Goal: Task Accomplishment & Management: Manage account settings

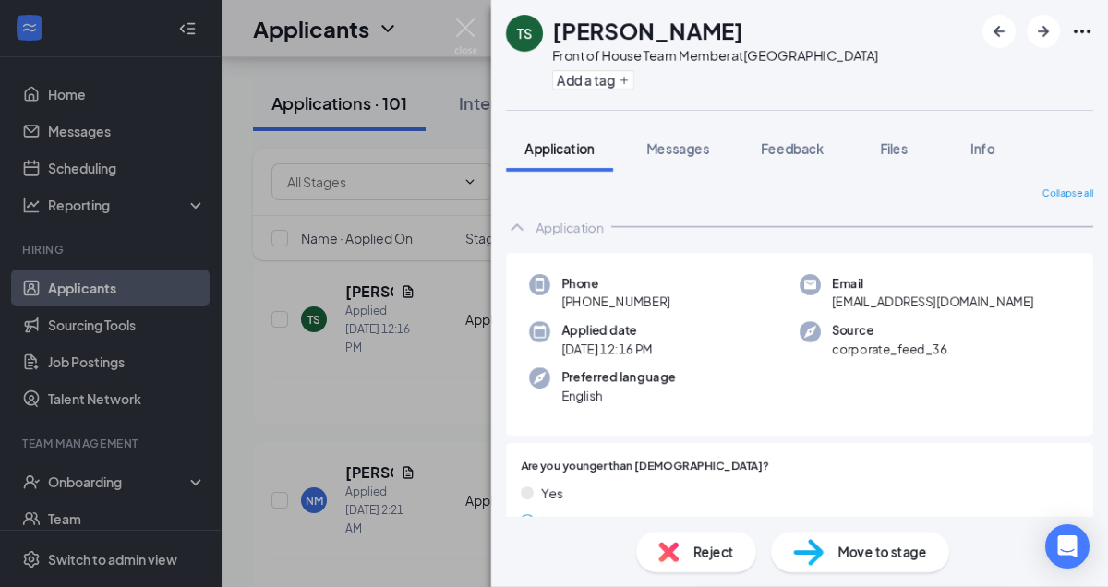
scroll to position [1002, 0]
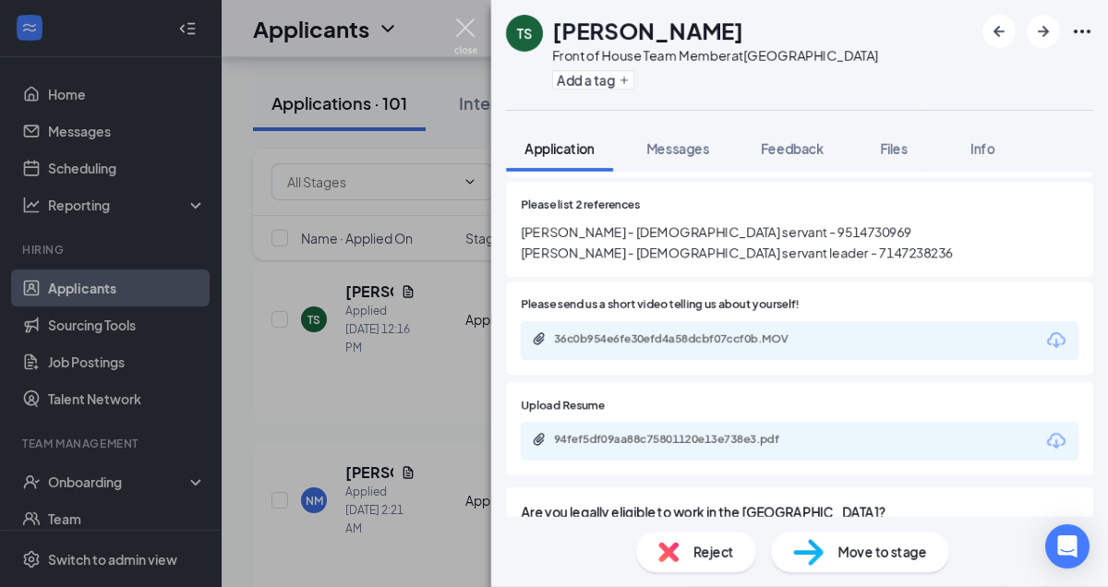
click at [466, 21] on img at bounding box center [465, 36] width 23 height 36
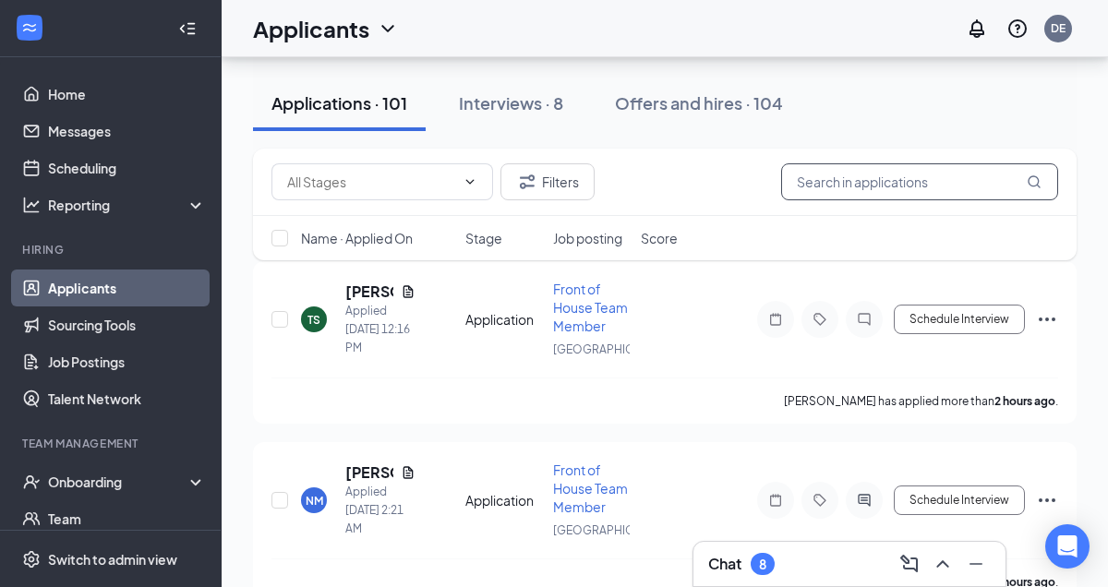
click at [938, 190] on input "text" at bounding box center [919, 181] width 277 height 37
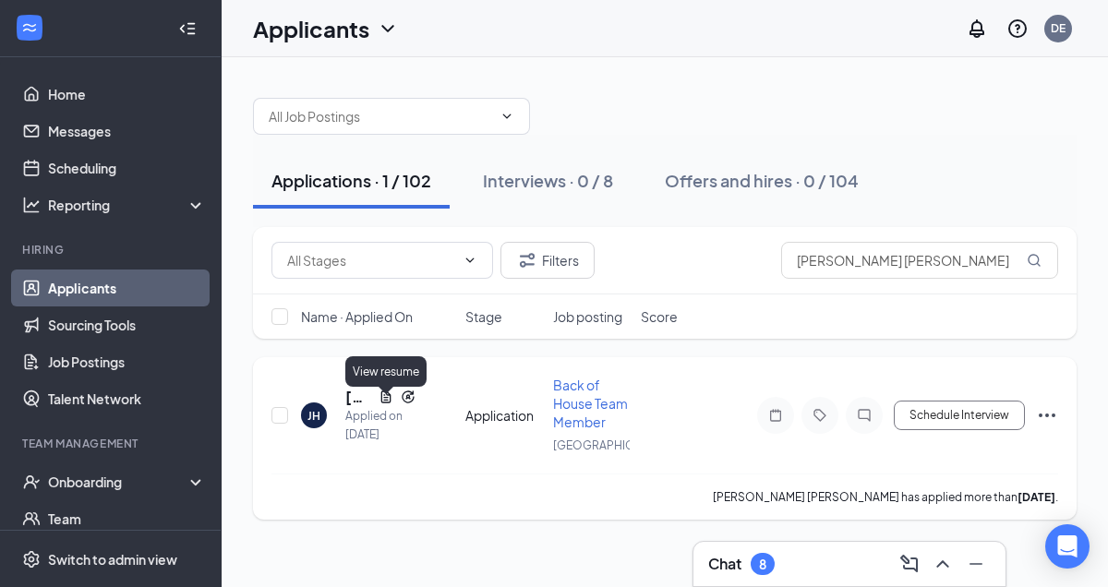
click at [380, 404] on icon "Document" at bounding box center [385, 397] width 15 height 15
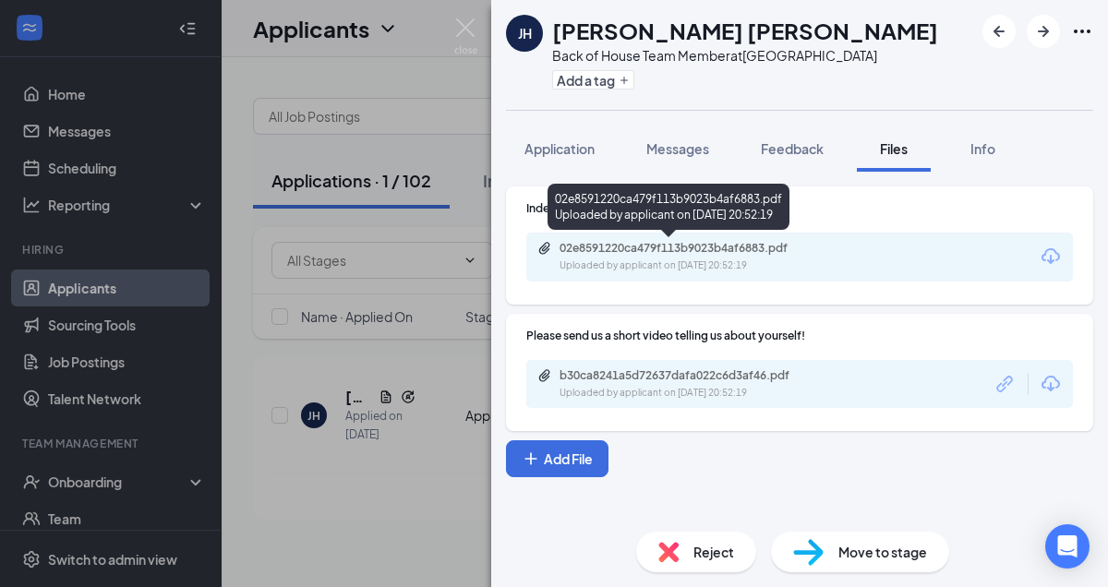
click at [686, 248] on div "02e8591220ca479f113b9023b4af6883.pdf" at bounding box center [688, 248] width 258 height 15
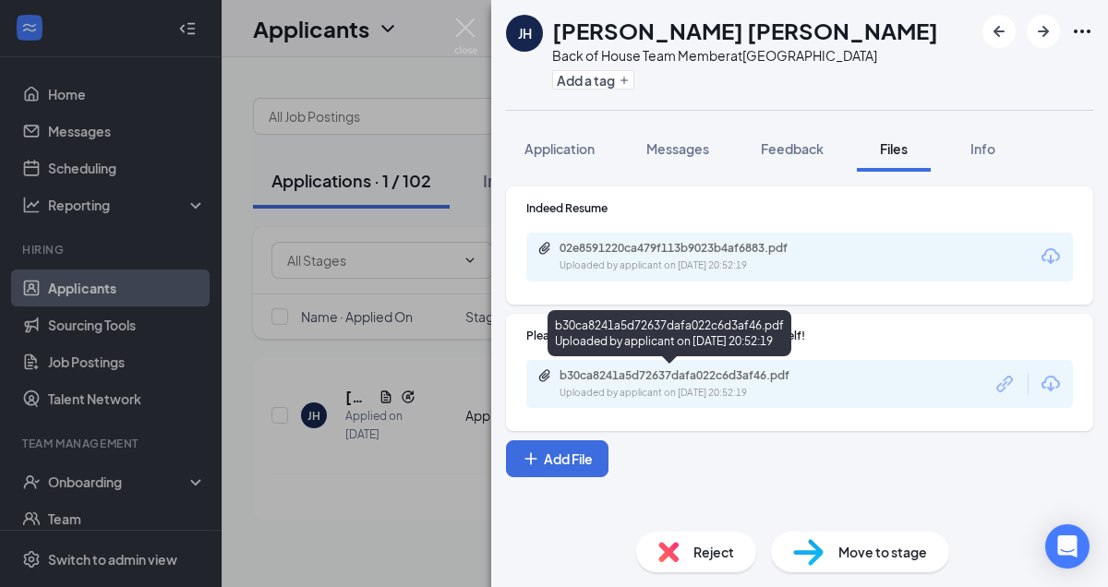
click at [768, 387] on div "Uploaded by applicant on [DATE] 20:52:19" at bounding box center [697, 393] width 277 height 15
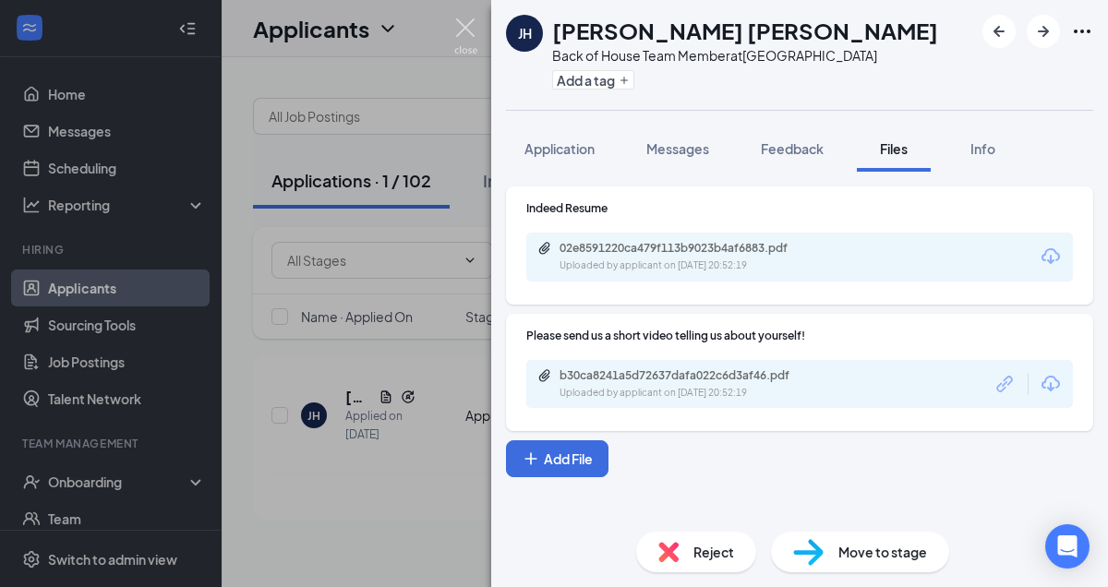
click at [462, 30] on img at bounding box center [465, 36] width 23 height 36
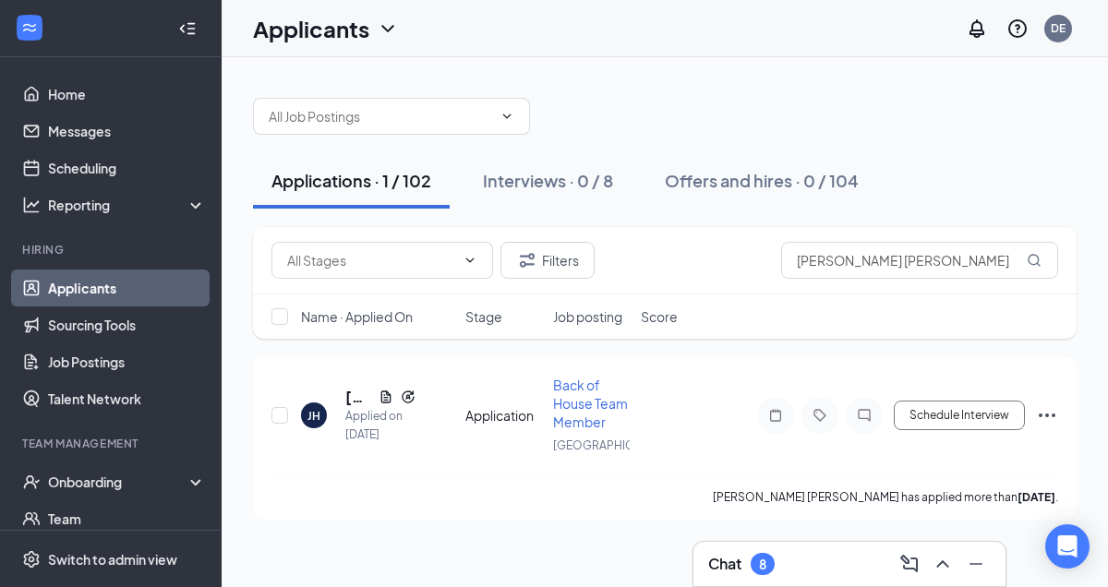
click at [398, 182] on div "Applications · 1 / 102" at bounding box center [351, 180] width 160 height 23
click at [905, 258] on input "[PERSON_NAME] [PERSON_NAME]" at bounding box center [919, 260] width 277 height 37
type input "j"
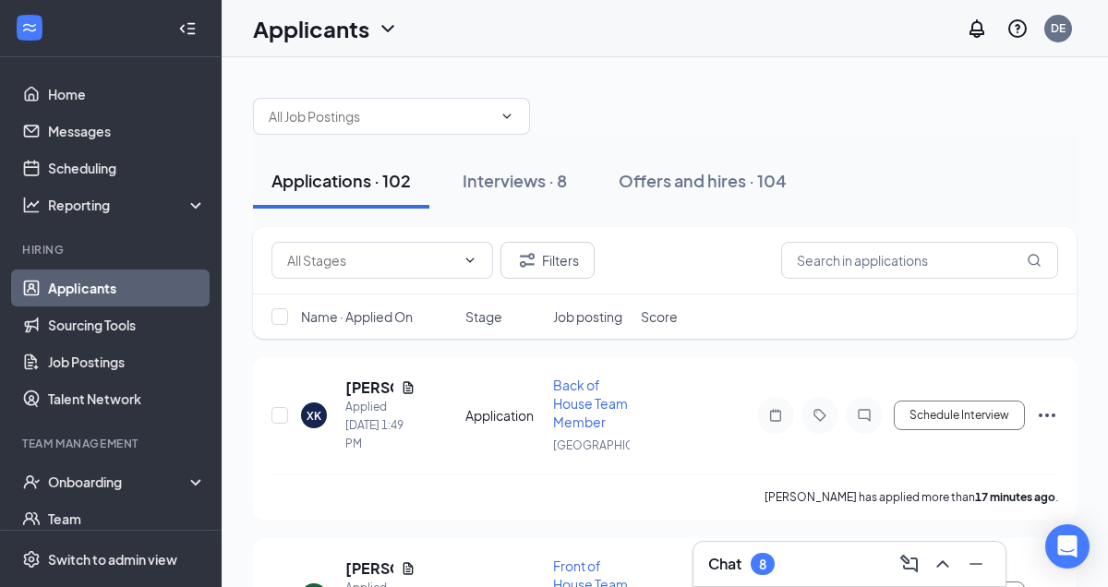
click at [395, 180] on div "Applications · 102" at bounding box center [340, 180] width 139 height 23
click at [821, 280] on div "Application (77) Availability (24) Review Stage (1) Filters" at bounding box center [664, 260] width 823 height 67
click at [826, 269] on input "text" at bounding box center [919, 260] width 277 height 37
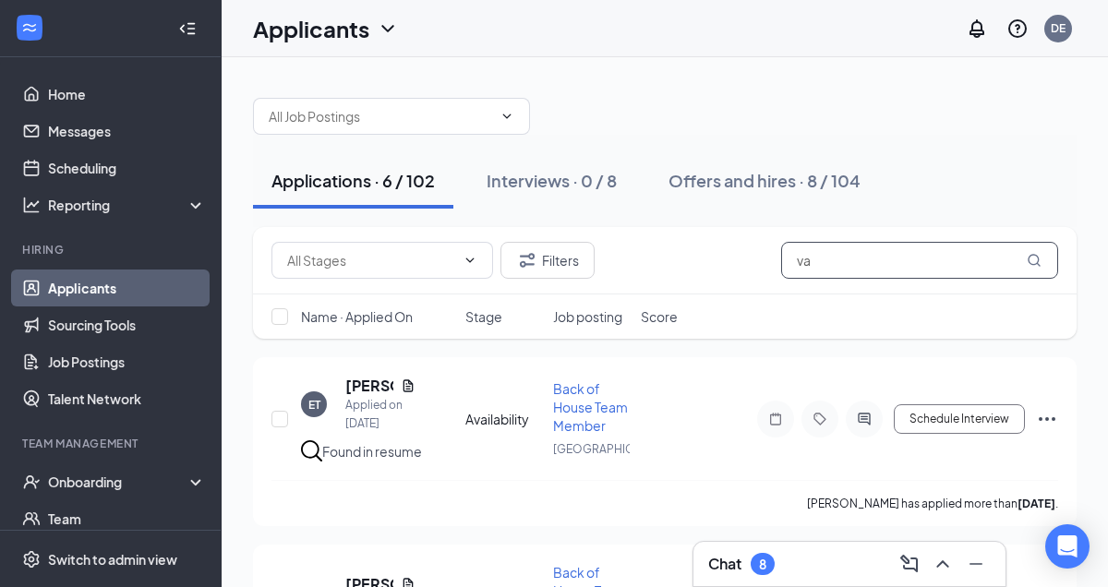
type input "v"
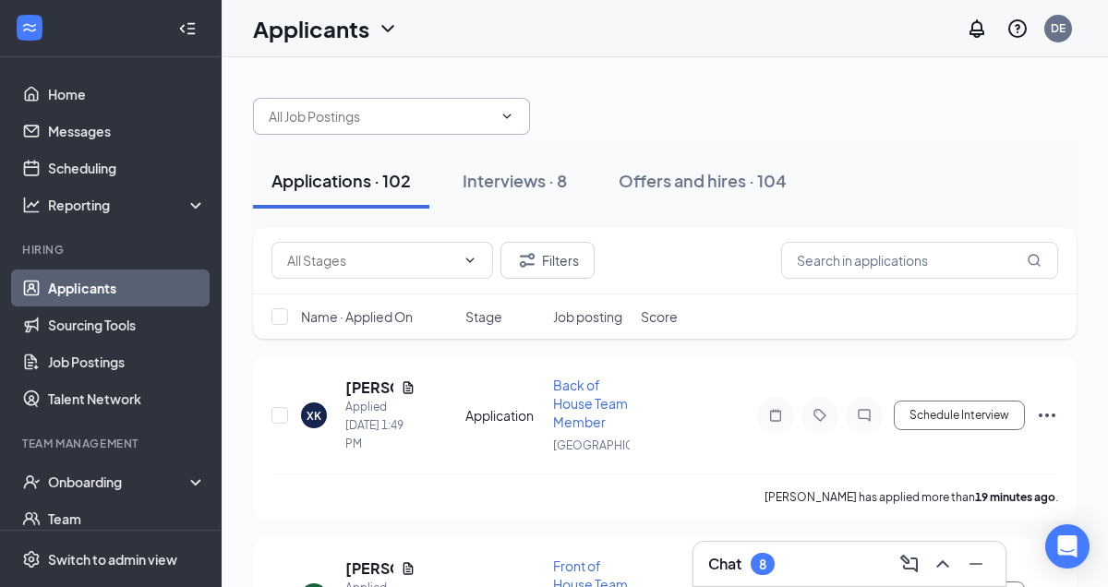
click at [507, 114] on icon "ChevronDown" at bounding box center [506, 116] width 15 height 15
click at [509, 114] on icon "ChevronDown" at bounding box center [506, 116] width 15 height 15
click at [461, 114] on input "text" at bounding box center [380, 116] width 223 height 20
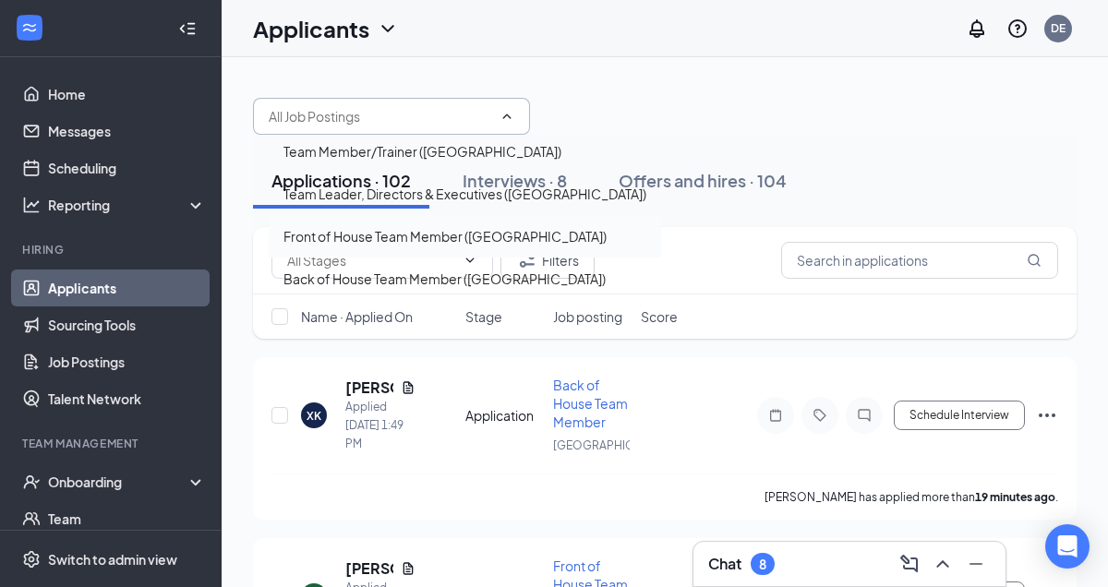
click at [433, 246] on div "Front of House Team Member ([GEOGRAPHIC_DATA])" at bounding box center [444, 236] width 323 height 20
type input "Front of House Team Member ([GEOGRAPHIC_DATA])"
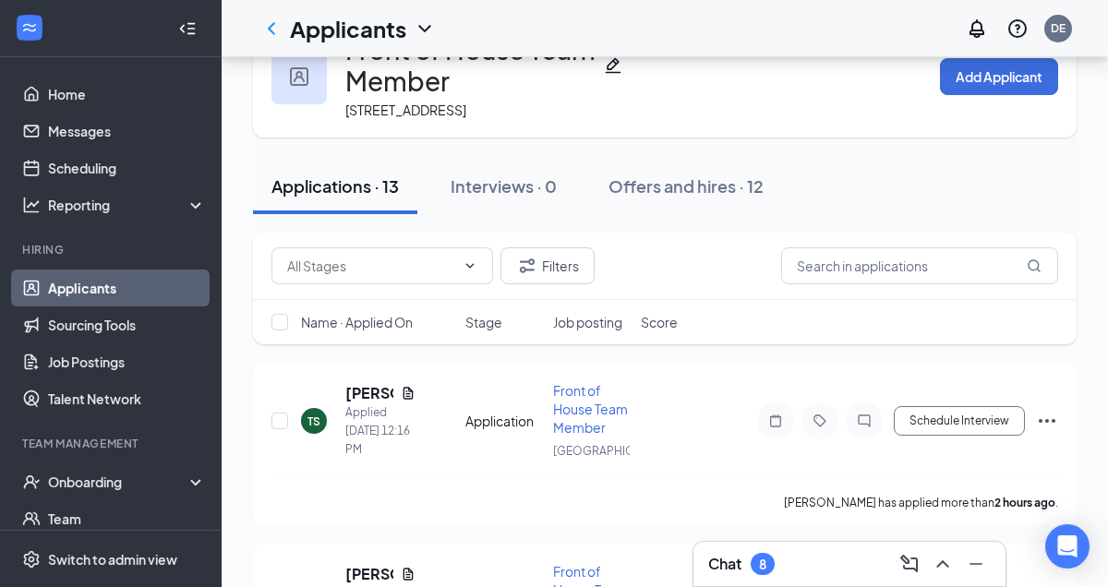
scroll to position [59, 0]
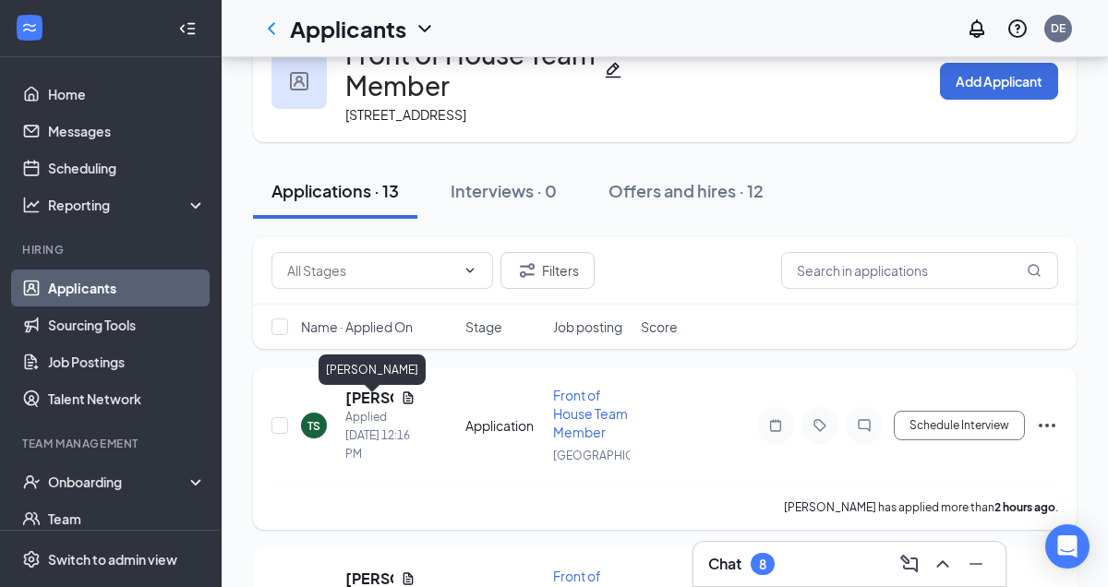
click at [368, 406] on h5 "[PERSON_NAME]" at bounding box center [369, 398] width 48 height 20
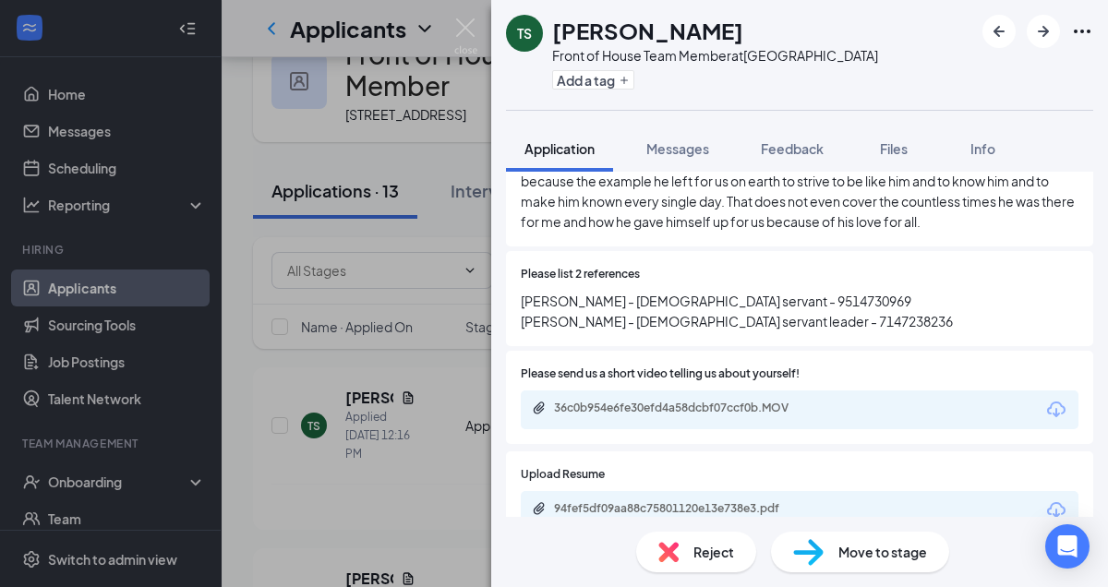
scroll to position [937, 0]
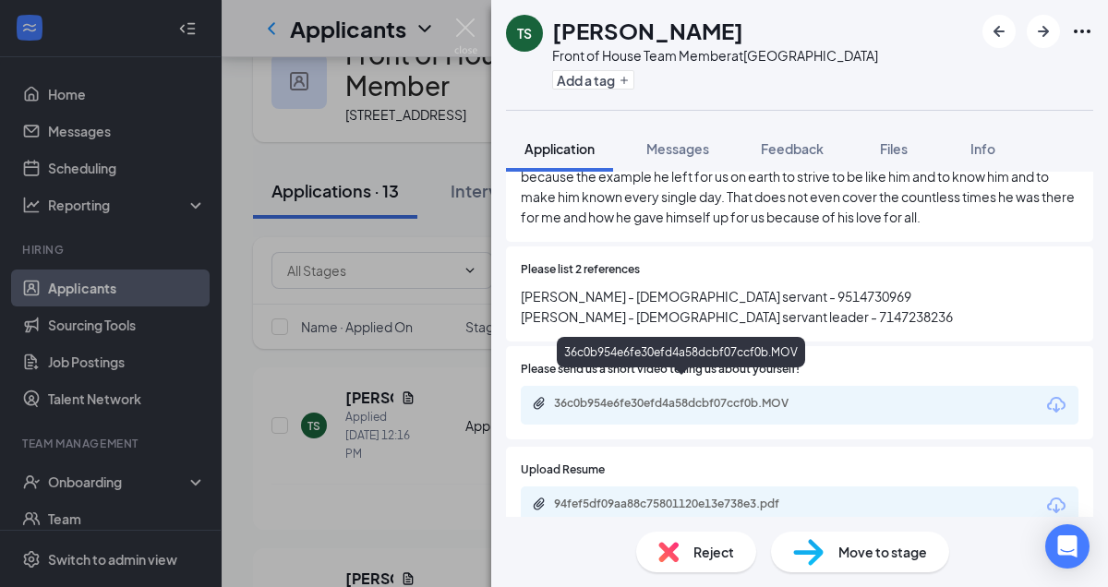
click at [758, 396] on div "36c0b954e6fe30efd4a58dcbf07ccf0b.MOV" at bounding box center [683, 403] width 258 height 15
click at [717, 396] on div "36c0b954e6fe30efd4a58dcbf07ccf0b.MOV" at bounding box center [683, 403] width 258 height 15
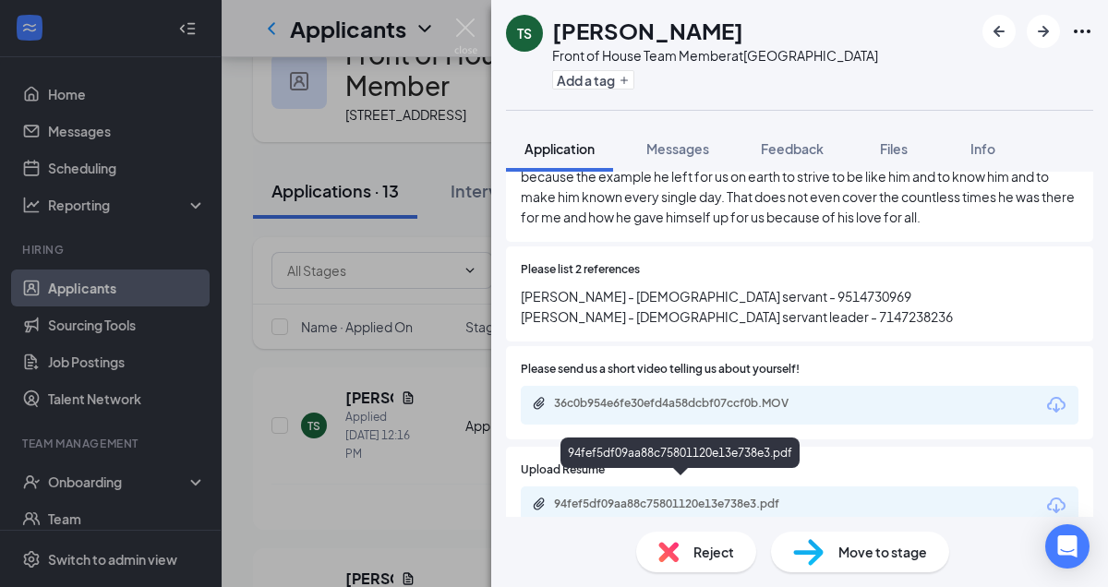
click at [705, 497] on div "94fef5df09aa88c75801120e13e738e3.pdf" at bounding box center [683, 504] width 258 height 15
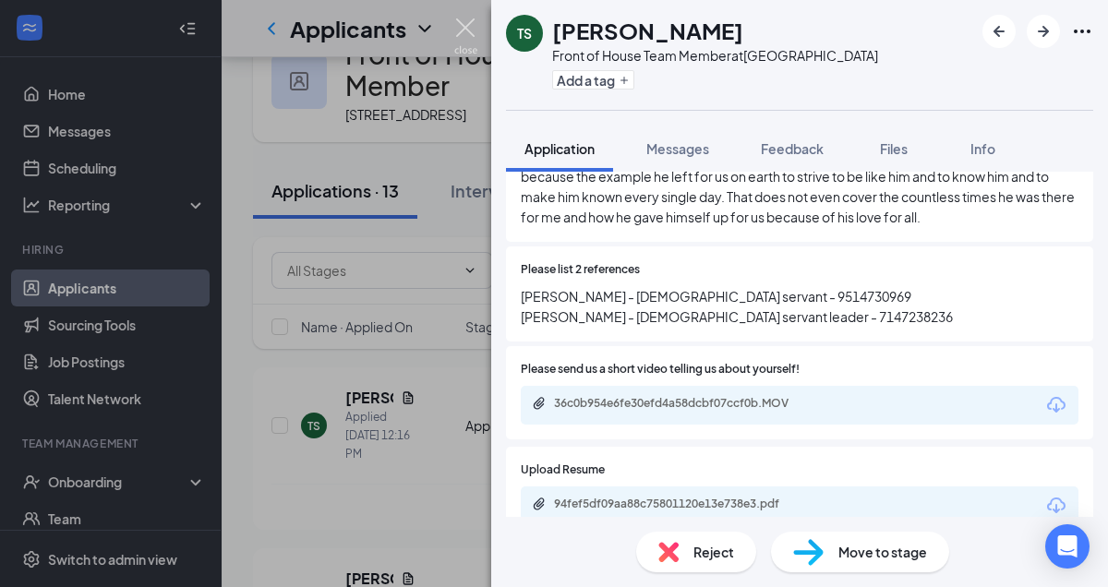
click at [466, 30] on img at bounding box center [465, 36] width 23 height 36
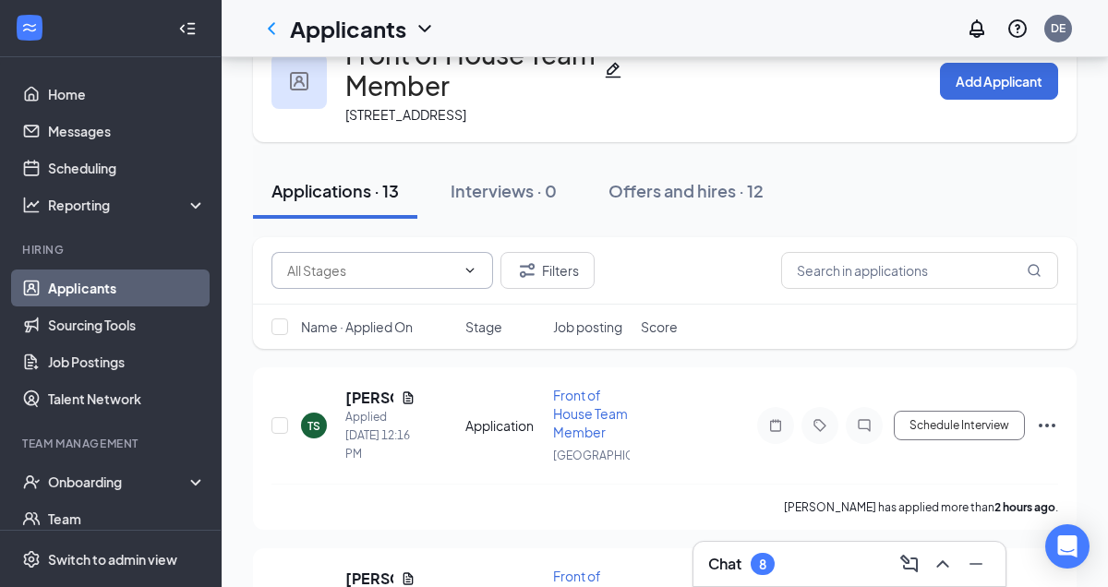
click at [467, 265] on icon "ChevronDown" at bounding box center [469, 270] width 15 height 15
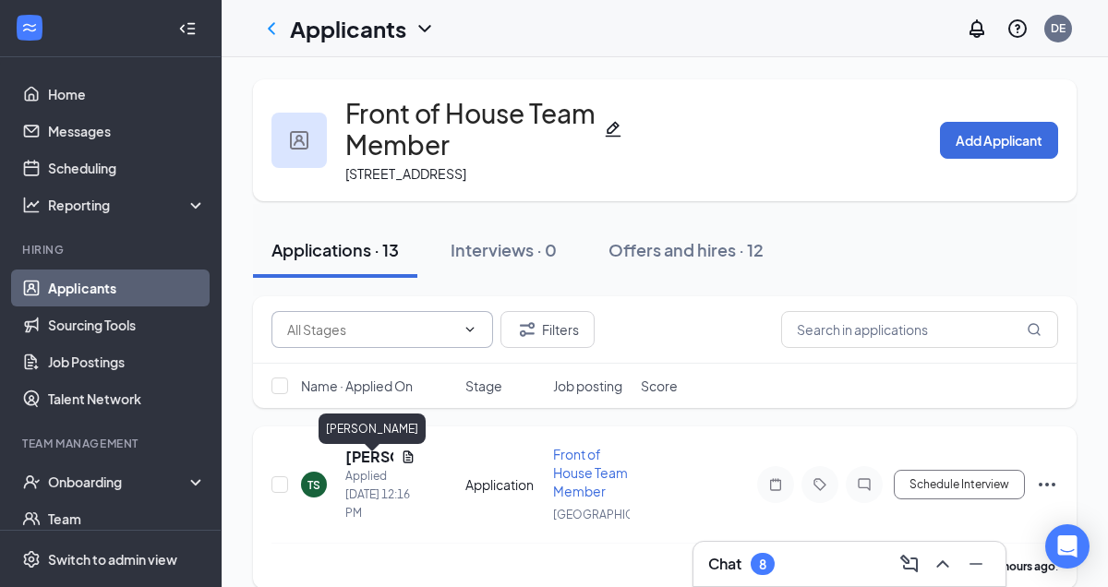
click at [386, 466] on h5 "[PERSON_NAME]" at bounding box center [369, 457] width 48 height 20
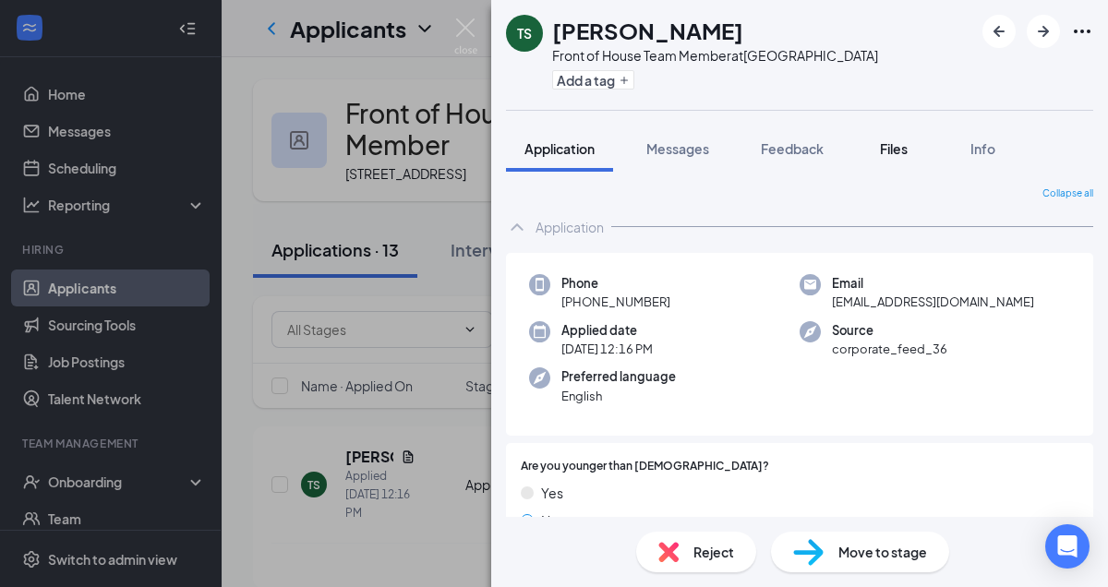
click at [900, 145] on span "Files" at bounding box center [894, 148] width 28 height 17
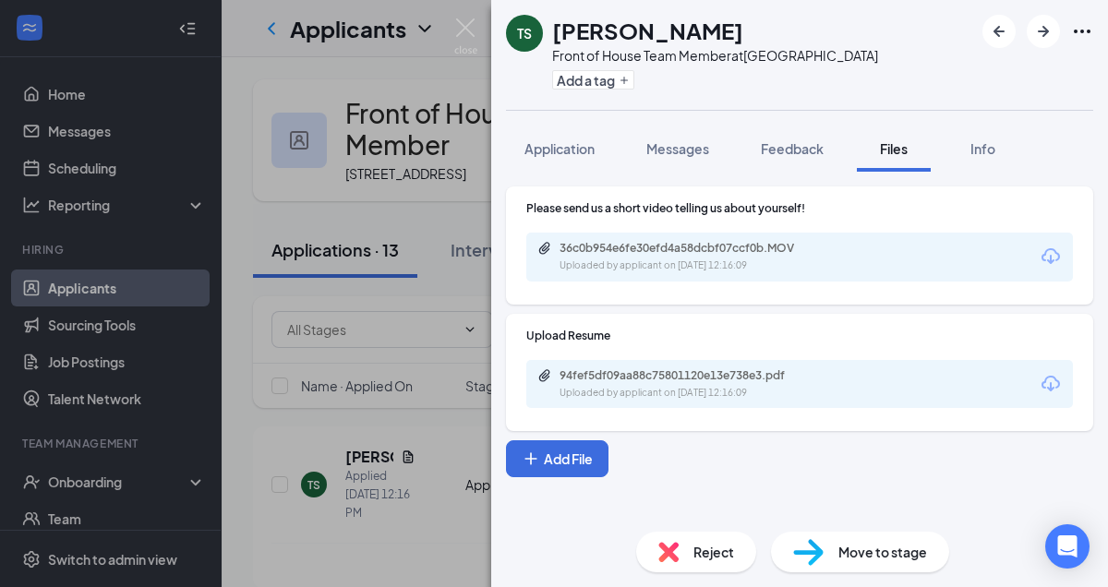
click at [699, 485] on div "Please send us a short video telling us about yourself! 36c0b954e6fe30efd4a58dc…" at bounding box center [799, 344] width 617 height 345
click at [156, 151] on div "TS [PERSON_NAME] Front of House Team Member at [GEOGRAPHIC_DATA] Add a tag Appl…" at bounding box center [554, 293] width 1108 height 587
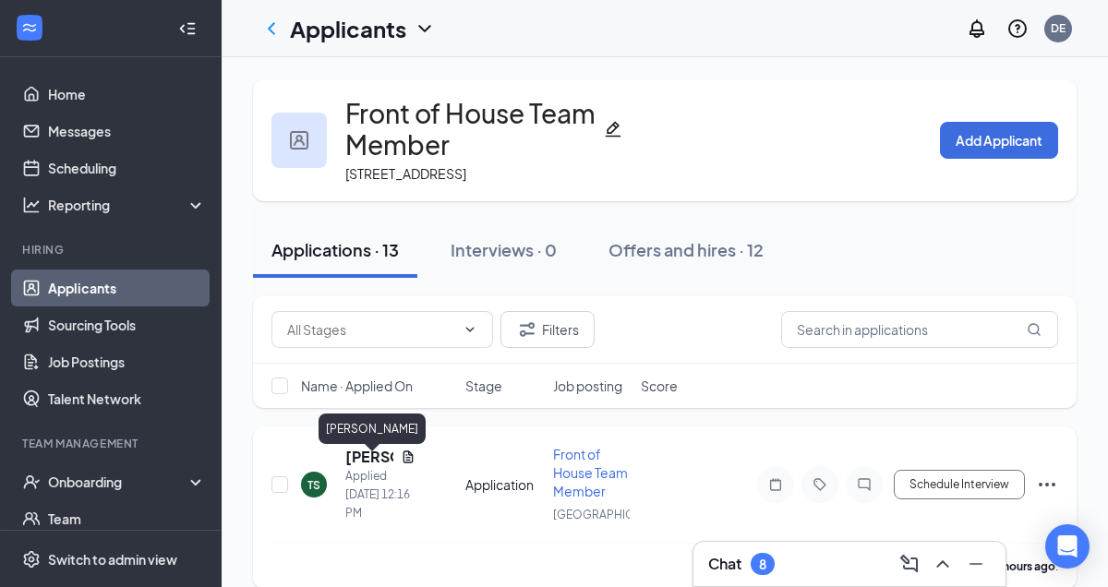
click at [365, 465] on h5 "[PERSON_NAME]" at bounding box center [369, 457] width 48 height 20
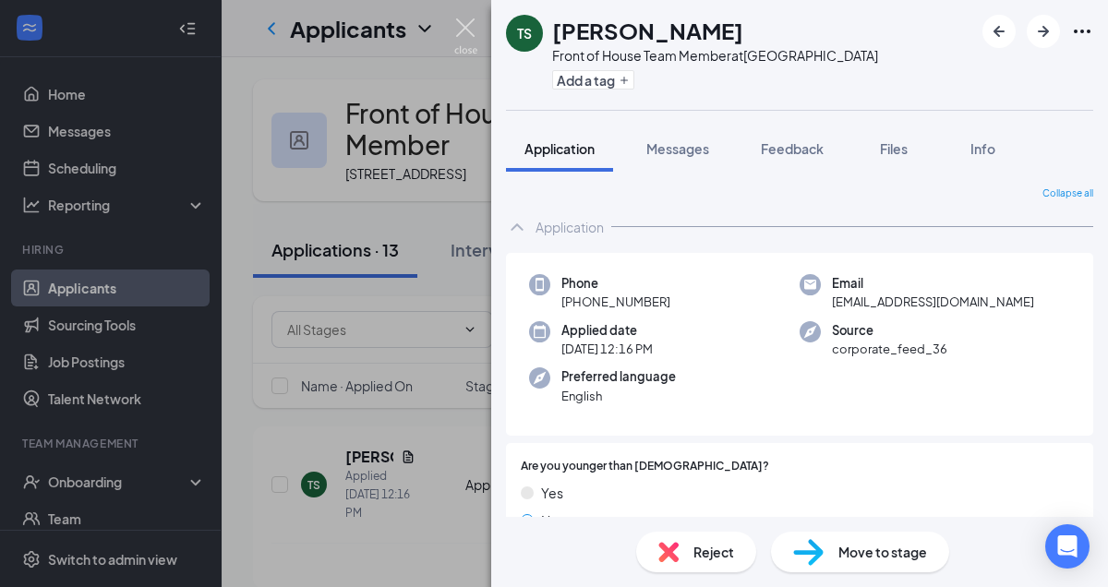
click at [459, 41] on img at bounding box center [465, 36] width 23 height 36
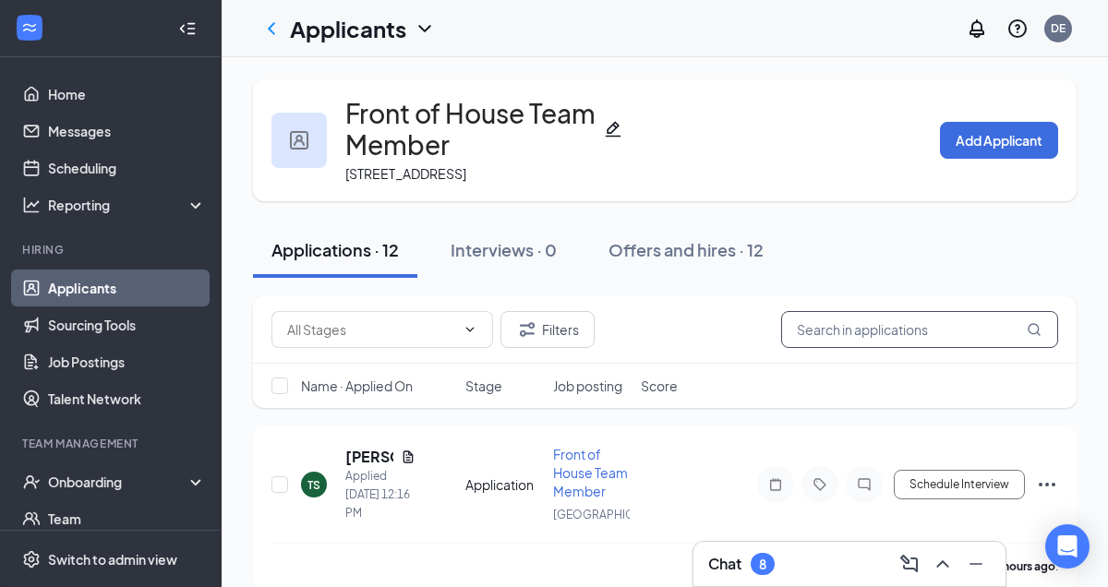
click at [822, 346] on input "text" at bounding box center [919, 329] width 277 height 37
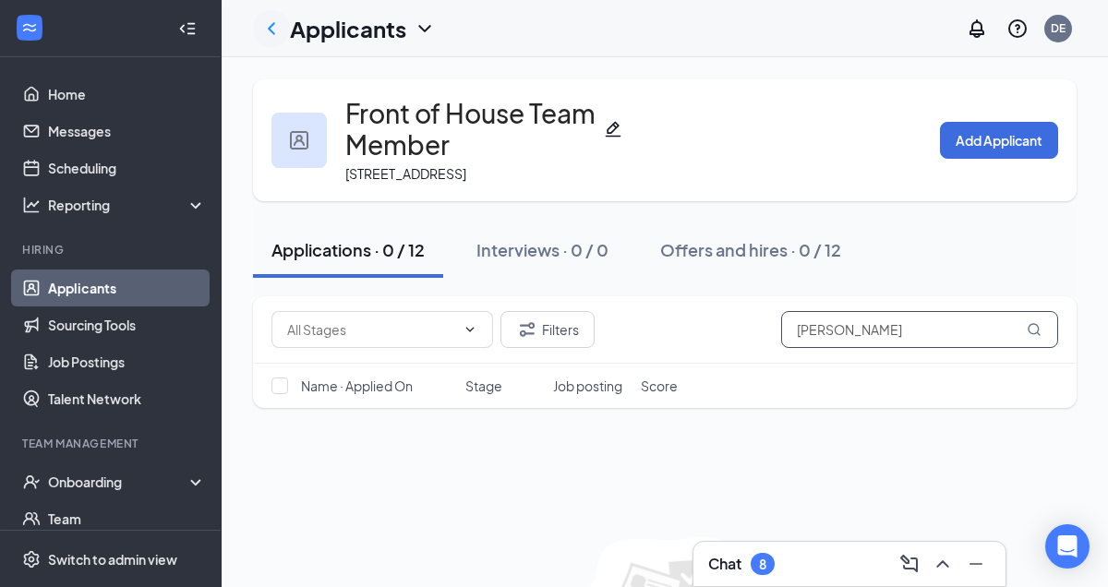
type input "[PERSON_NAME]"
click at [417, 245] on div "Applications · 0 / 12" at bounding box center [347, 249] width 153 height 23
click at [270, 29] on icon "ChevronLeft" at bounding box center [271, 28] width 7 height 12
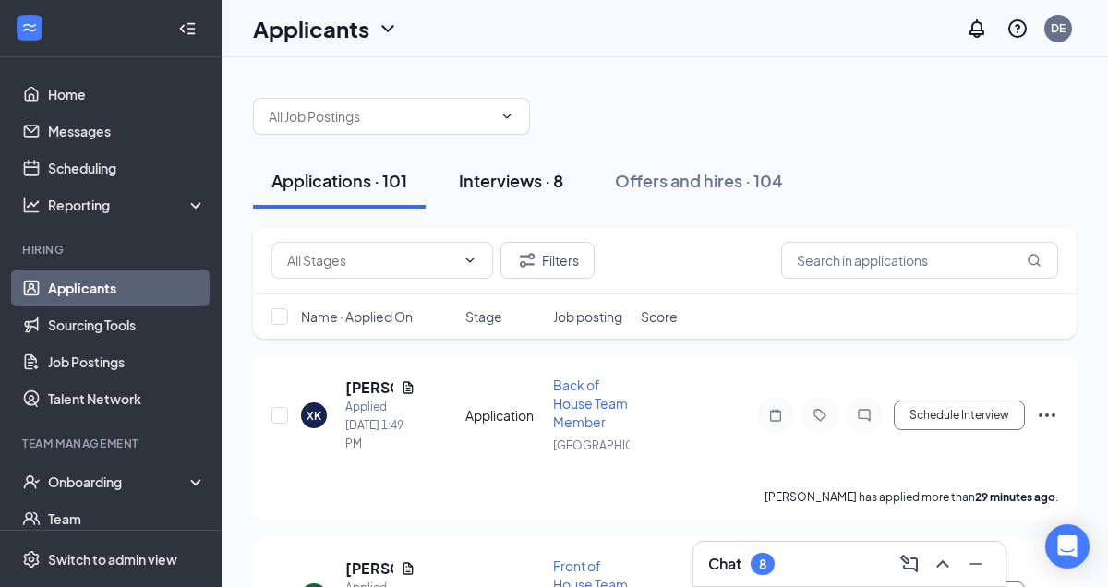
click at [538, 188] on div "Interviews · 8" at bounding box center [511, 180] width 104 height 23
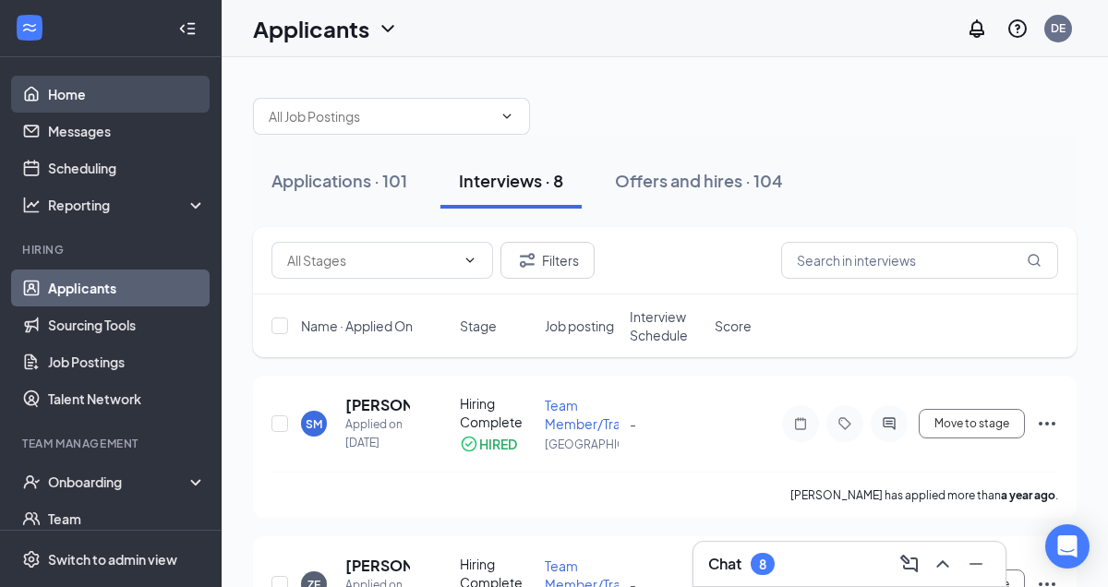
click at [80, 100] on link "Home" at bounding box center [127, 94] width 158 height 37
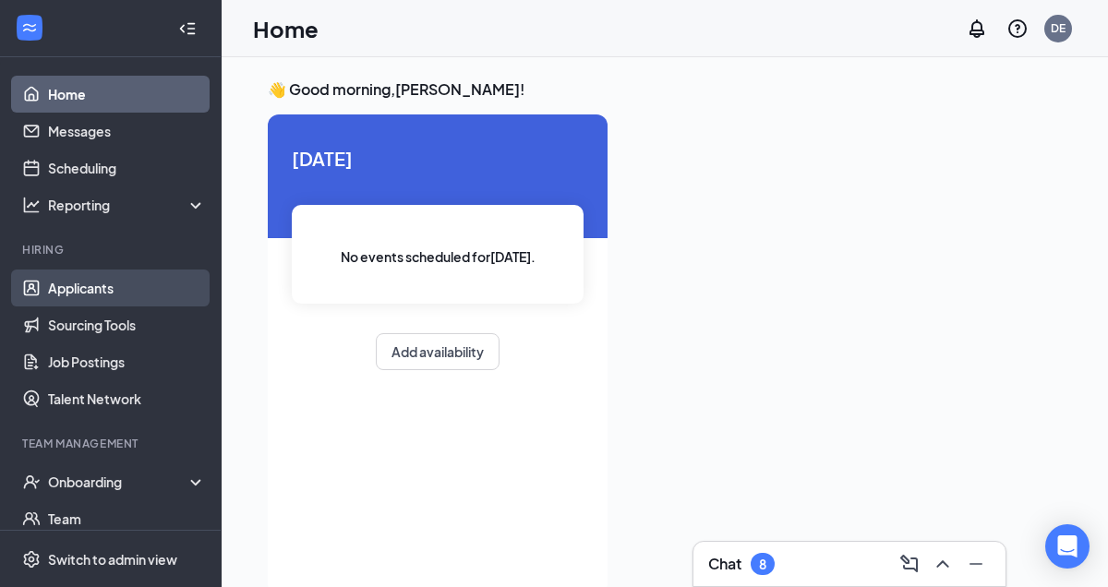
click at [111, 289] on link "Applicants" at bounding box center [127, 288] width 158 height 37
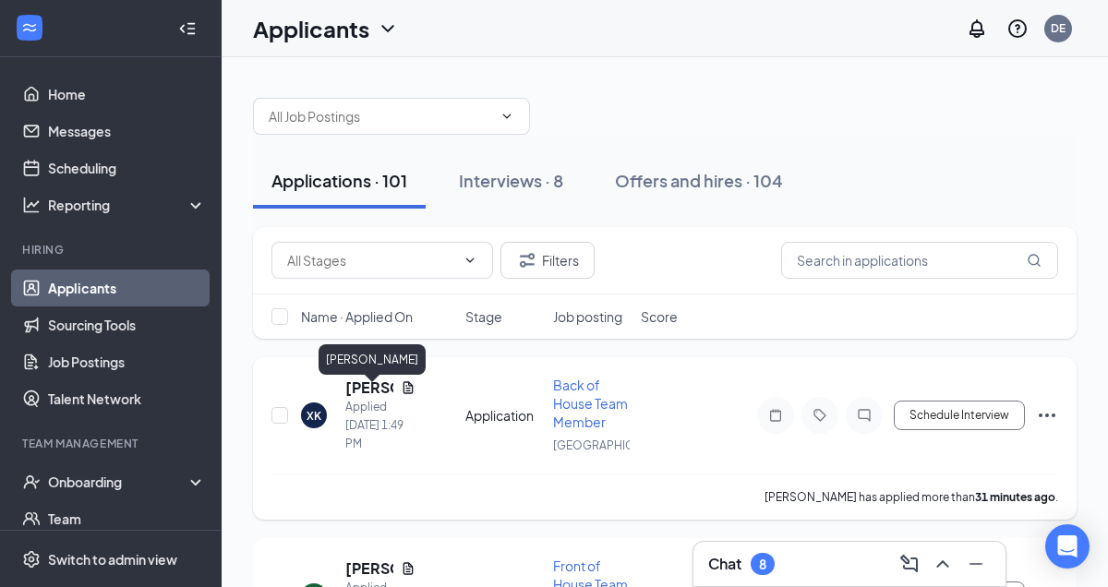
click at [375, 398] on h5 "[PERSON_NAME]" at bounding box center [369, 388] width 48 height 20
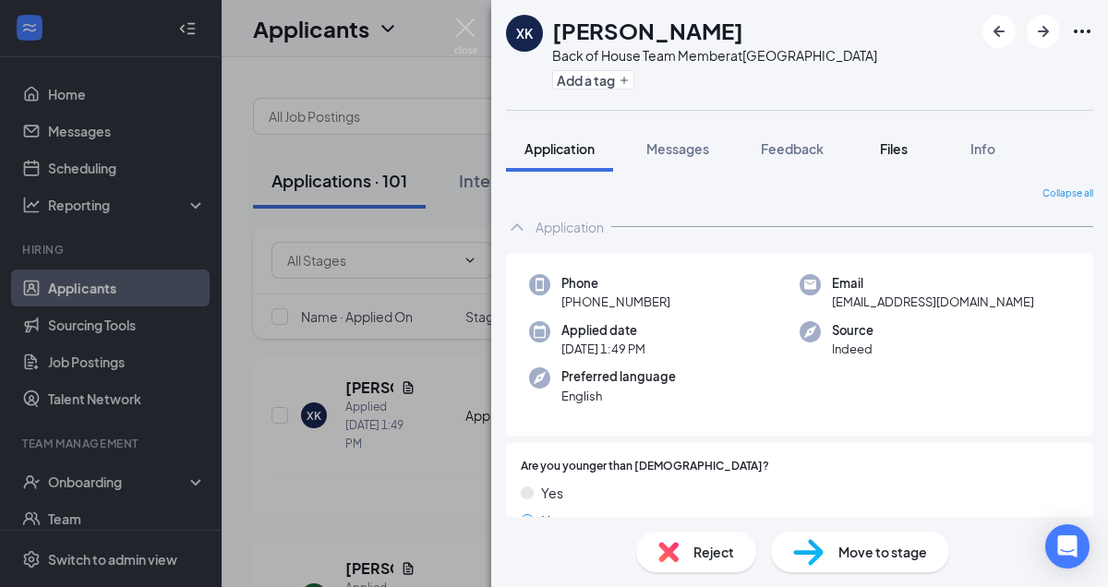
click at [893, 150] on span "Files" at bounding box center [894, 148] width 28 height 17
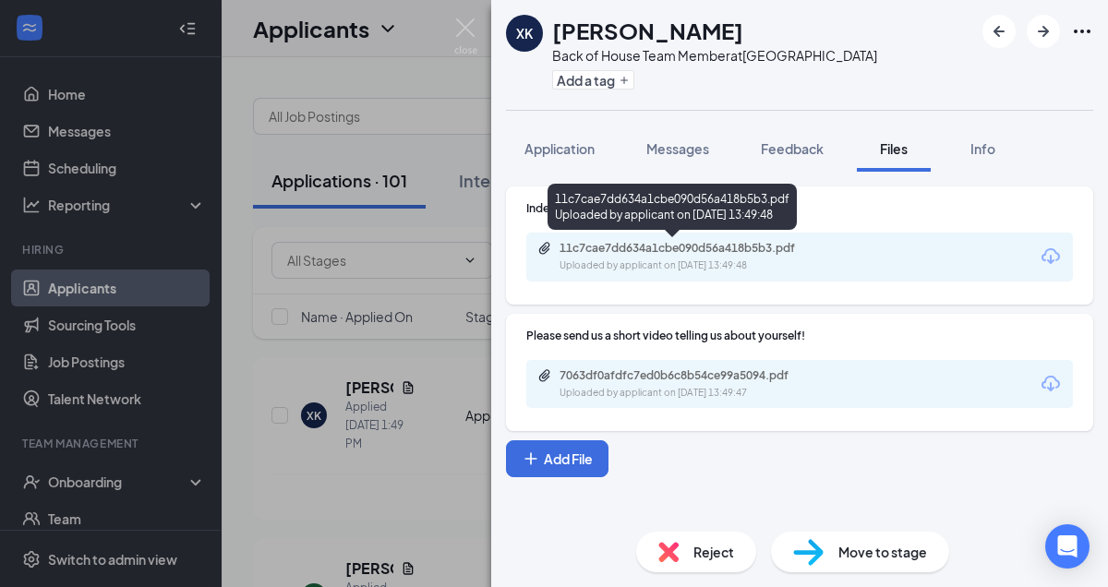
click at [751, 261] on div "Uploaded by applicant on [DATE] 13:49:48" at bounding box center [697, 265] width 277 height 15
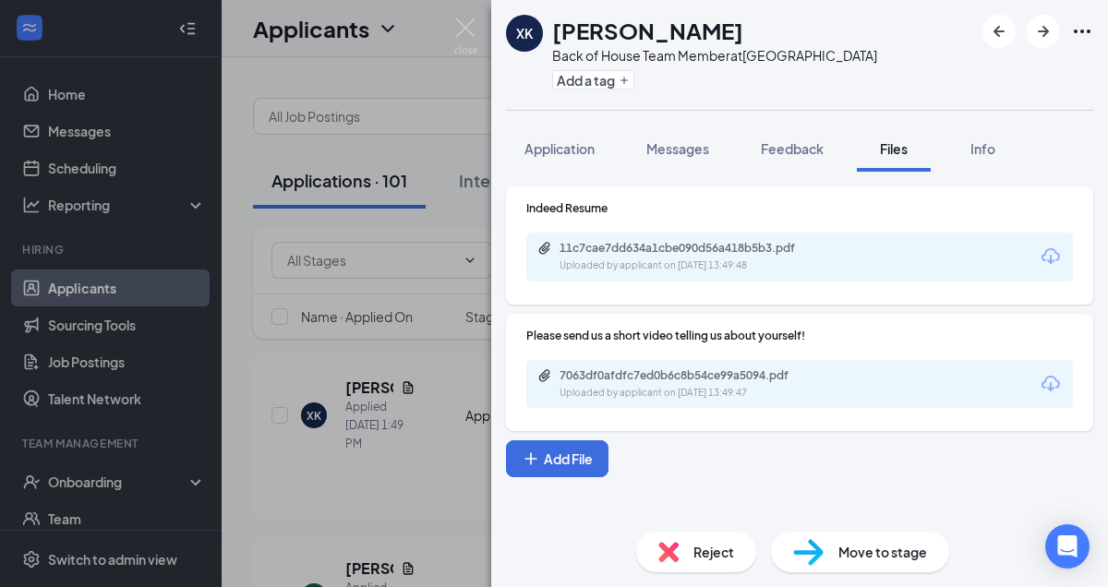
click at [725, 546] on span "Reject" at bounding box center [713, 552] width 41 height 20
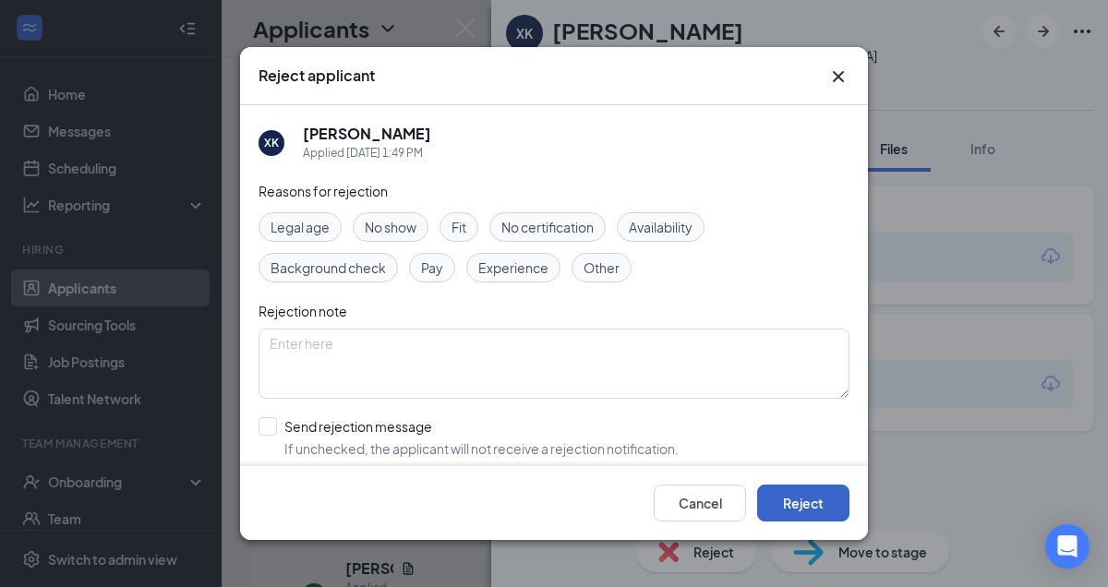
click at [788, 499] on button "Reject" at bounding box center [803, 503] width 92 height 37
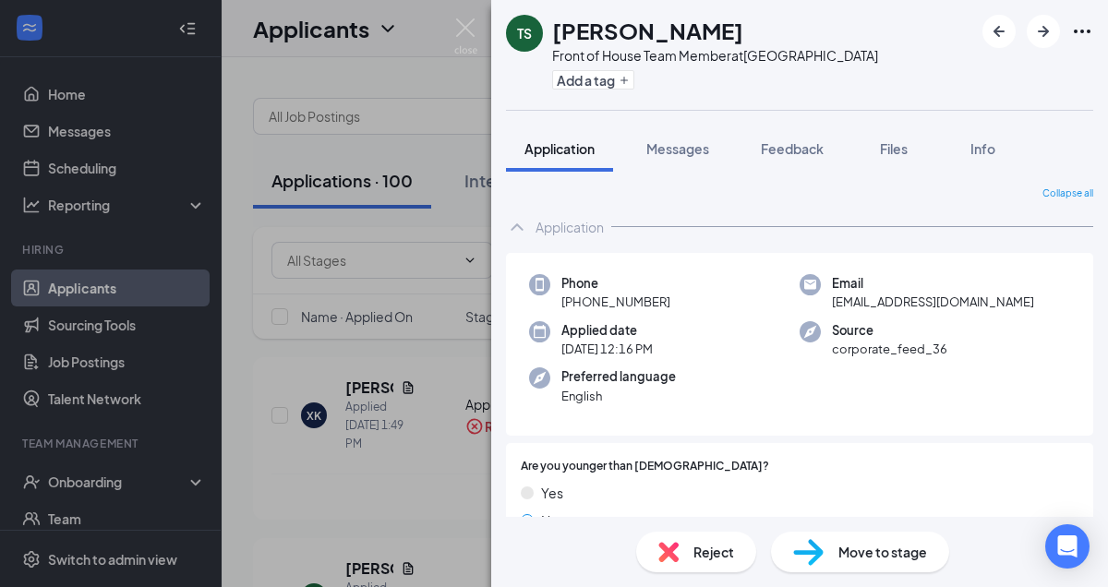
click at [714, 555] on span "Reject" at bounding box center [713, 552] width 41 height 20
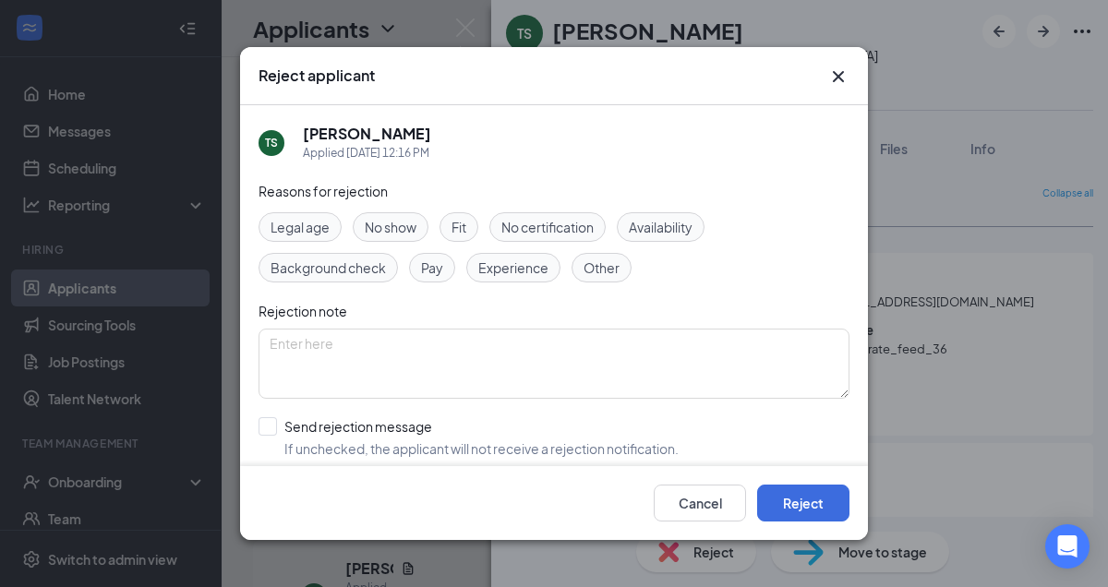
click at [832, 76] on icon "Cross" at bounding box center [838, 77] width 22 height 22
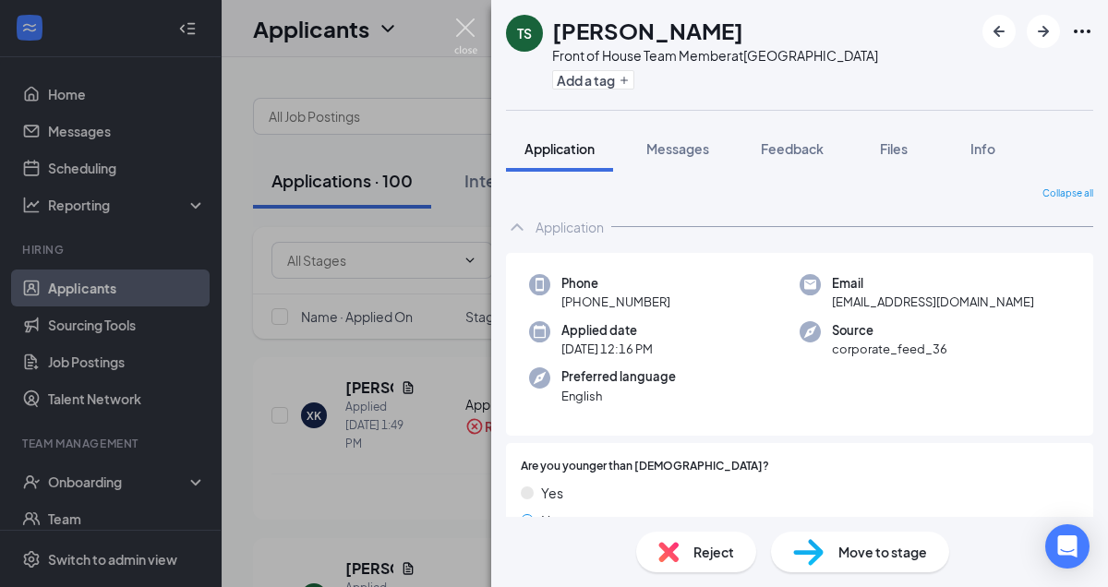
click at [470, 30] on img at bounding box center [465, 36] width 23 height 36
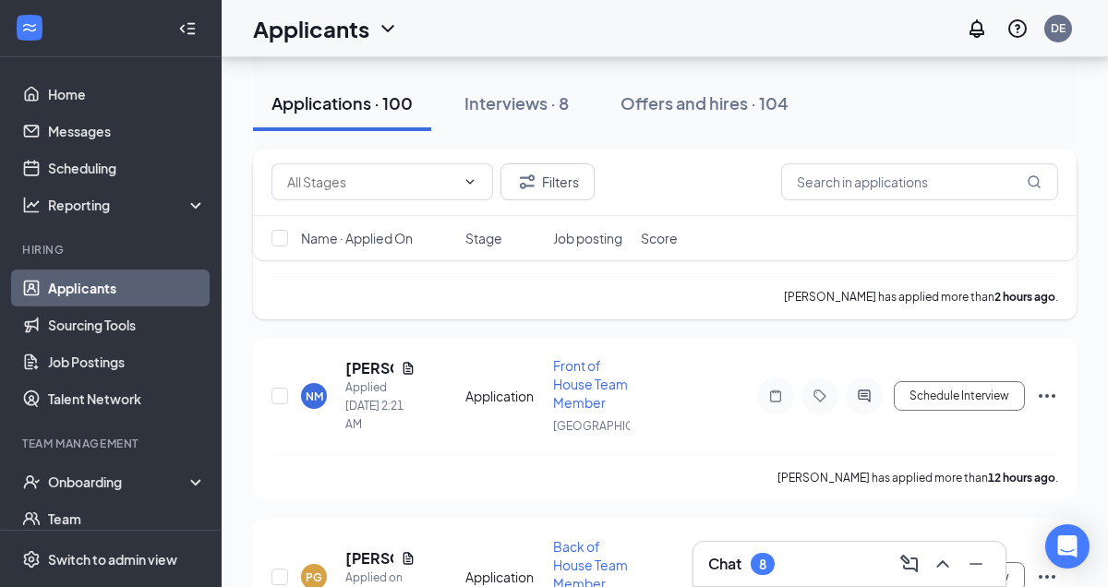
scroll to position [222, 0]
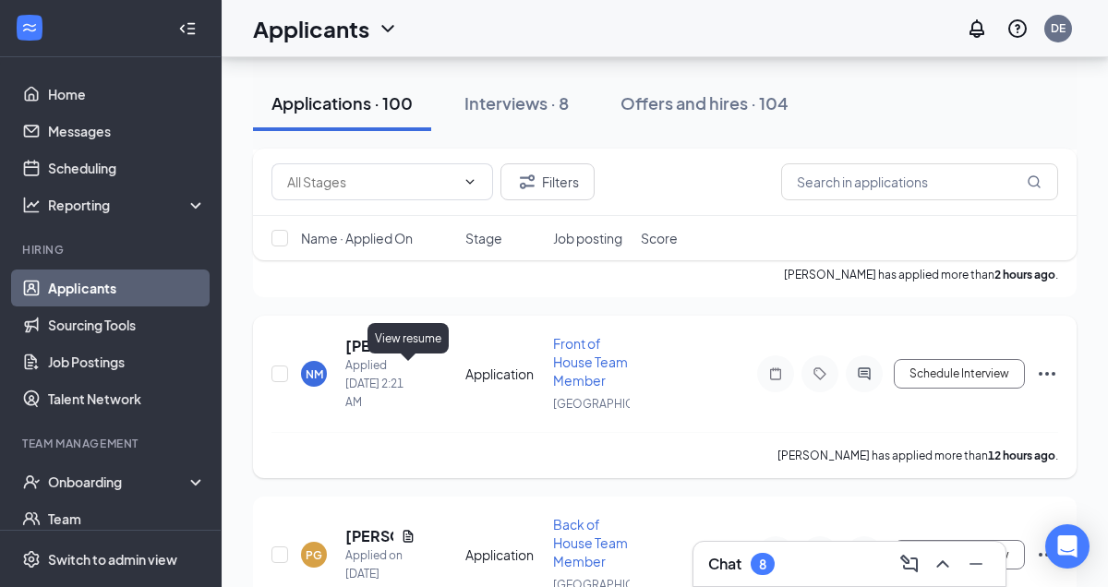
click at [408, 354] on icon "Document" at bounding box center [408, 346] width 15 height 15
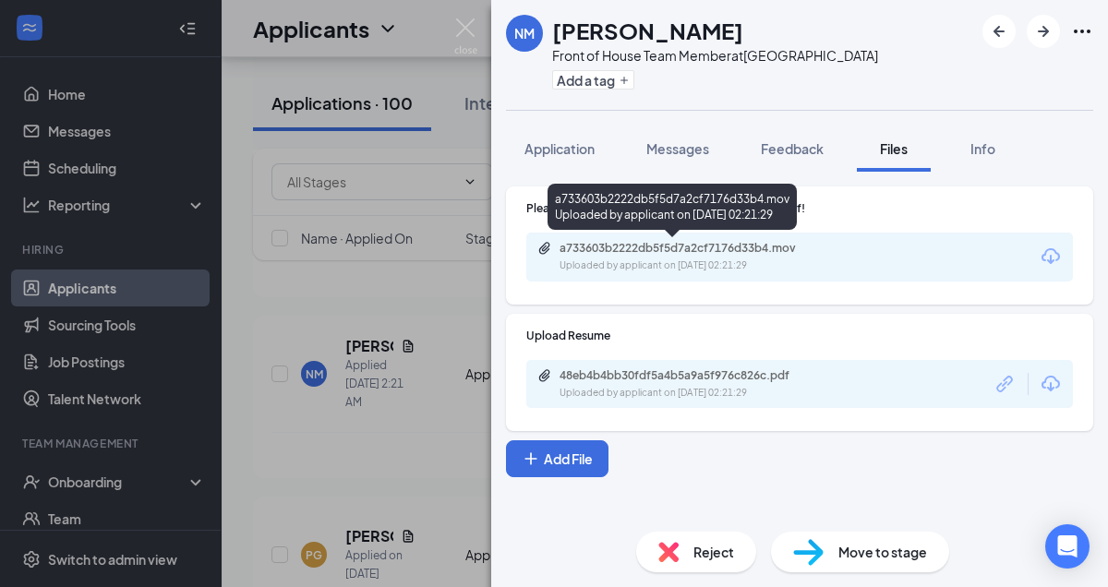
click at [749, 265] on div "Uploaded by applicant on [DATE] 02:21:29" at bounding box center [697, 265] width 277 height 15
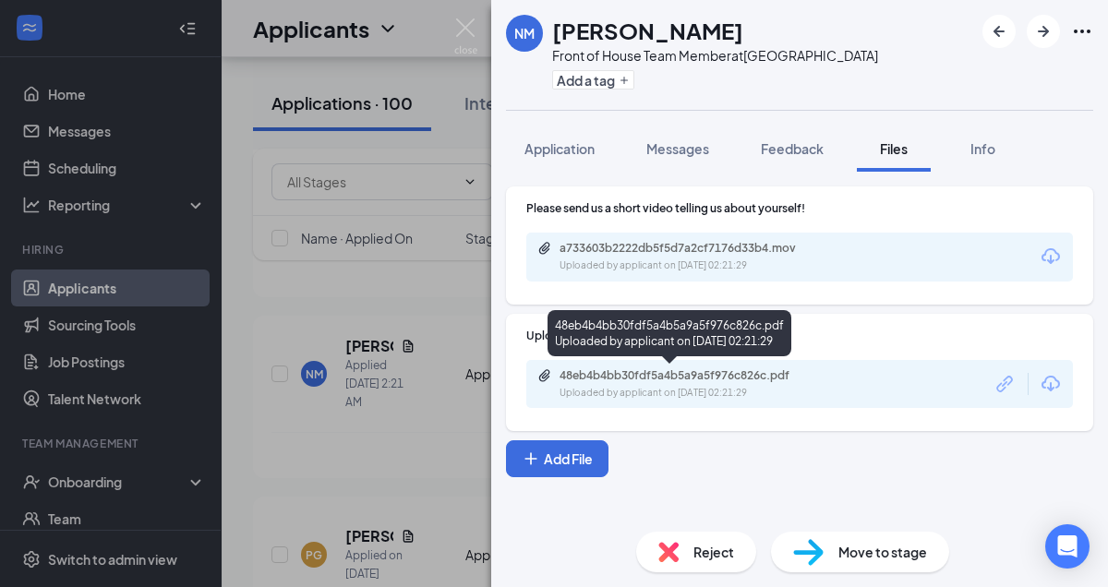
click at [744, 386] on div "Uploaded by applicant on [DATE] 02:21:29" at bounding box center [697, 393] width 277 height 15
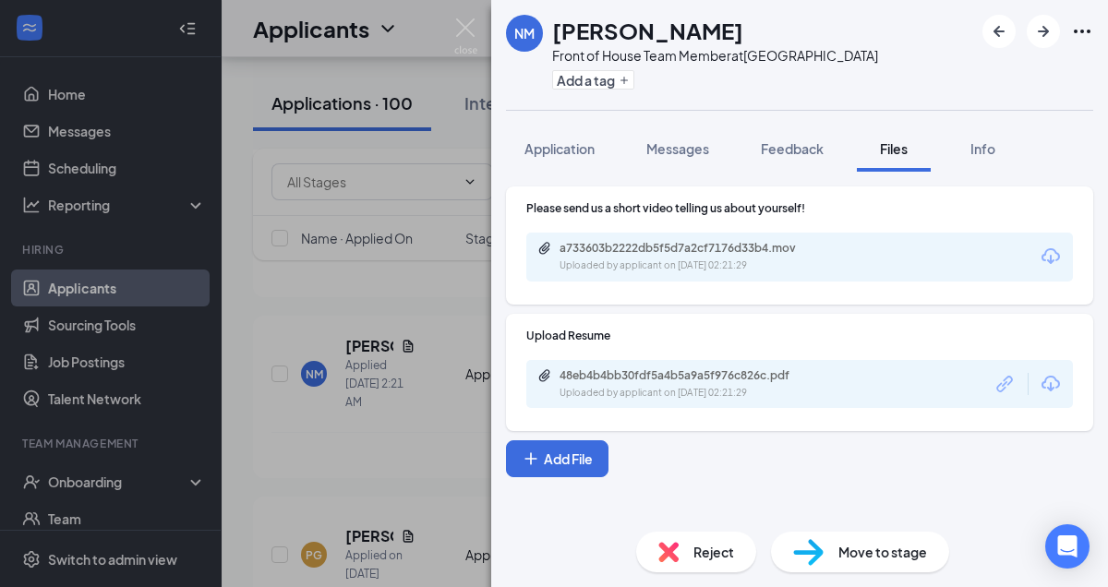
click at [704, 553] on span "Reject" at bounding box center [713, 552] width 41 height 20
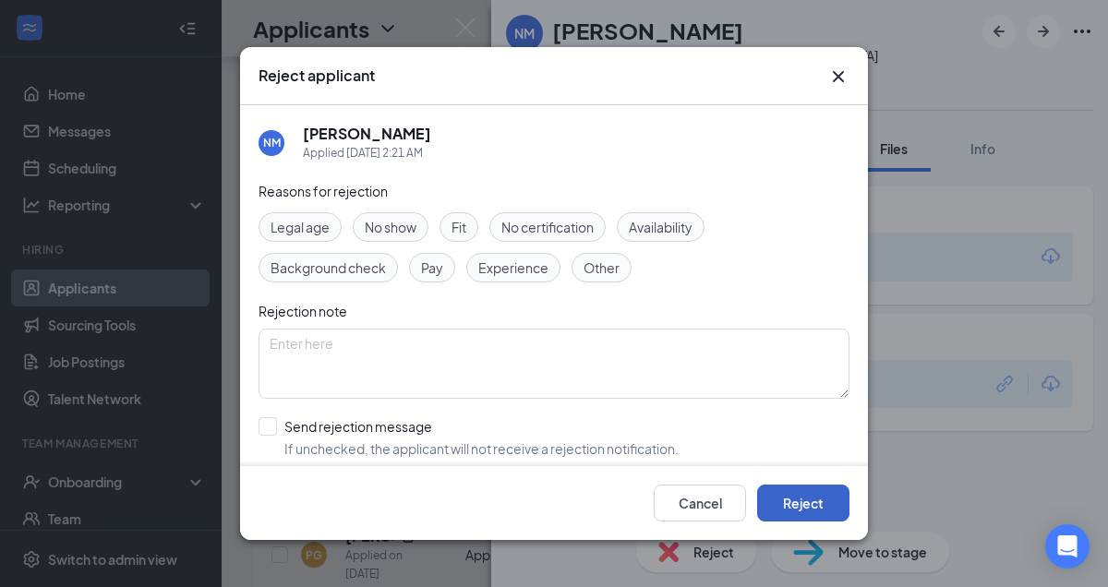
click at [821, 500] on button "Reject" at bounding box center [803, 503] width 92 height 37
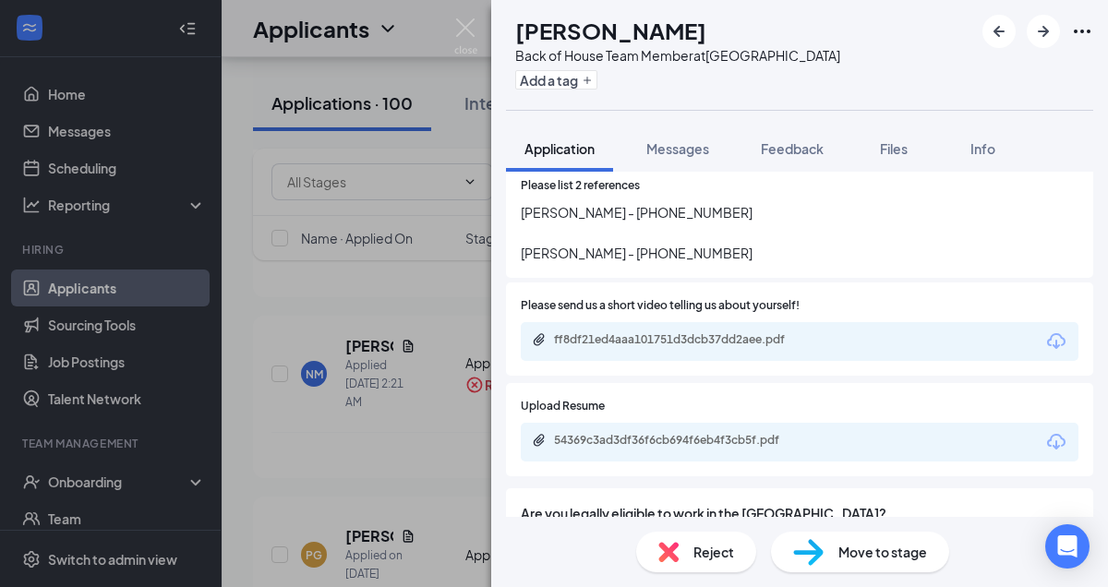
scroll to position [927, 0]
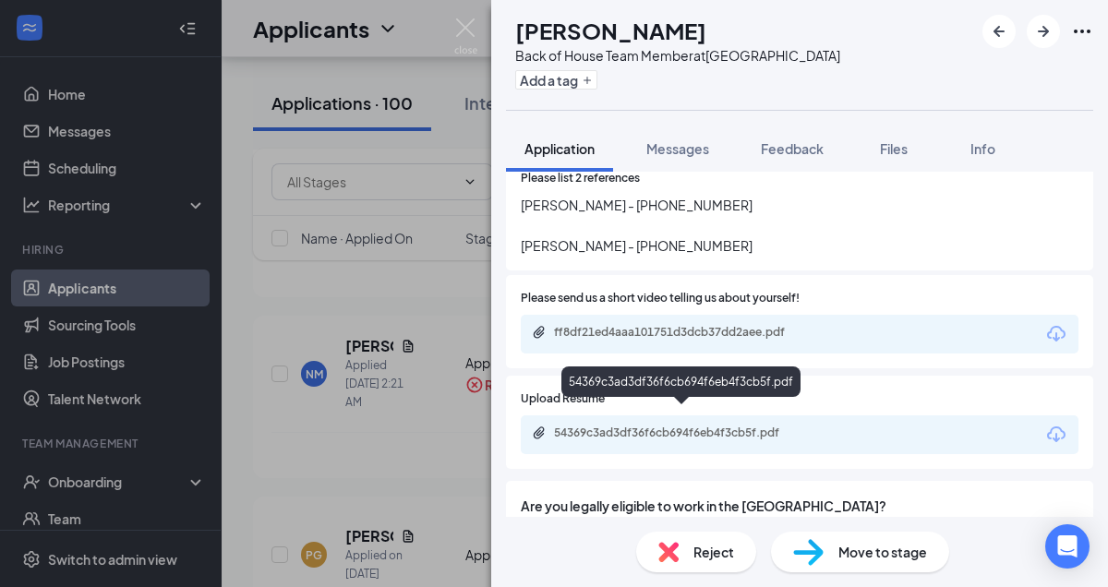
click at [762, 426] on div "54369c3ad3df36f6cb694f6eb4f3cb5f.pdf" at bounding box center [683, 433] width 258 height 15
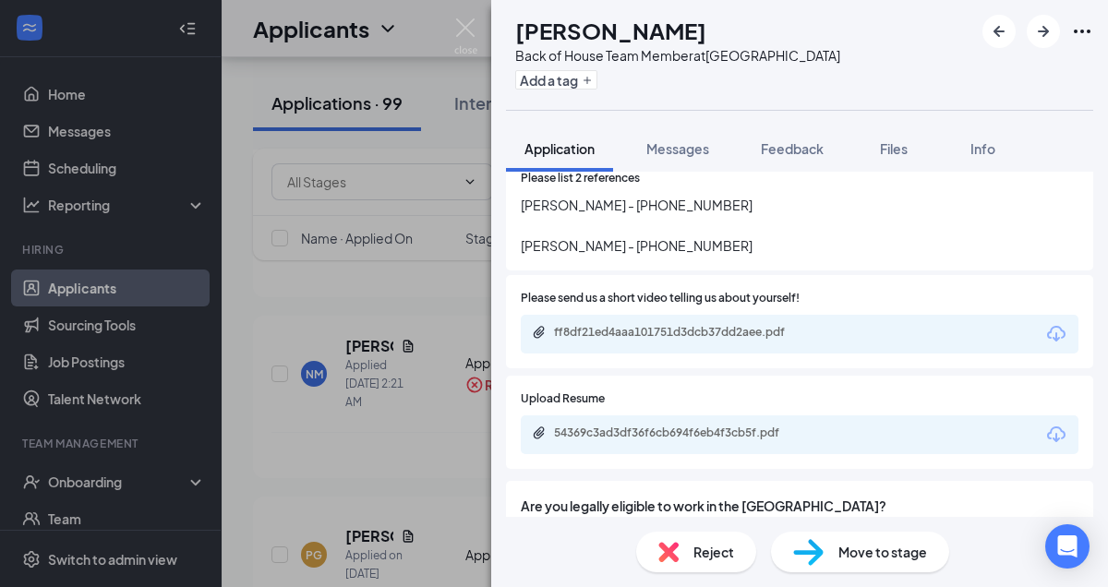
click at [714, 546] on span "Reject" at bounding box center [713, 552] width 41 height 20
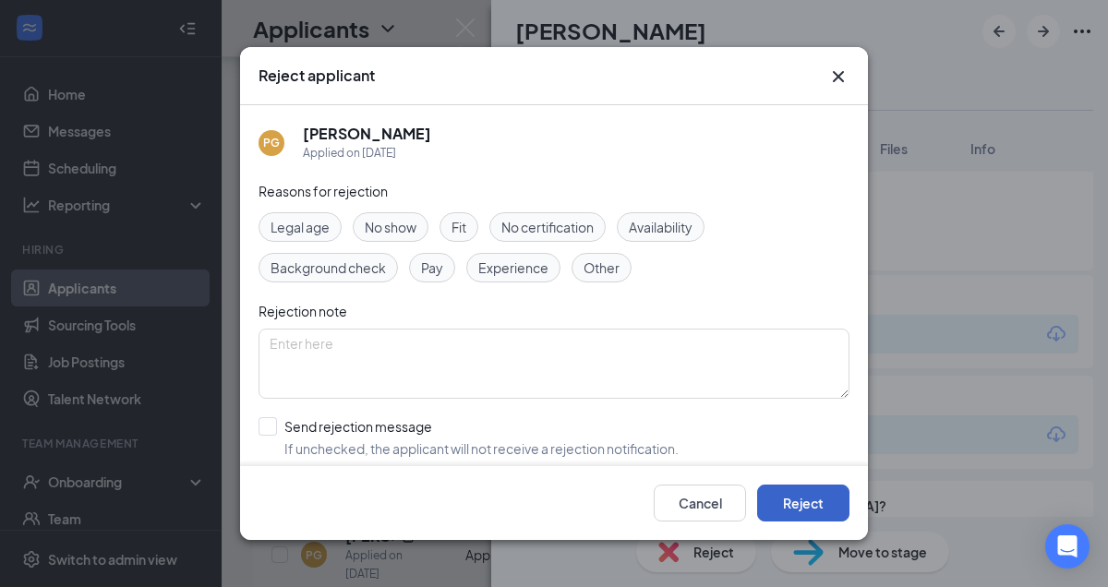
click at [815, 494] on button "Reject" at bounding box center [803, 503] width 92 height 37
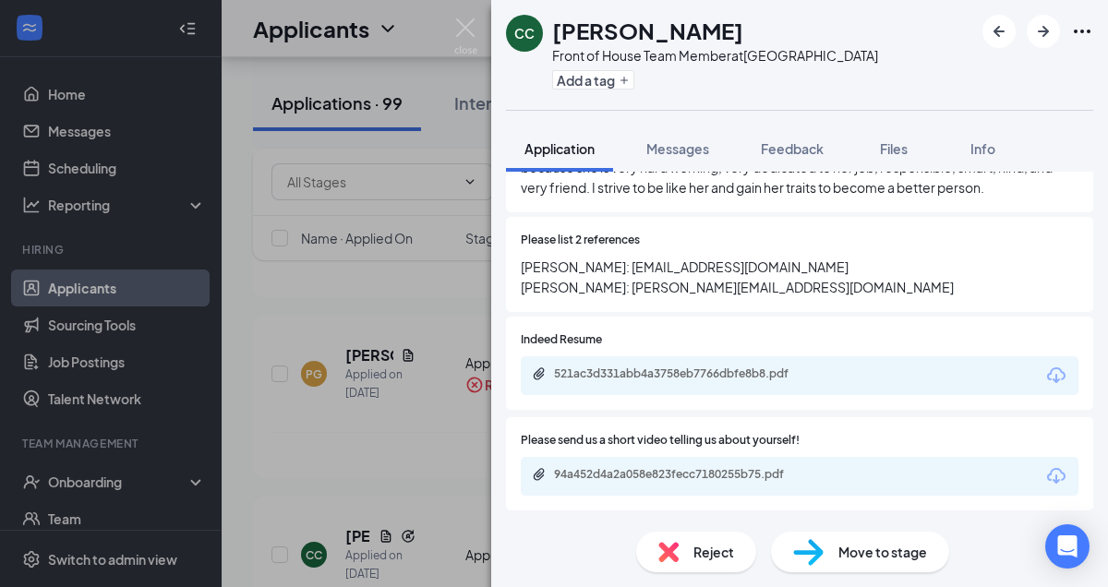
scroll to position [985, 0]
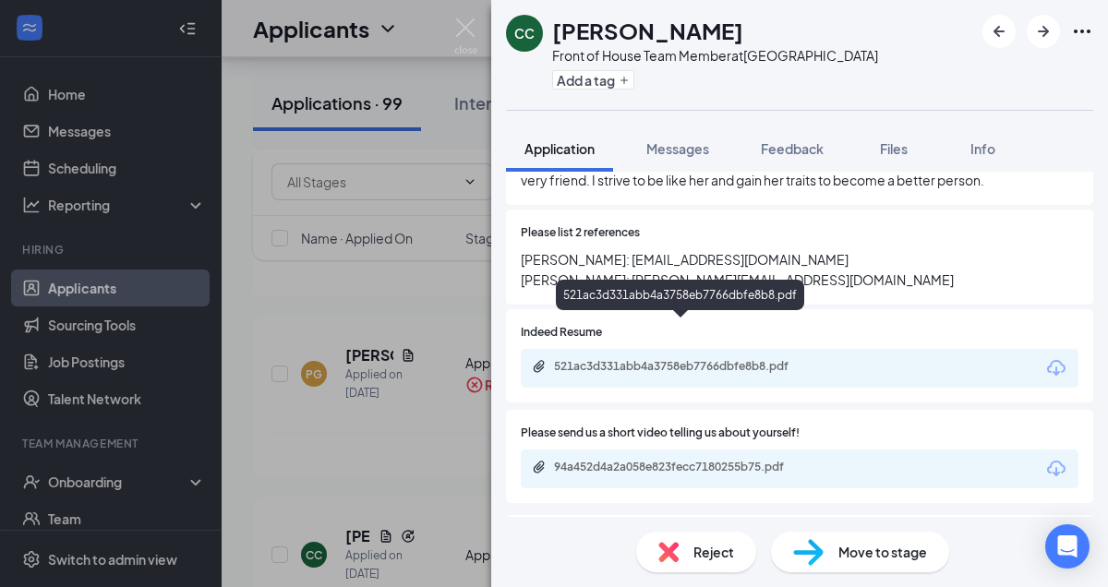
click at [701, 359] on div "521ac3d331abb4a3758eb7766dbfe8b8.pdf" at bounding box center [681, 368] width 299 height 18
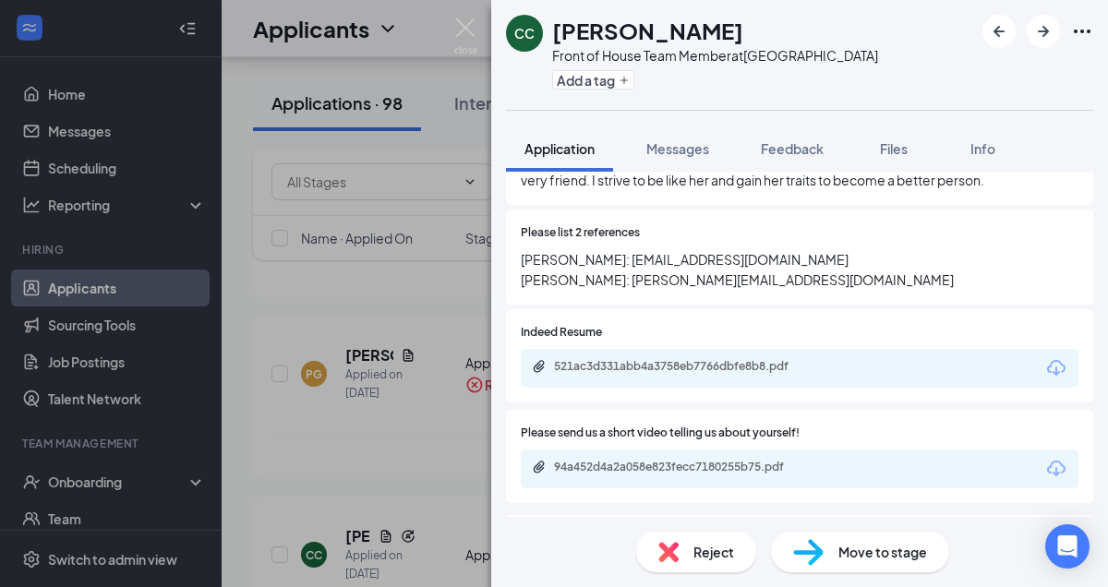
click at [699, 549] on span "Reject" at bounding box center [713, 552] width 41 height 20
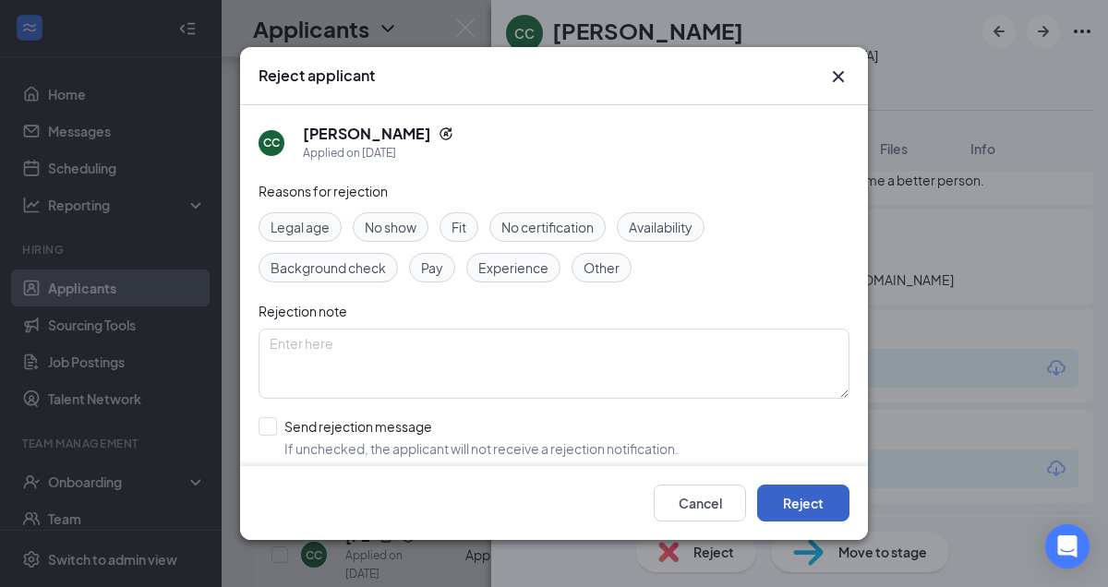
click at [797, 496] on button "Reject" at bounding box center [803, 503] width 92 height 37
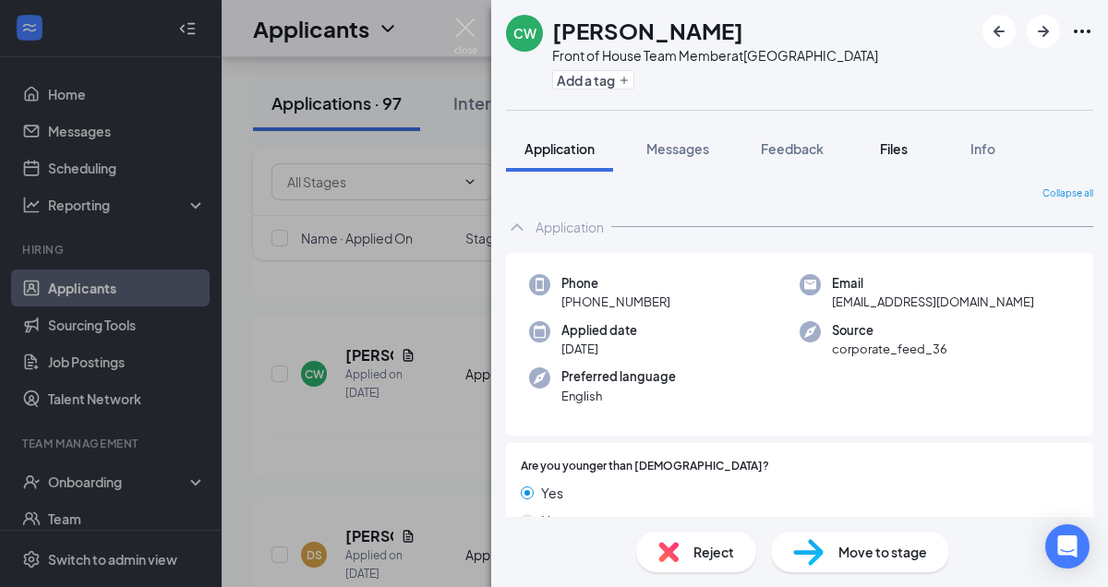
click at [898, 146] on span "Files" at bounding box center [894, 148] width 28 height 17
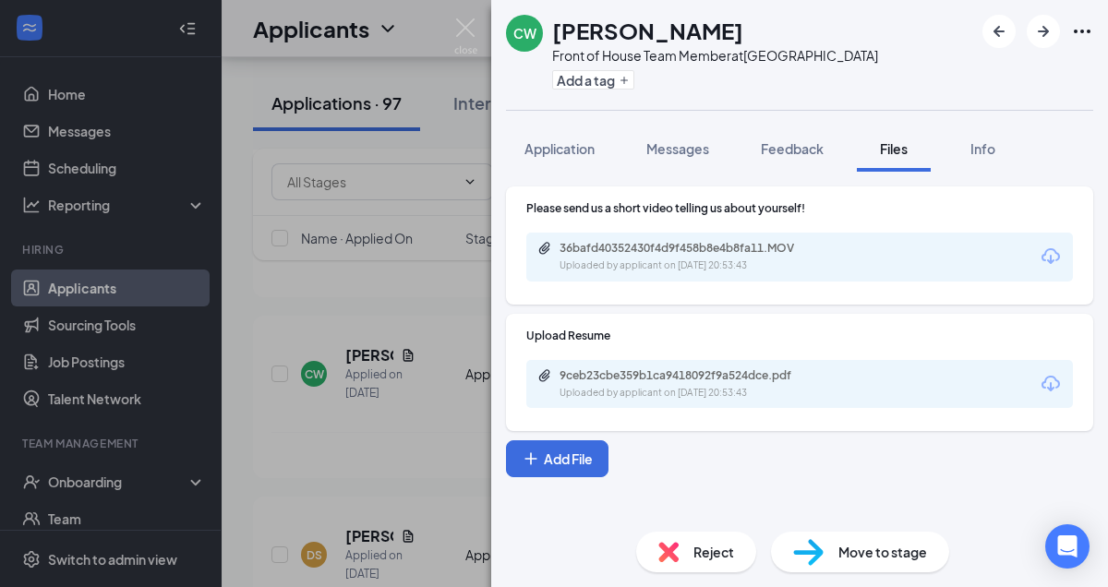
click at [842, 253] on div "36bafd40352430f4d9f458b8e4b8fa11.MOV Uploaded by applicant on [DATE] 20:53:43" at bounding box center [799, 257] width 546 height 49
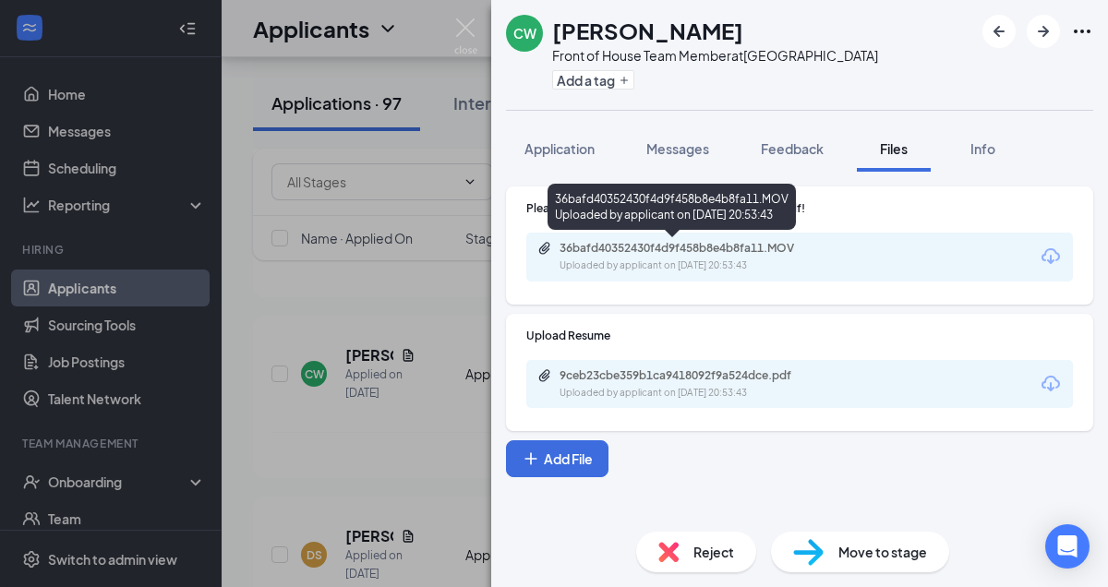
click at [771, 253] on div "36bafd40352430f4d9f458b8e4b8fa11.MOV" at bounding box center [688, 248] width 258 height 15
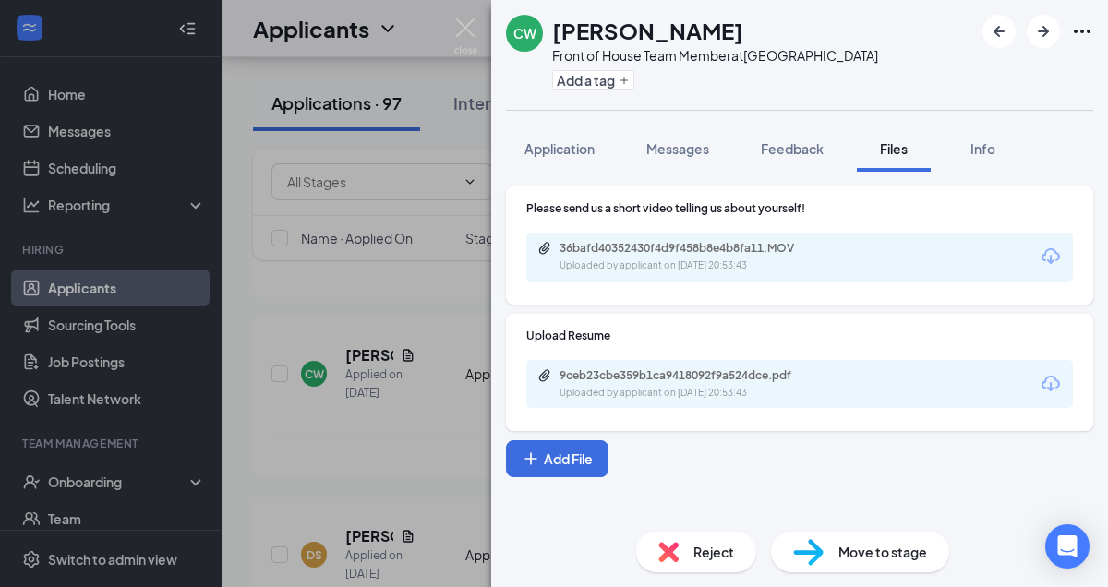
click at [726, 556] on span "Reject" at bounding box center [713, 552] width 41 height 20
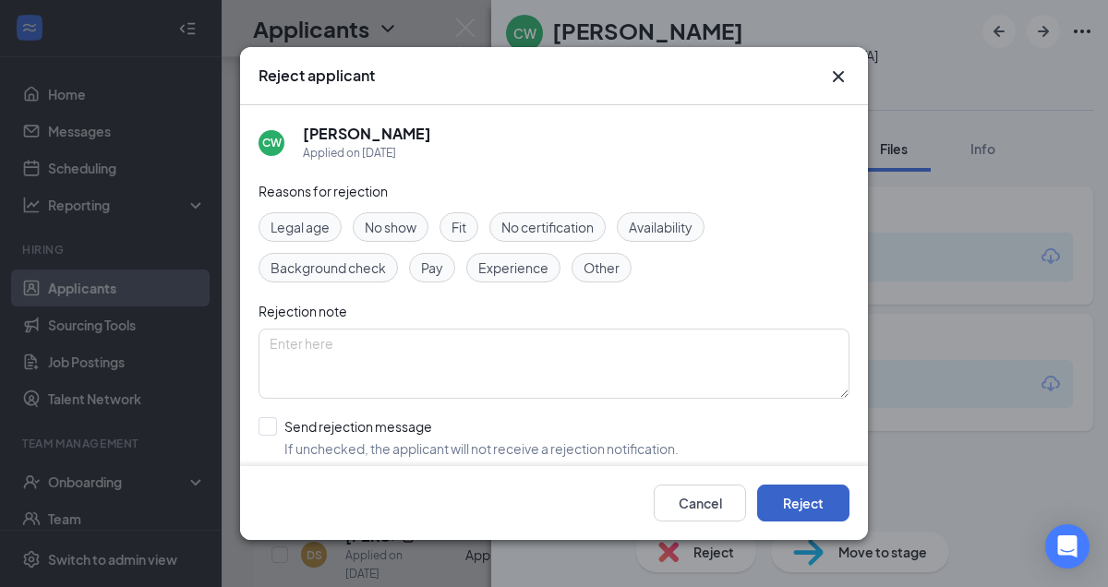
click at [815, 512] on button "Reject" at bounding box center [803, 503] width 92 height 37
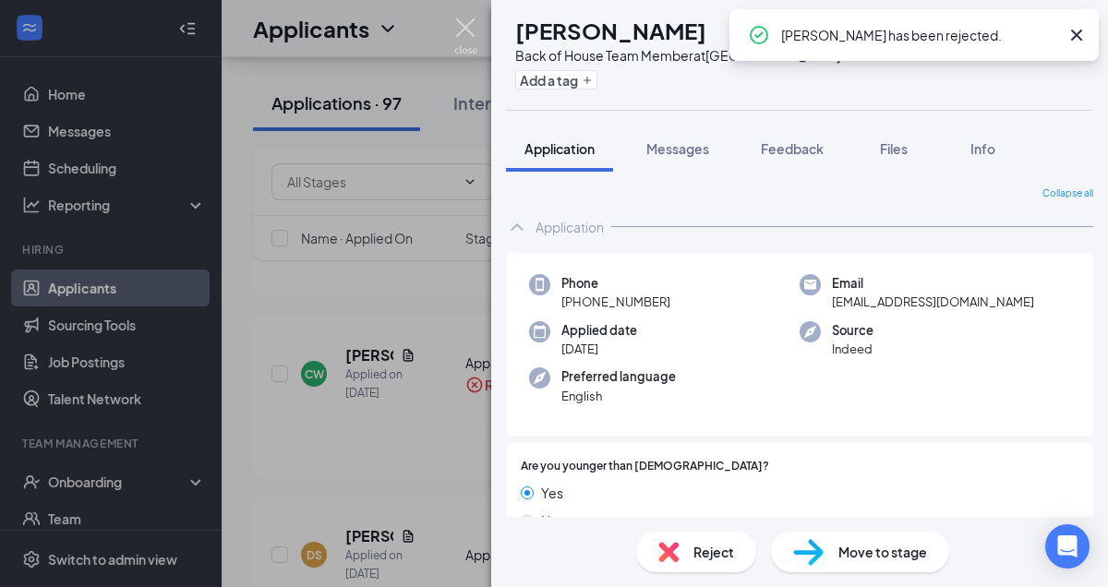
click at [462, 30] on img at bounding box center [465, 36] width 23 height 36
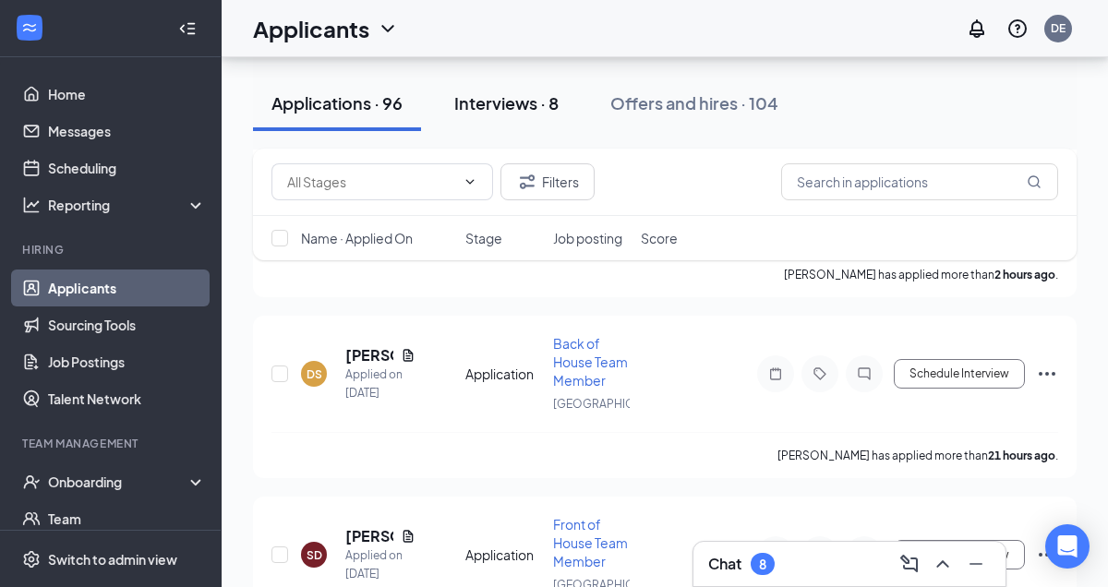
click at [505, 115] on button "Interviews · 8" at bounding box center [506, 103] width 141 height 55
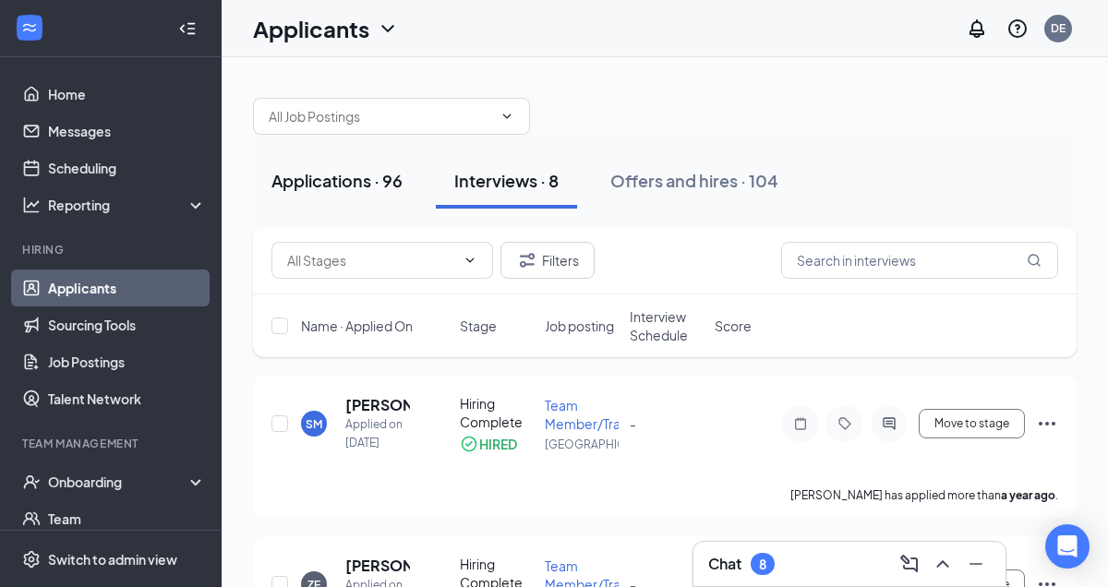
click at [354, 185] on div "Applications · 96" at bounding box center [336, 180] width 131 height 23
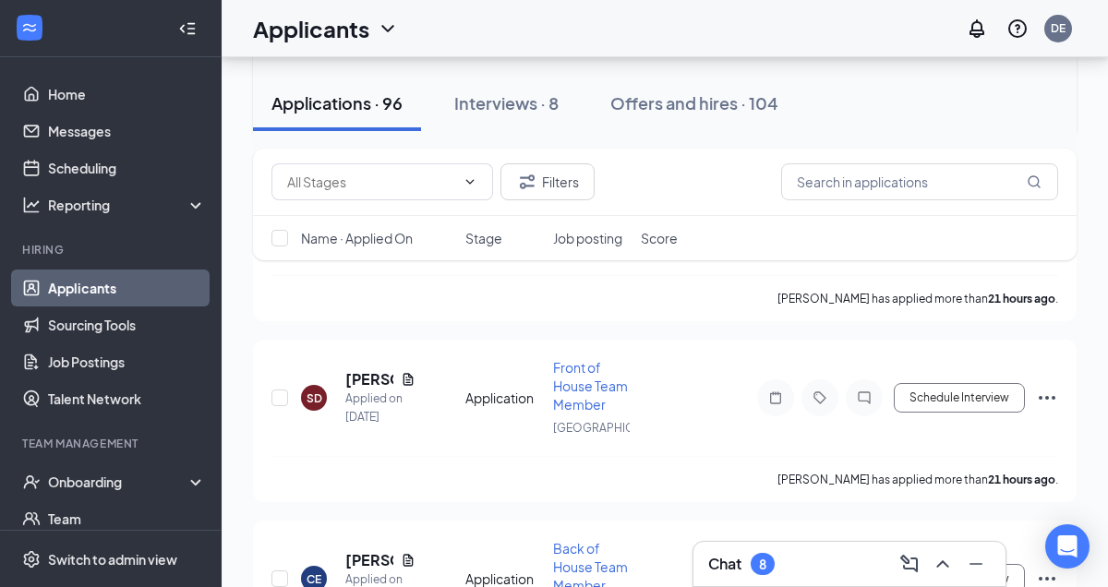
scroll to position [381, 0]
click at [370, 388] on h5 "[PERSON_NAME]" at bounding box center [369, 377] width 48 height 20
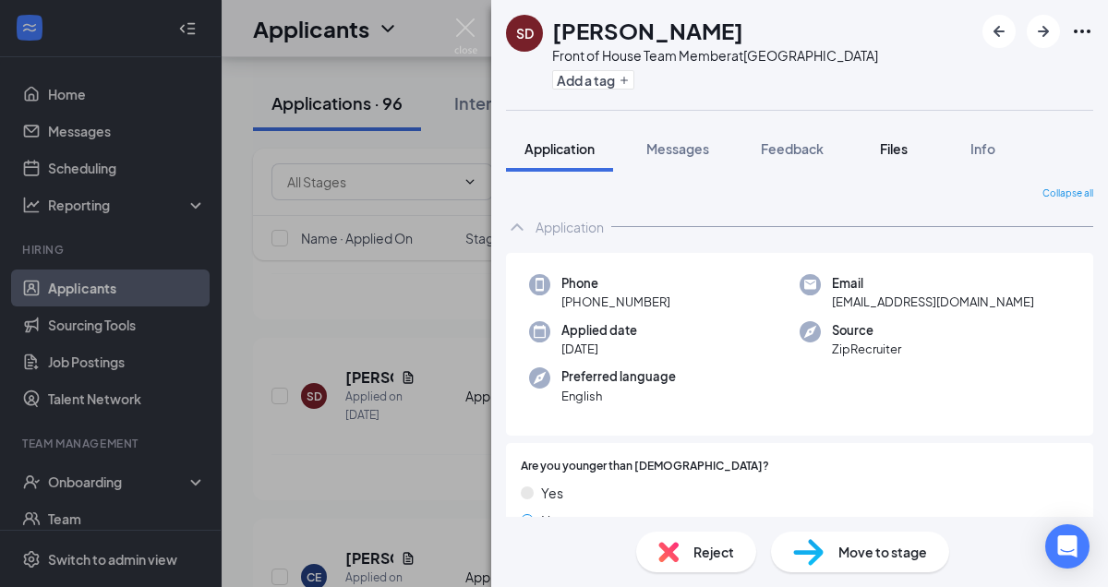
click at [893, 150] on span "Files" at bounding box center [894, 148] width 28 height 17
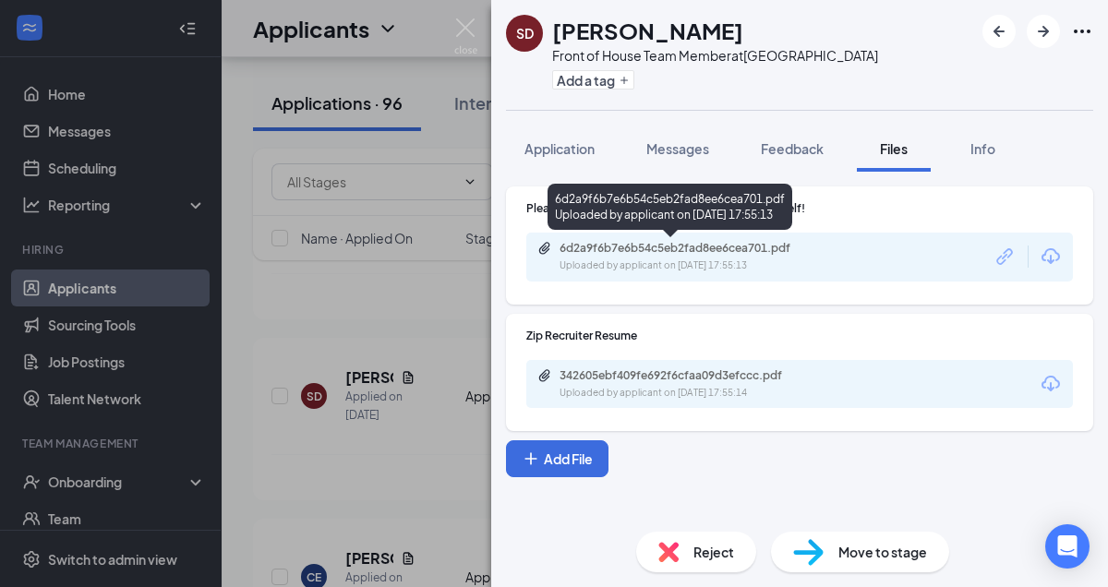
click at [799, 261] on div "Uploaded by applicant on [DATE] 17:55:13" at bounding box center [697, 265] width 277 height 15
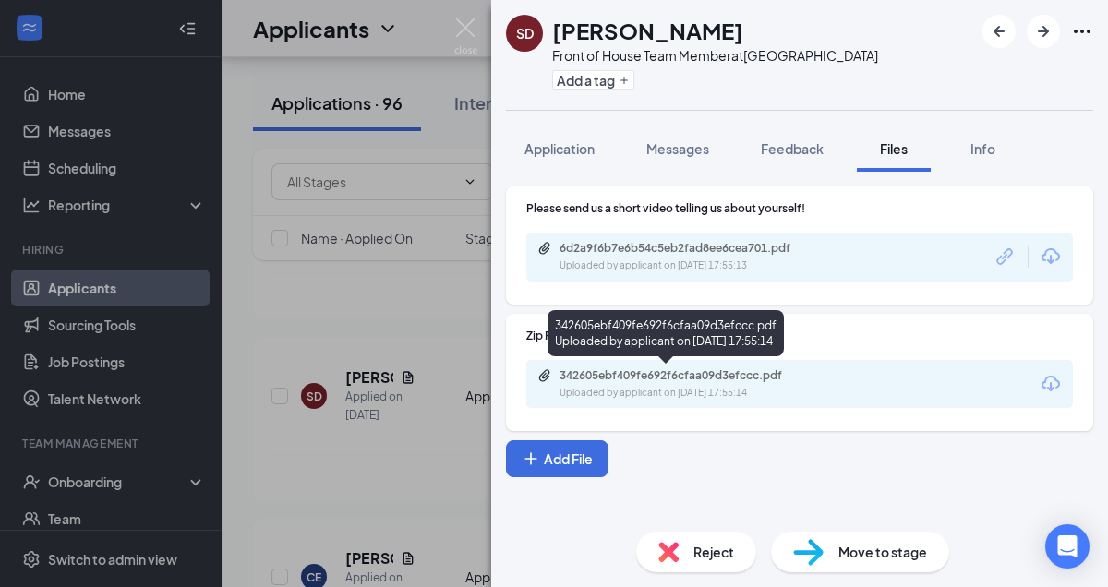
click at [741, 383] on div "342605ebf409fe692f6cfaa09d3efccc.pdf Uploaded by applicant on [DATE] 17:55:14" at bounding box center [686, 384] width 299 height 32
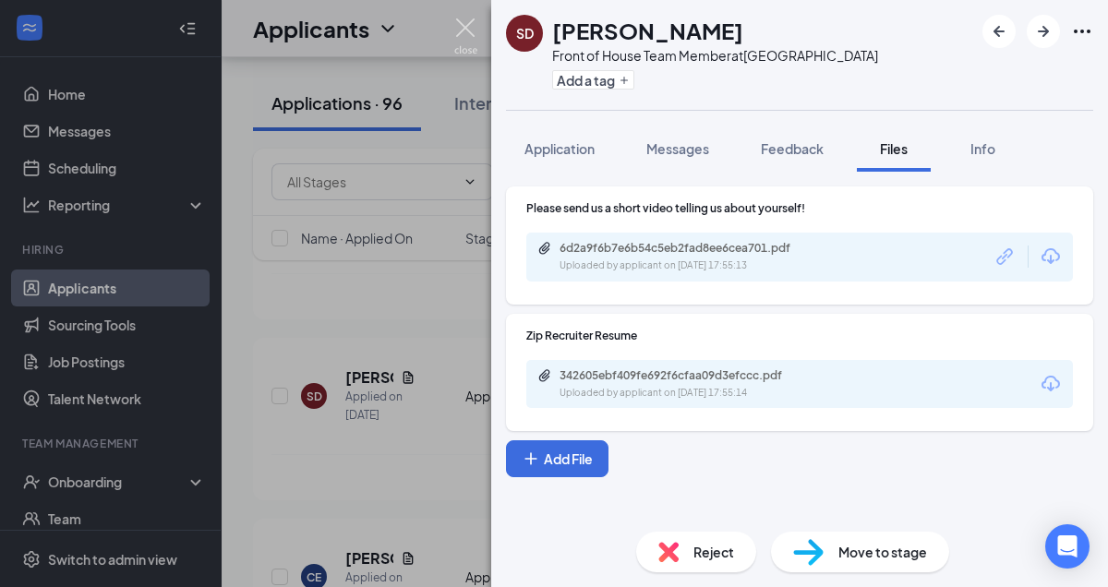
click at [474, 30] on img at bounding box center [465, 36] width 23 height 36
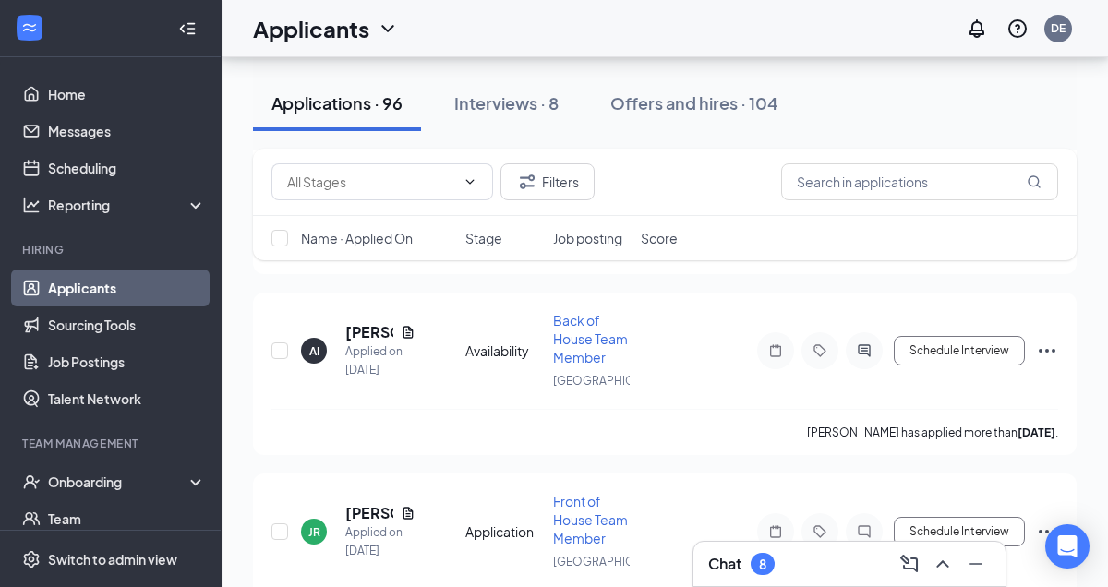
scroll to position [2048, 0]
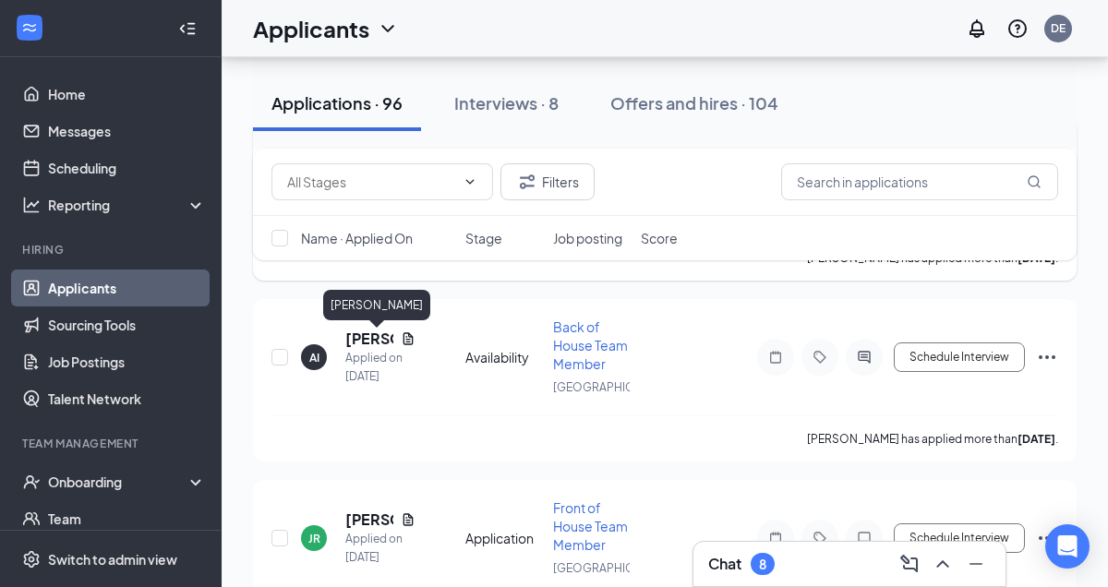
click at [369, 168] on h5 "[PERSON_NAME]" at bounding box center [369, 158] width 48 height 20
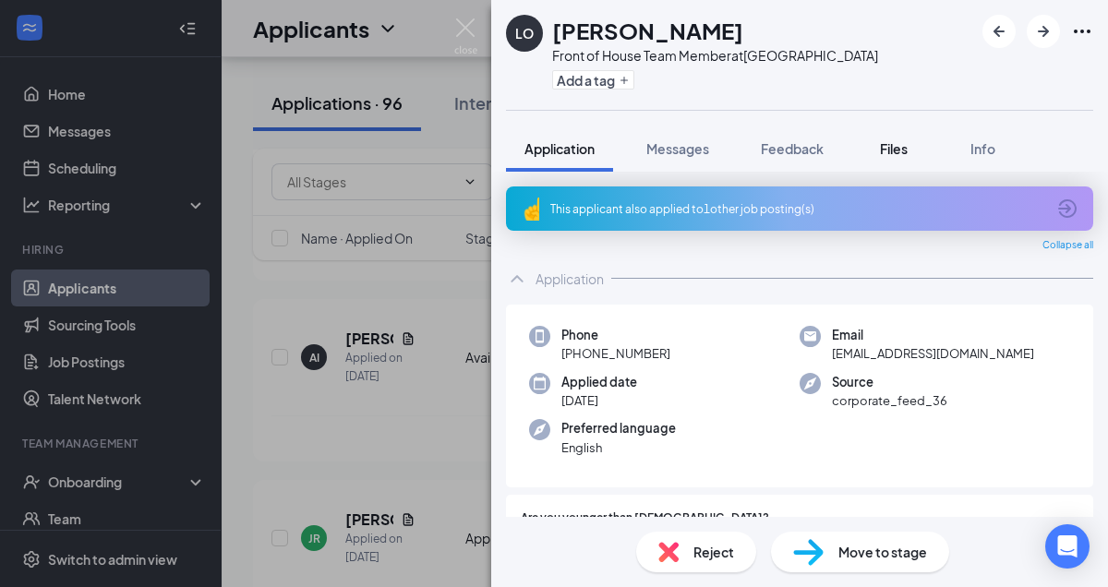
click at [906, 146] on span "Files" at bounding box center [894, 148] width 28 height 17
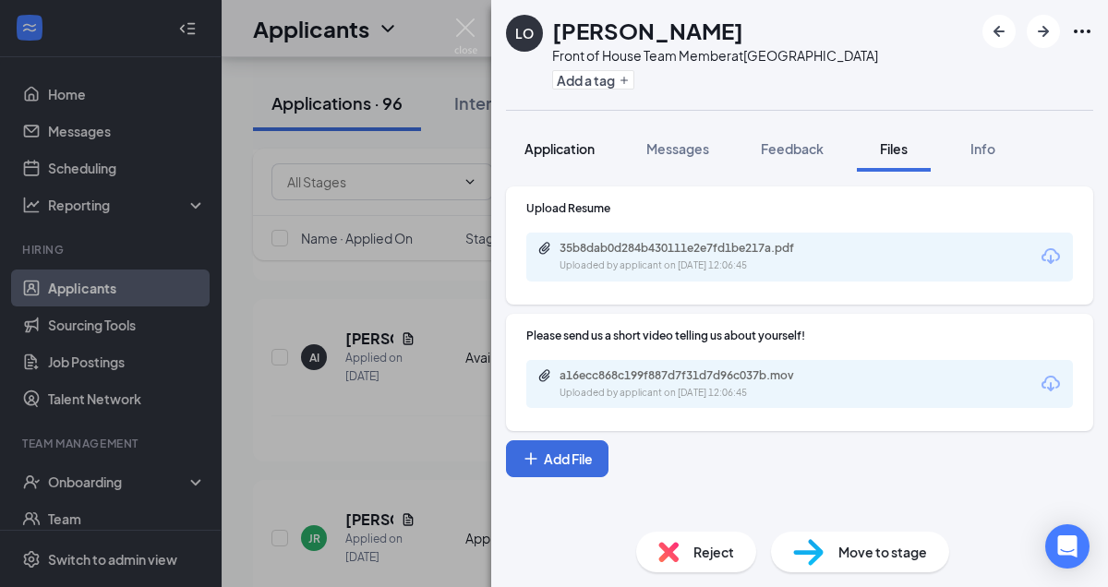
click at [573, 151] on span "Application" at bounding box center [559, 148] width 70 height 17
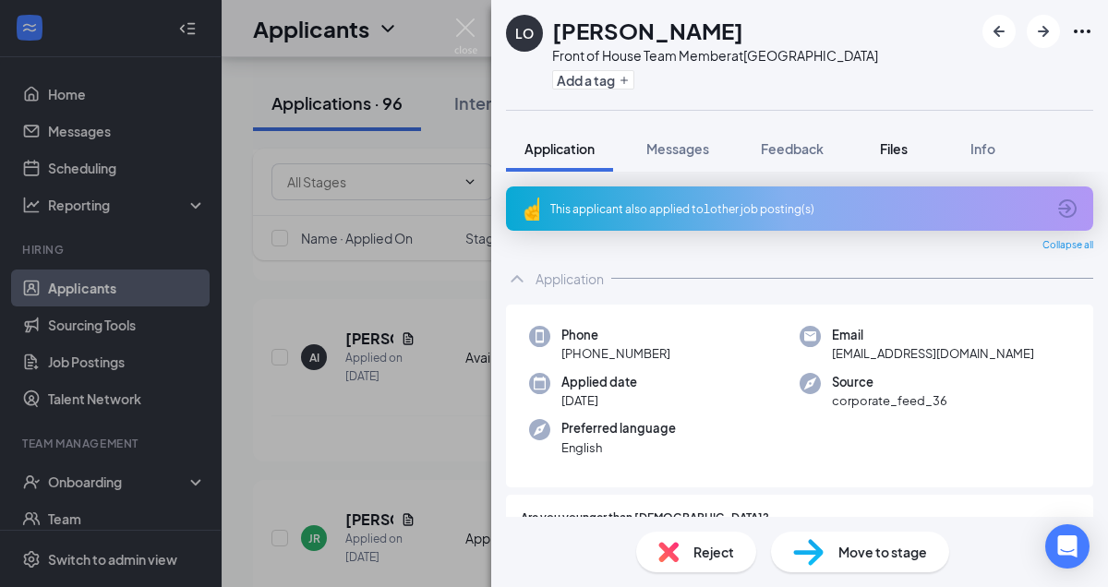
click at [884, 145] on span "Files" at bounding box center [894, 148] width 28 height 17
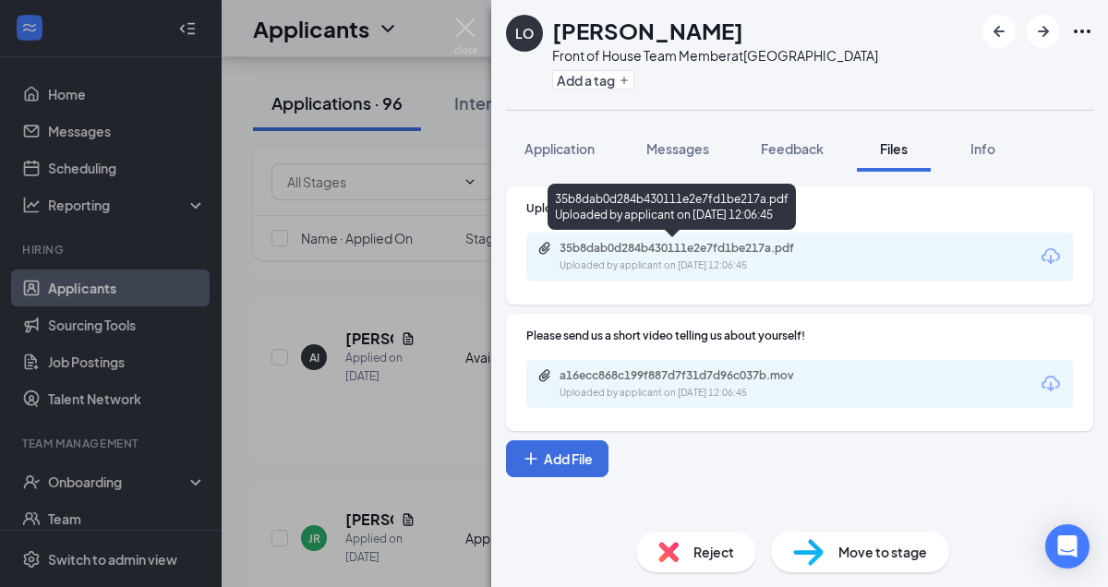
click at [732, 263] on div "Uploaded by applicant on [DATE] 12:06:45" at bounding box center [697, 265] width 277 height 15
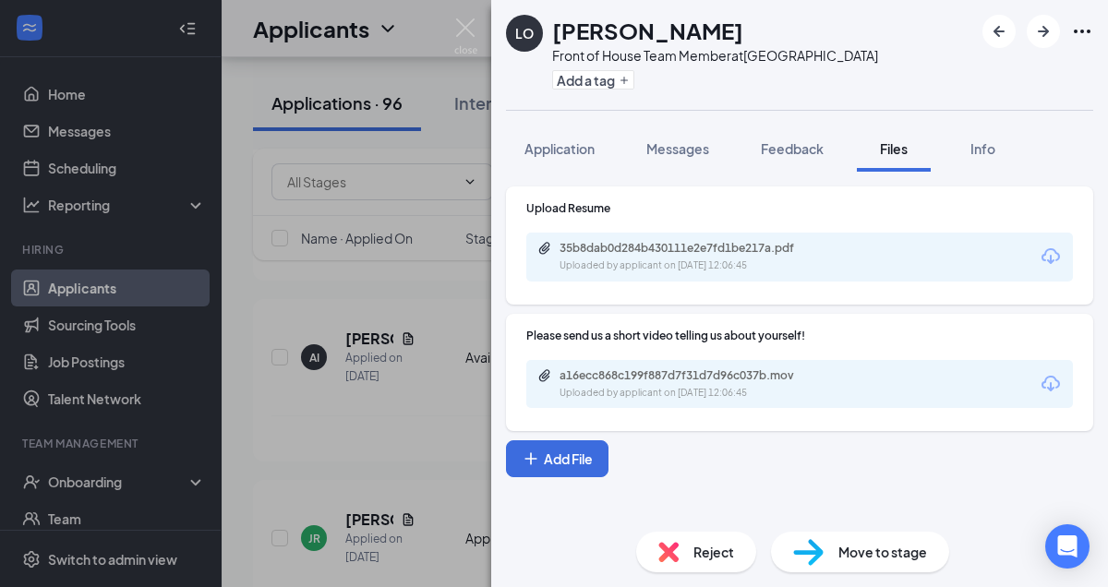
click at [890, 554] on span "Move to stage" at bounding box center [882, 552] width 89 height 20
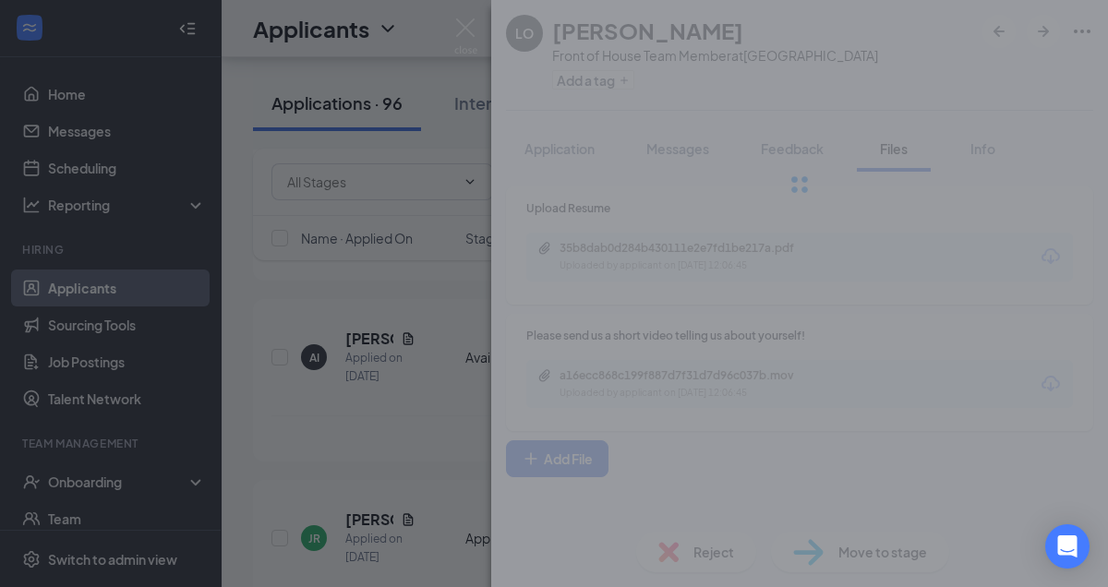
type input "Review Stage (next stage)"
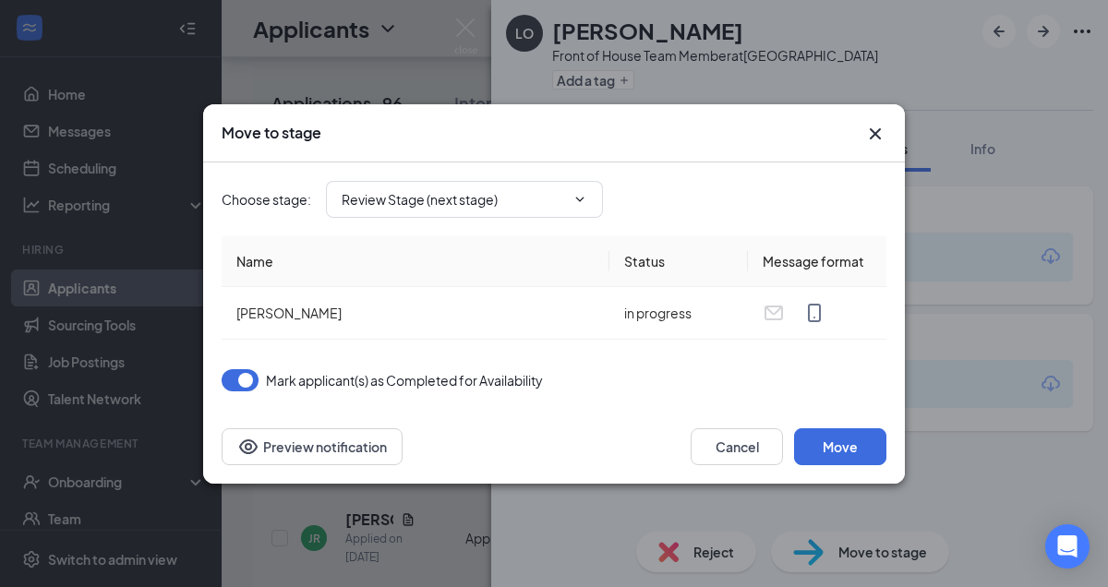
click at [875, 134] on icon "Cross" at bounding box center [875, 132] width 11 height 11
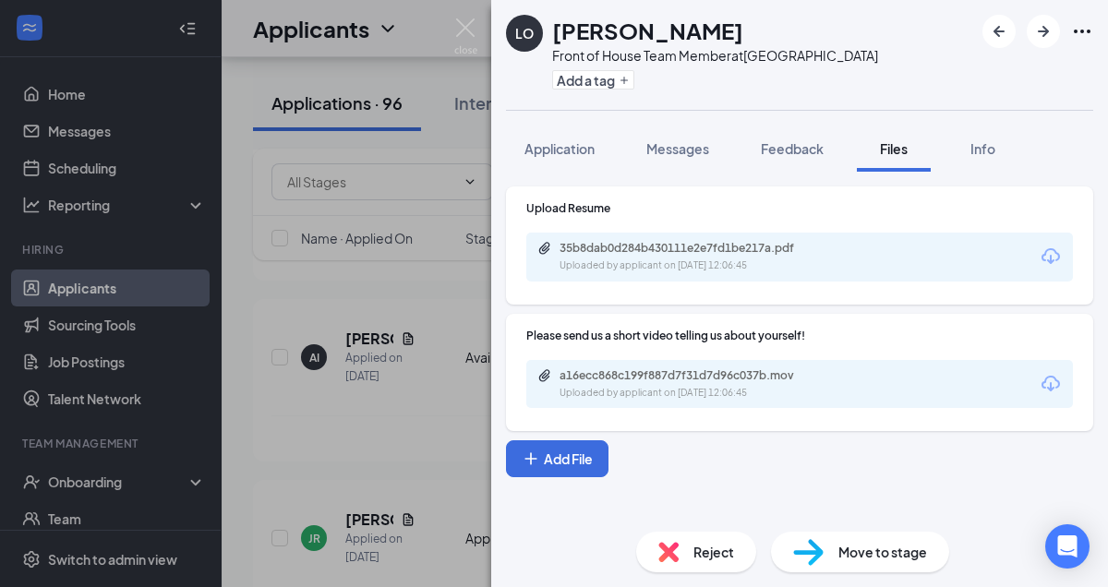
click at [170, 176] on div "LO [PERSON_NAME] Front of House Team Member at [GEOGRAPHIC_DATA] Add a tag Appl…" at bounding box center [554, 293] width 1108 height 587
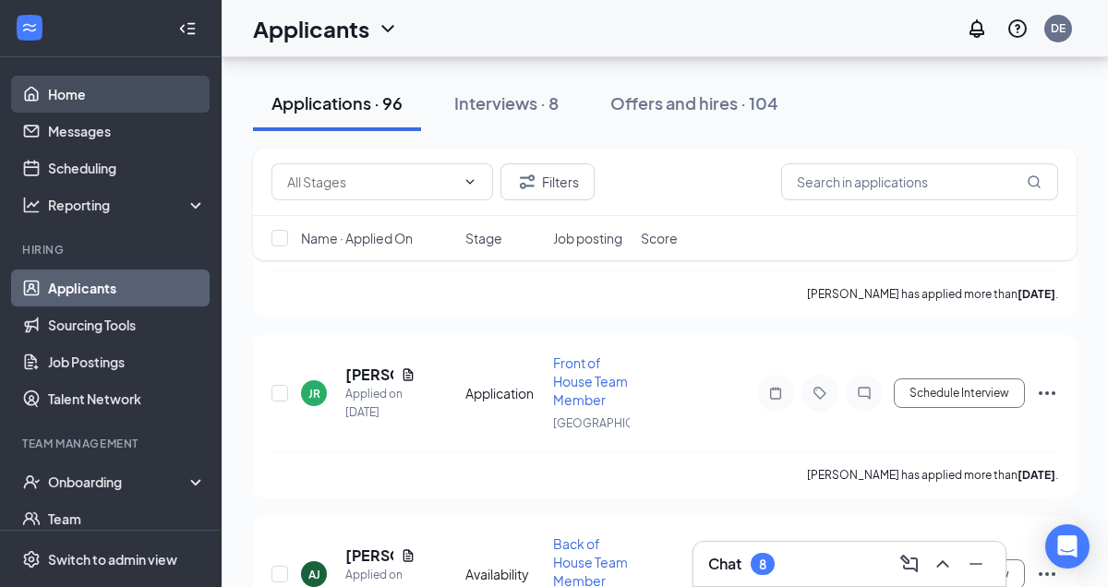
click at [75, 104] on link "Home" at bounding box center [127, 94] width 158 height 37
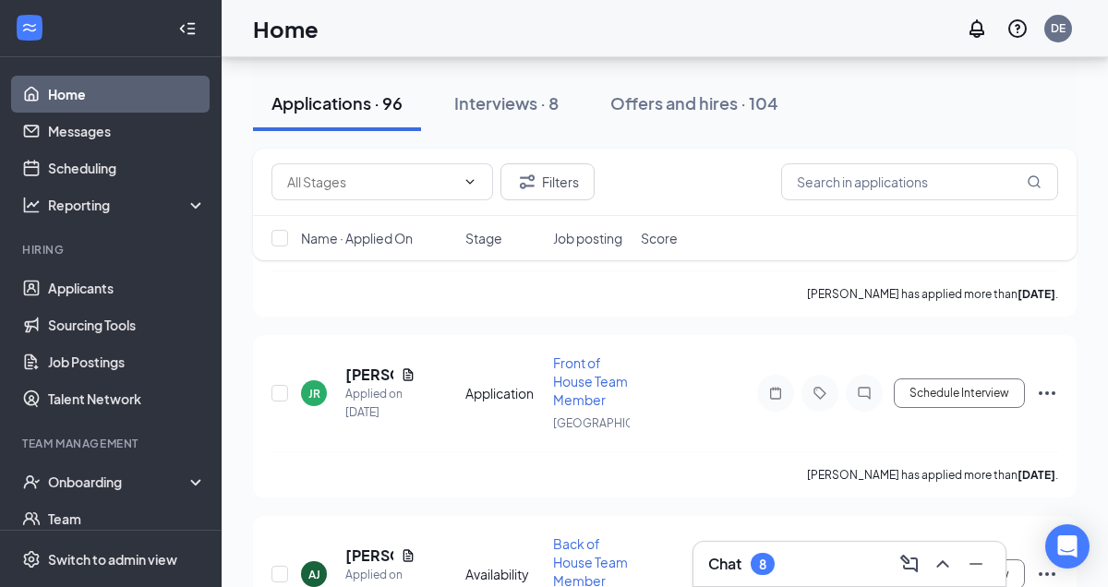
scroll to position [39, 0]
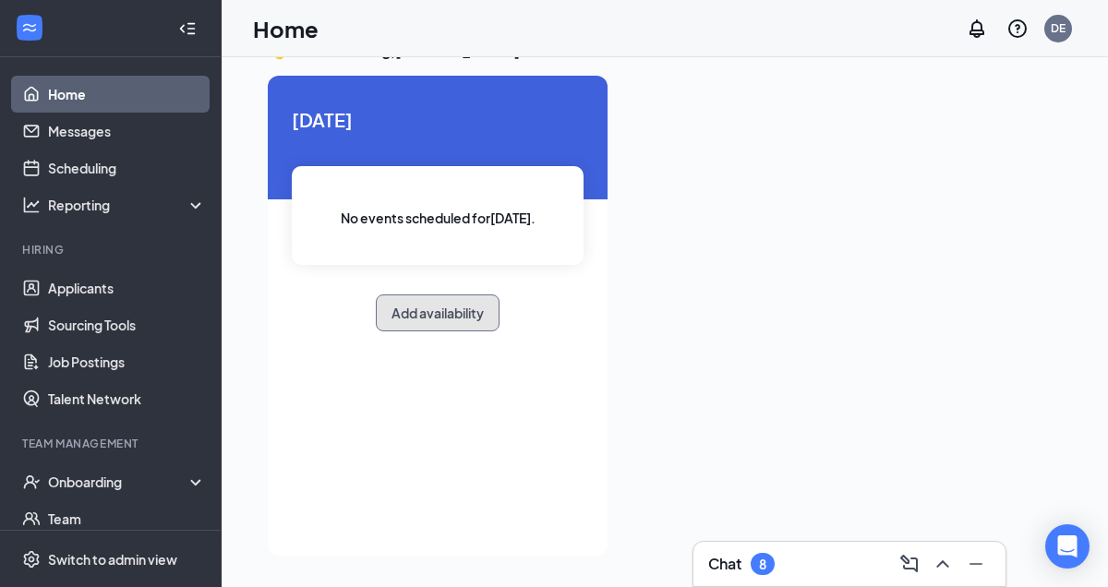
click at [451, 306] on button "Add availability" at bounding box center [438, 312] width 124 height 37
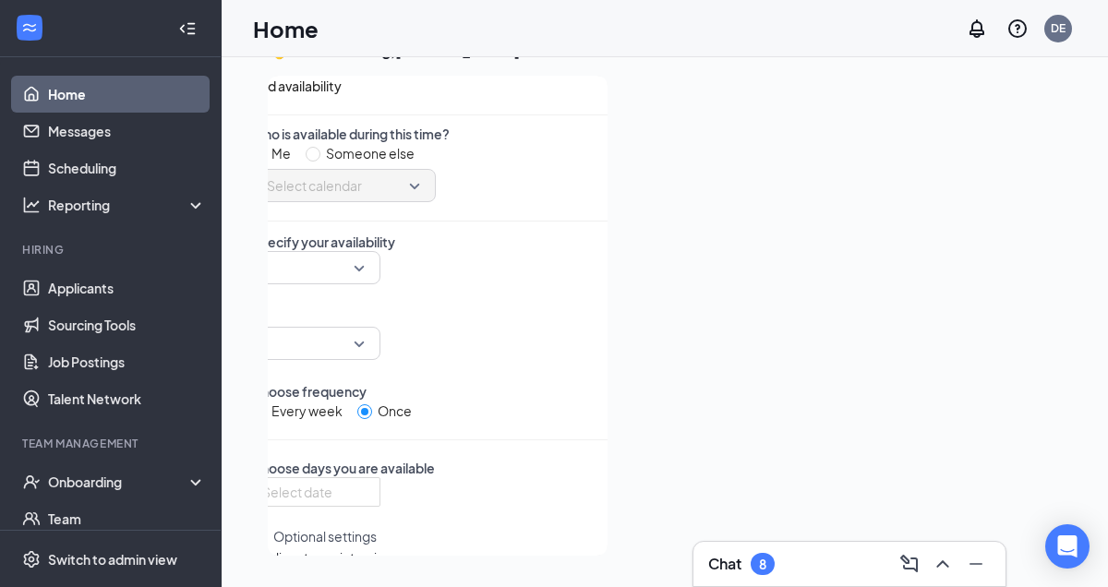
click at [420, 199] on span "Select calendar" at bounding box center [343, 186] width 153 height 28
click at [380, 284] on div at bounding box center [315, 267] width 129 height 33
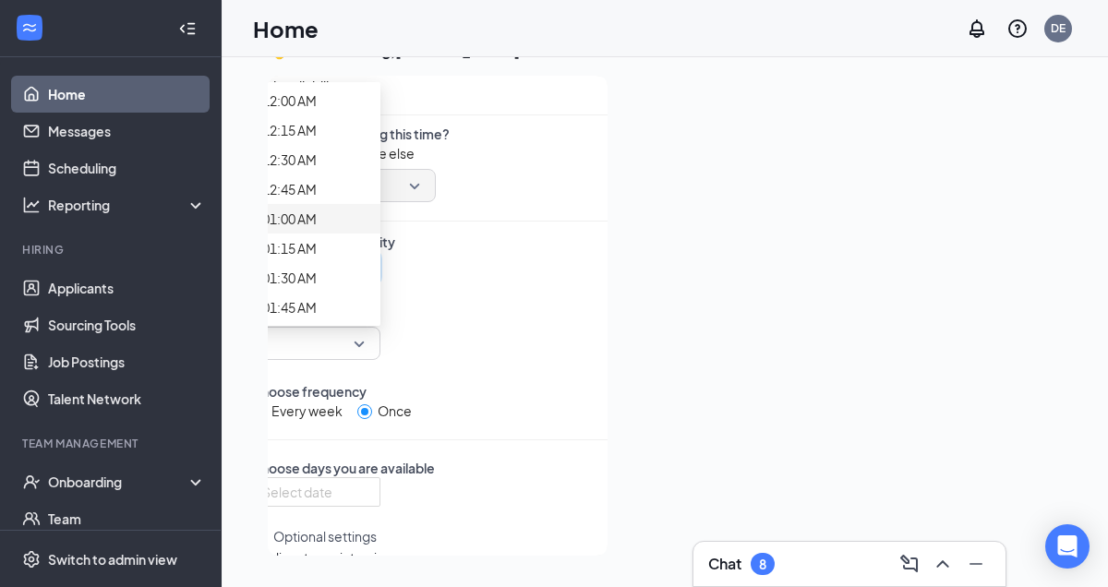
click at [437, 382] on p "Choose frequency" at bounding box center [429, 391] width 356 height 18
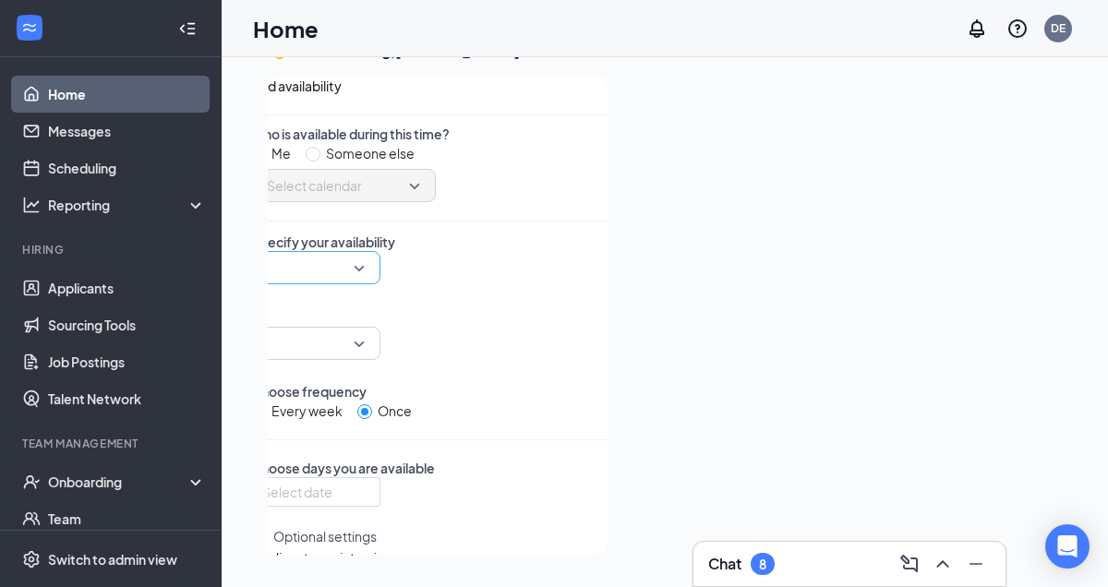
click at [380, 284] on div "12:45 AM 01:00 AM 01:15 AM 12:00 AM 12:15 AM 12:30 AM 12:45 AM 01:00 AM 01:15 A…" at bounding box center [315, 267] width 129 height 33
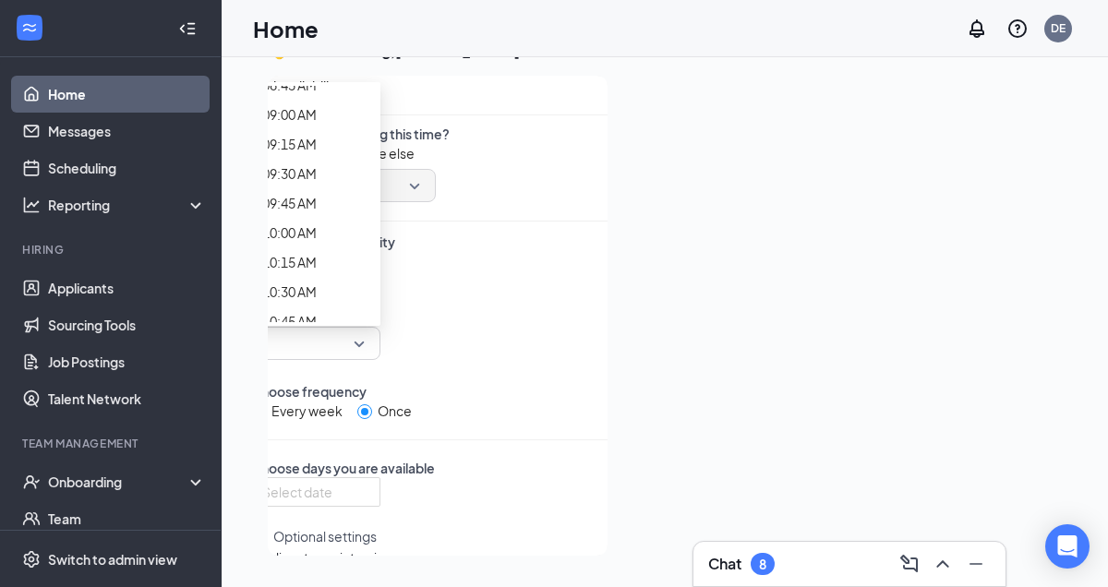
scroll to position [1055, 0]
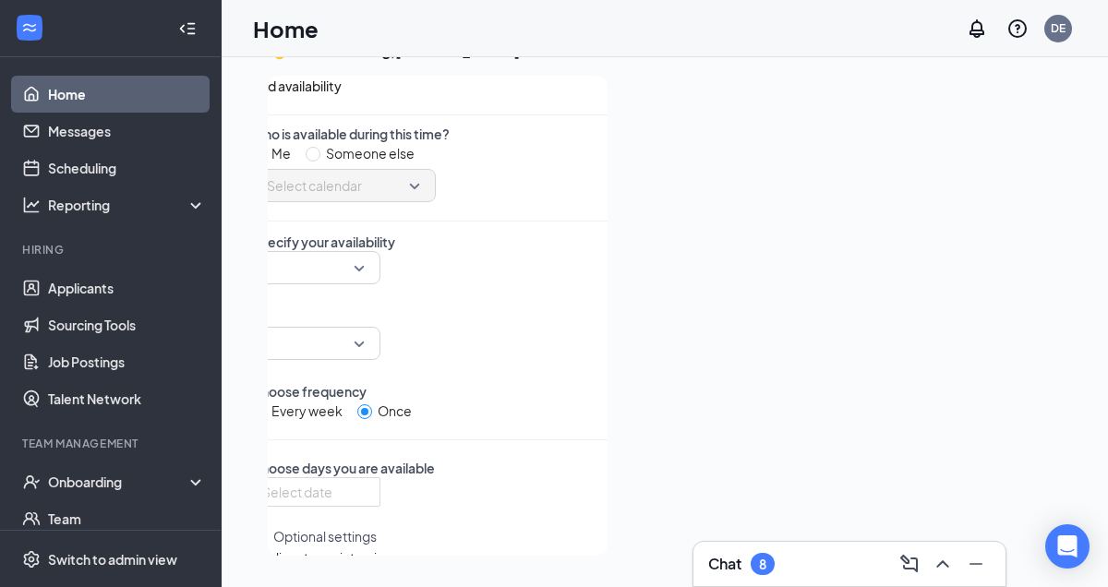
click at [527, 421] on div "Every week Once" at bounding box center [429, 411] width 356 height 20
click at [380, 284] on div at bounding box center [315, 267] width 129 height 33
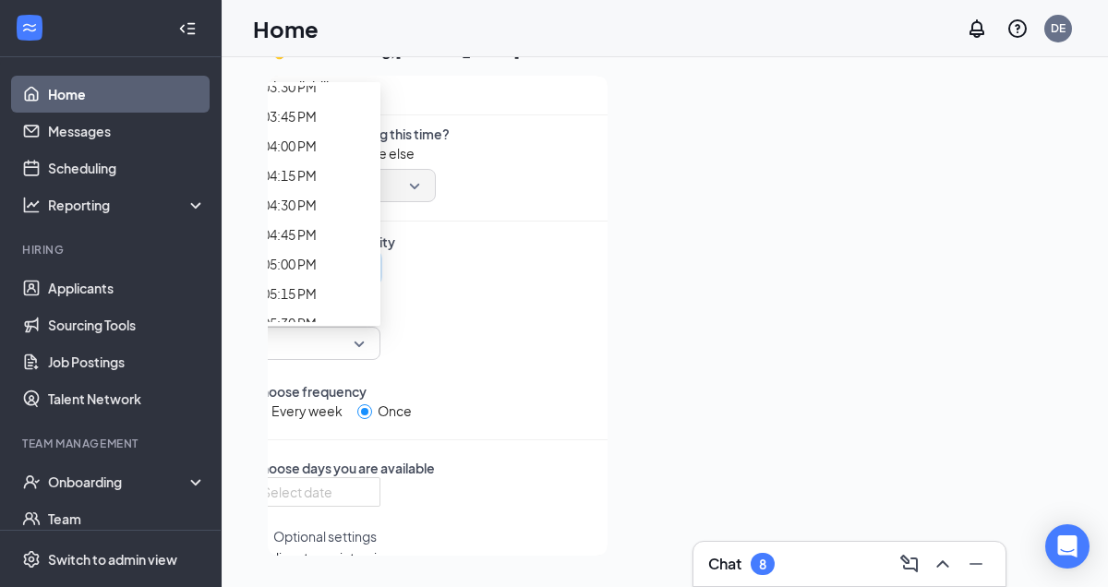
scroll to position [1855, 0]
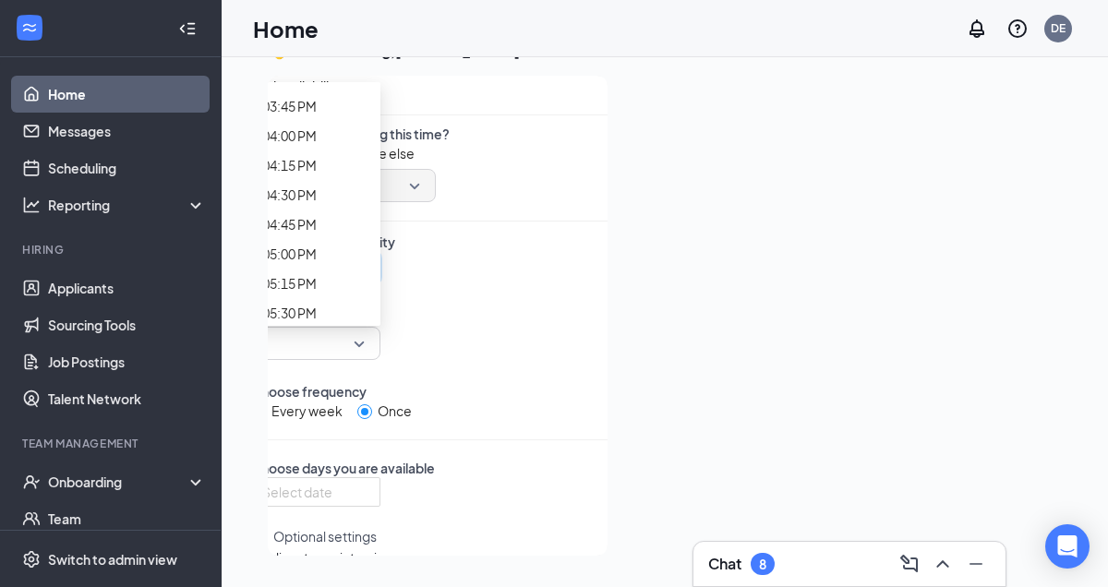
click at [516, 412] on div "Every week Once" at bounding box center [429, 411] width 356 height 20
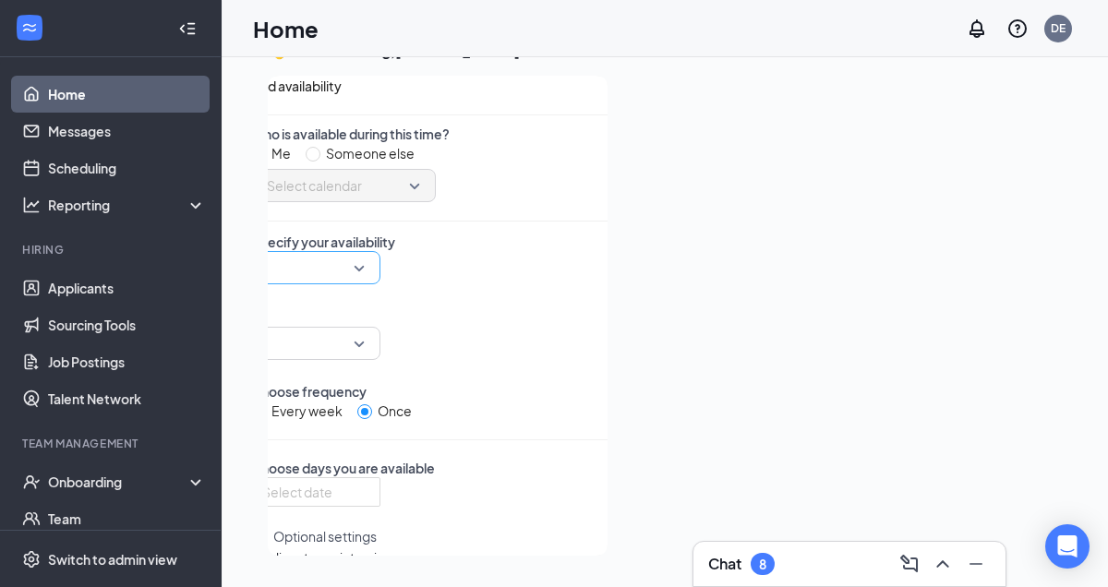
click at [380, 284] on div at bounding box center [315, 267] width 129 height 33
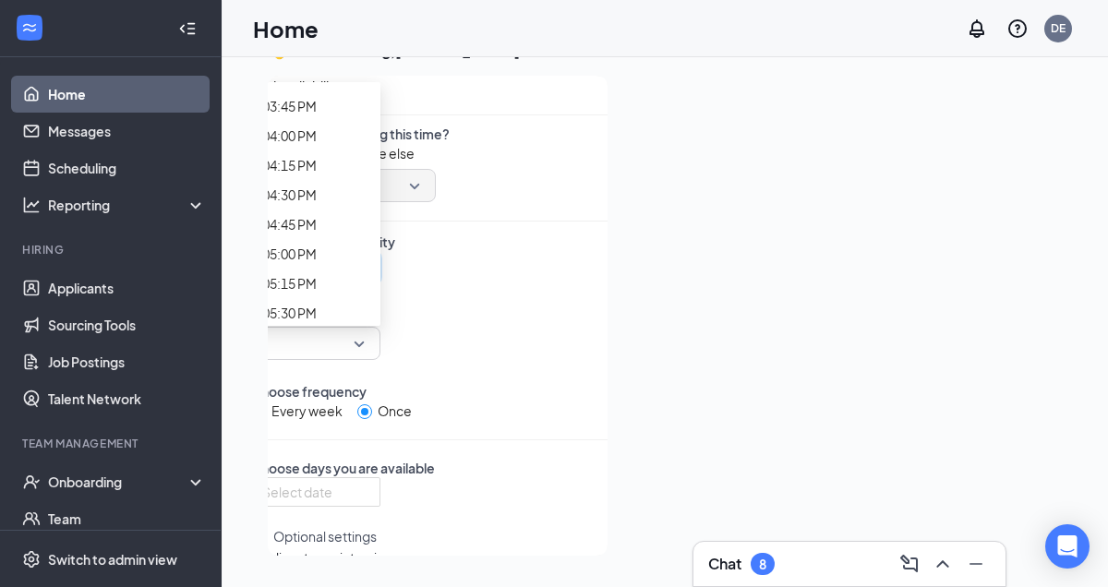
click at [679, 253] on div at bounding box center [841, 310] width 439 height 469
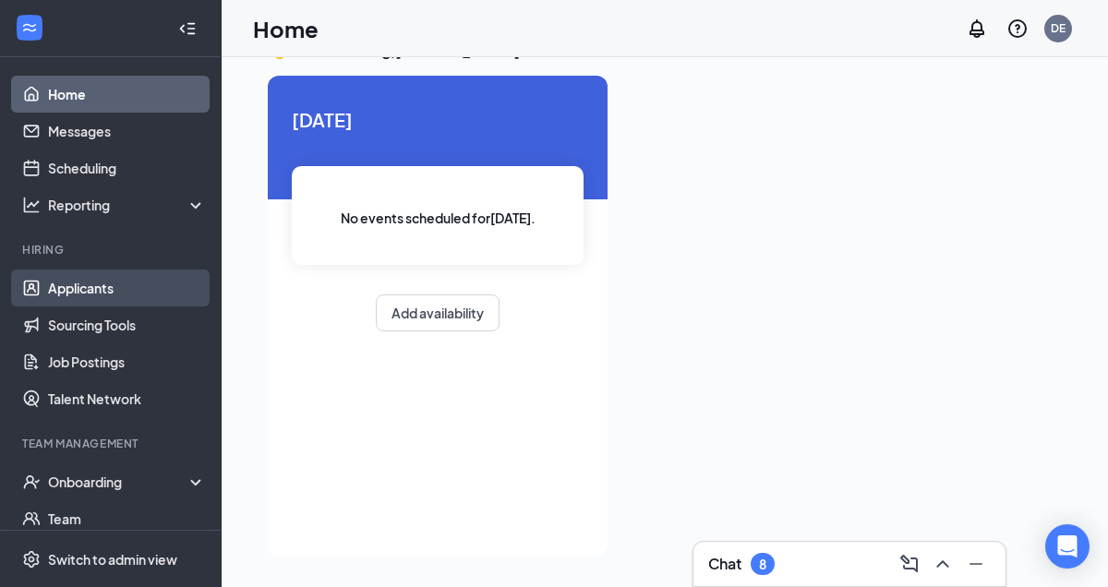
click at [106, 293] on link "Applicants" at bounding box center [127, 288] width 158 height 37
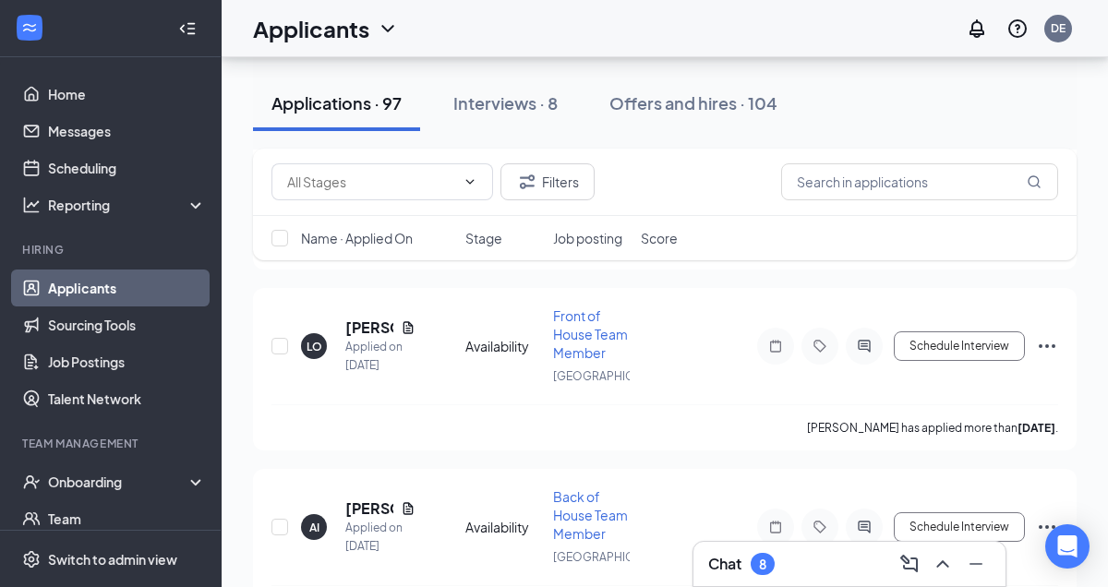
scroll to position [2055, 0]
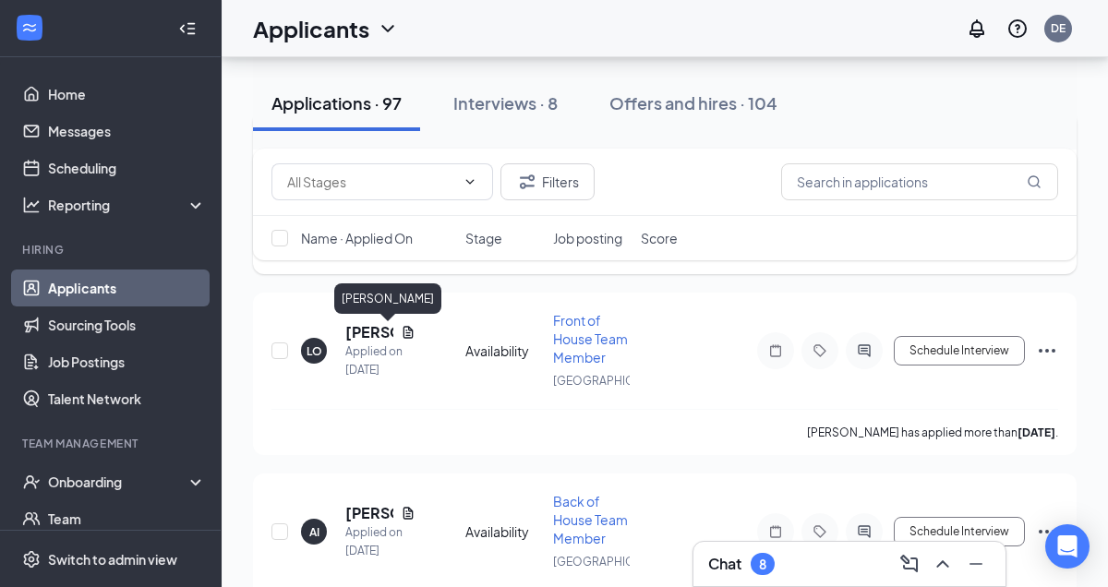
click at [354, 162] on h5 "[PERSON_NAME]" at bounding box center [369, 151] width 48 height 20
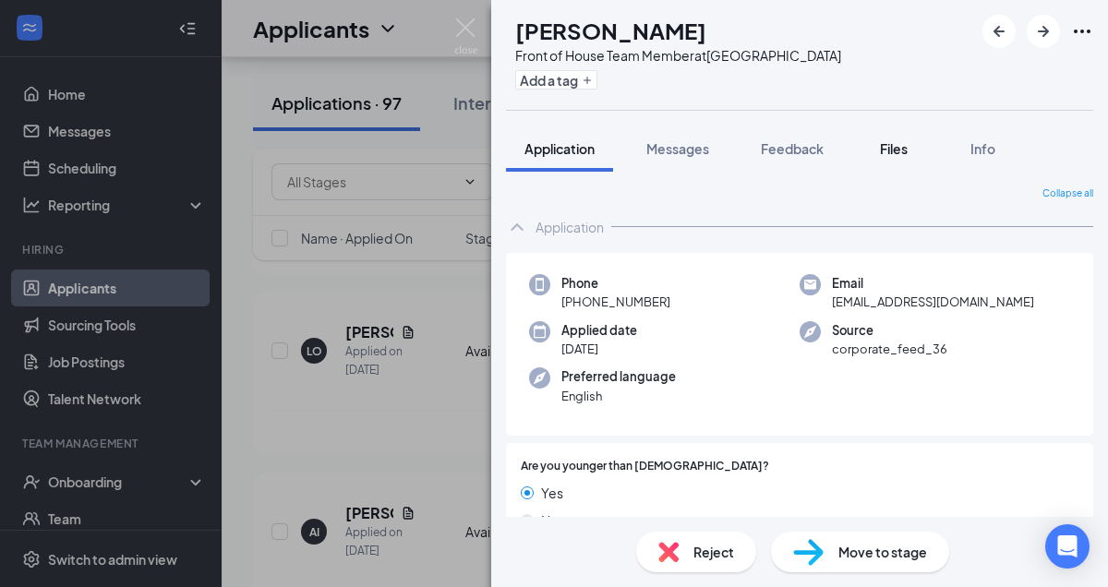
click at [907, 144] on span "Files" at bounding box center [894, 148] width 28 height 17
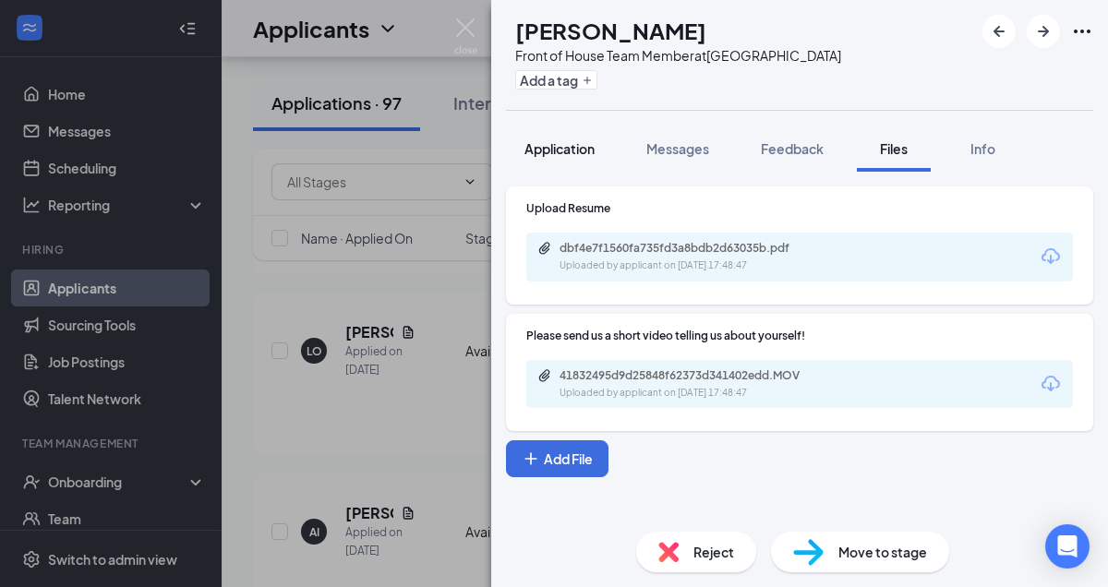
click at [585, 145] on span "Application" at bounding box center [559, 148] width 70 height 17
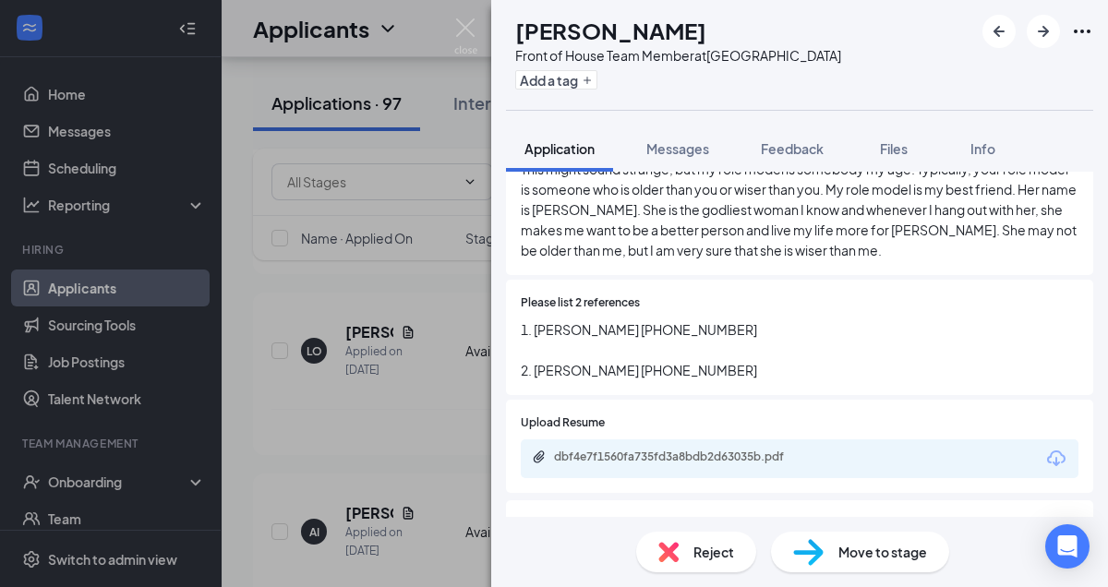
scroll to position [971, 0]
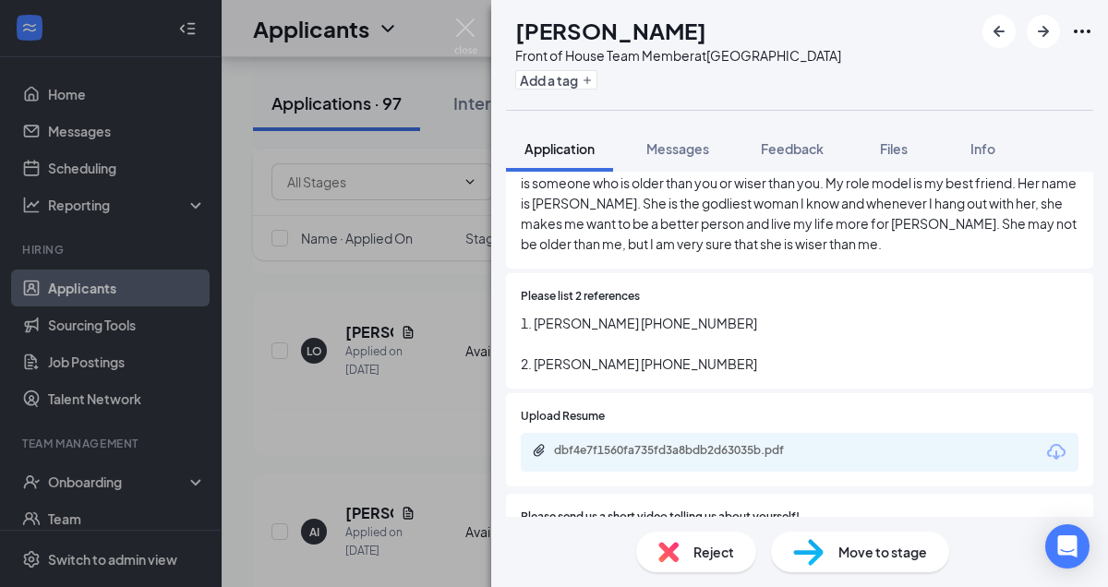
click at [841, 557] on span "Move to stage" at bounding box center [882, 552] width 89 height 20
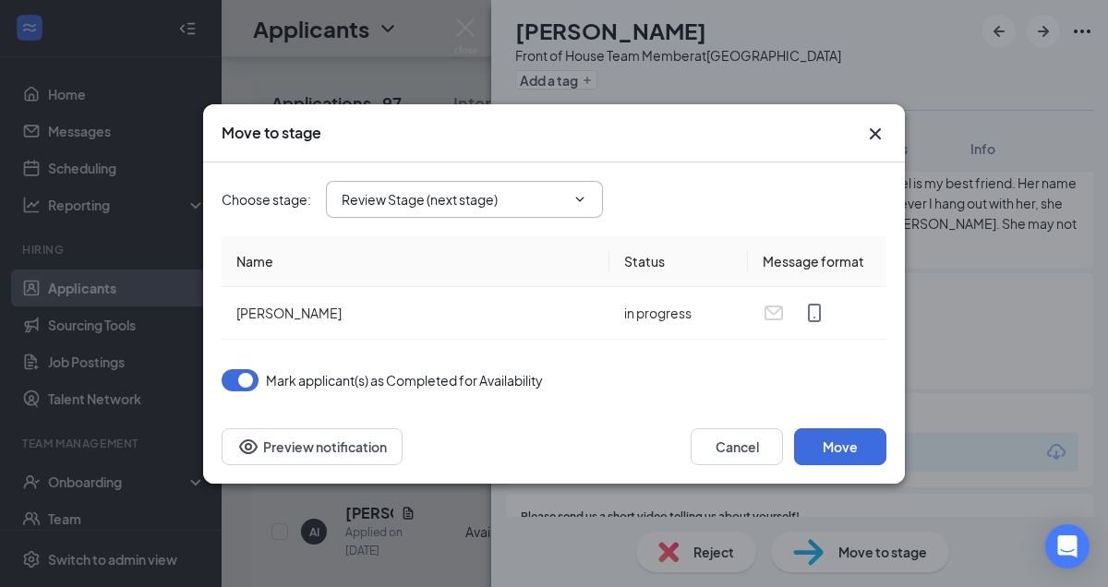
click at [577, 199] on icon "ChevronDown" at bounding box center [579, 199] width 15 height 15
click at [585, 199] on icon "ChevronDown" at bounding box center [579, 199] width 15 height 15
click at [843, 446] on button "Move" at bounding box center [840, 446] width 92 height 37
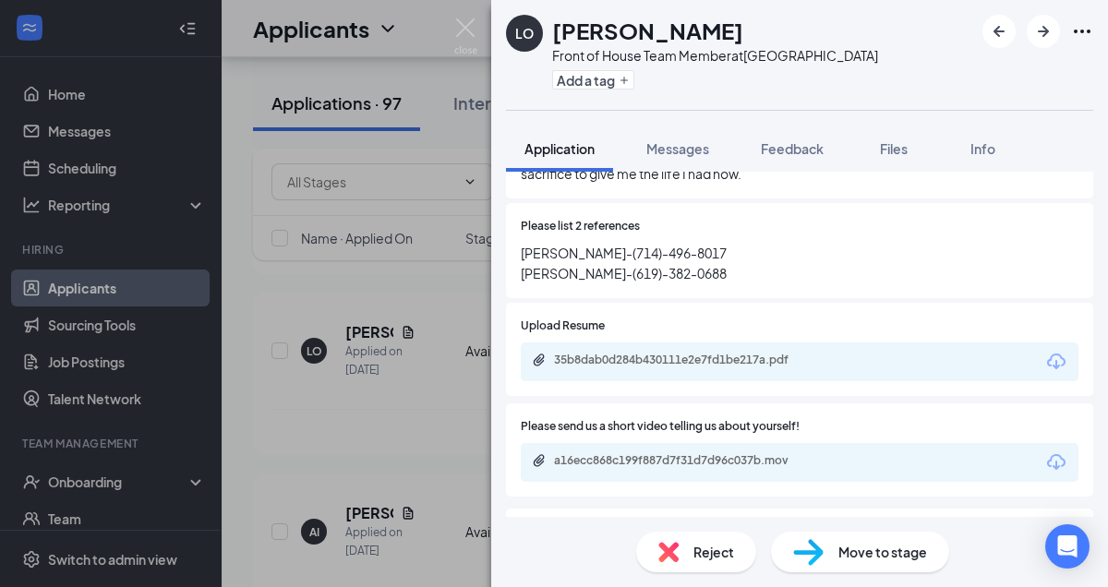
click at [839, 557] on span "Move to stage" at bounding box center [882, 552] width 89 height 20
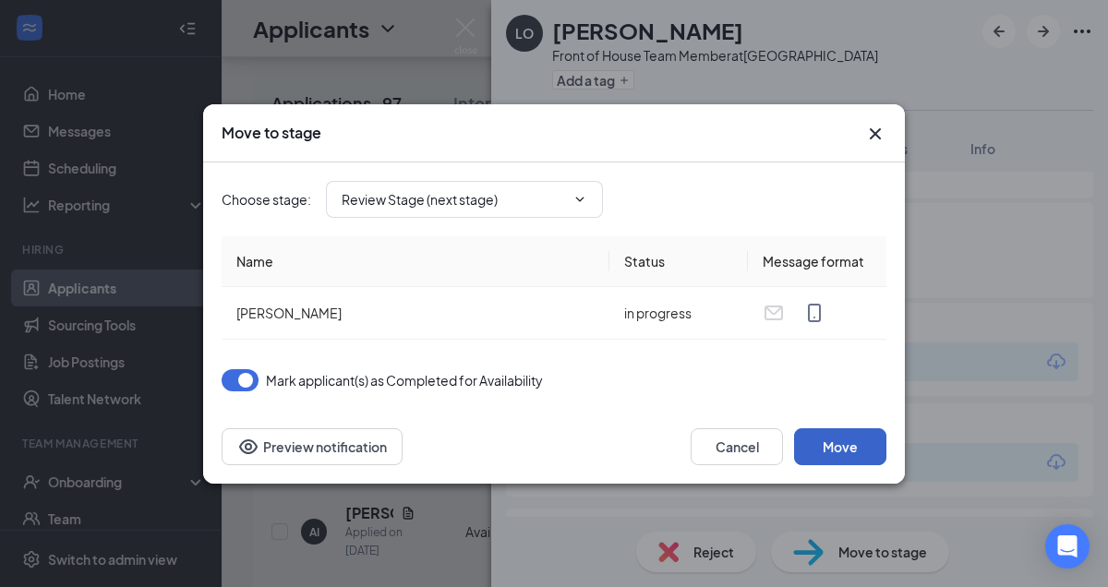
click at [841, 445] on button "Move" at bounding box center [840, 446] width 92 height 37
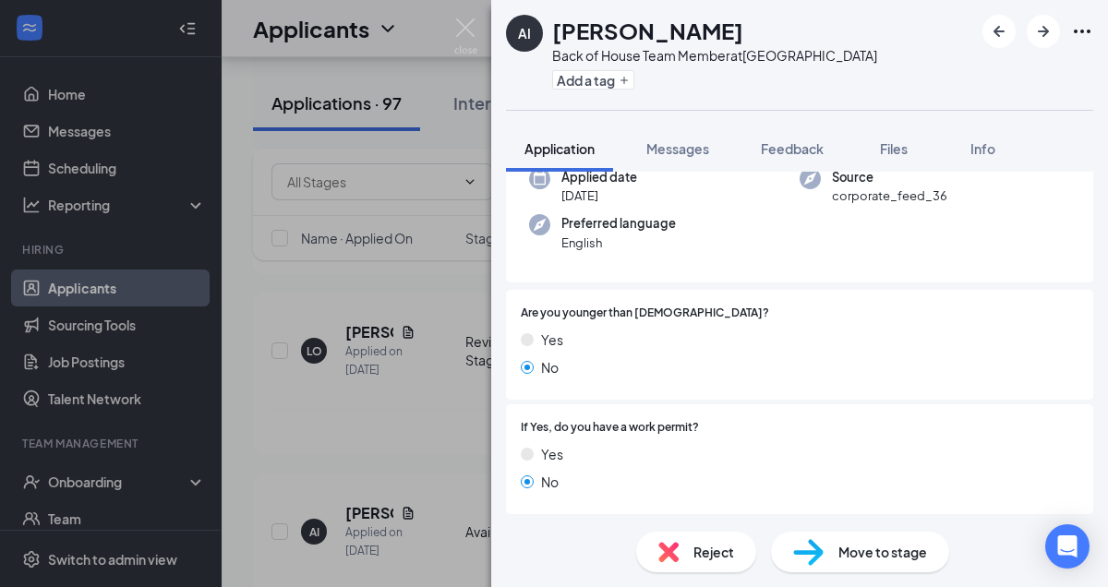
scroll to position [142, 0]
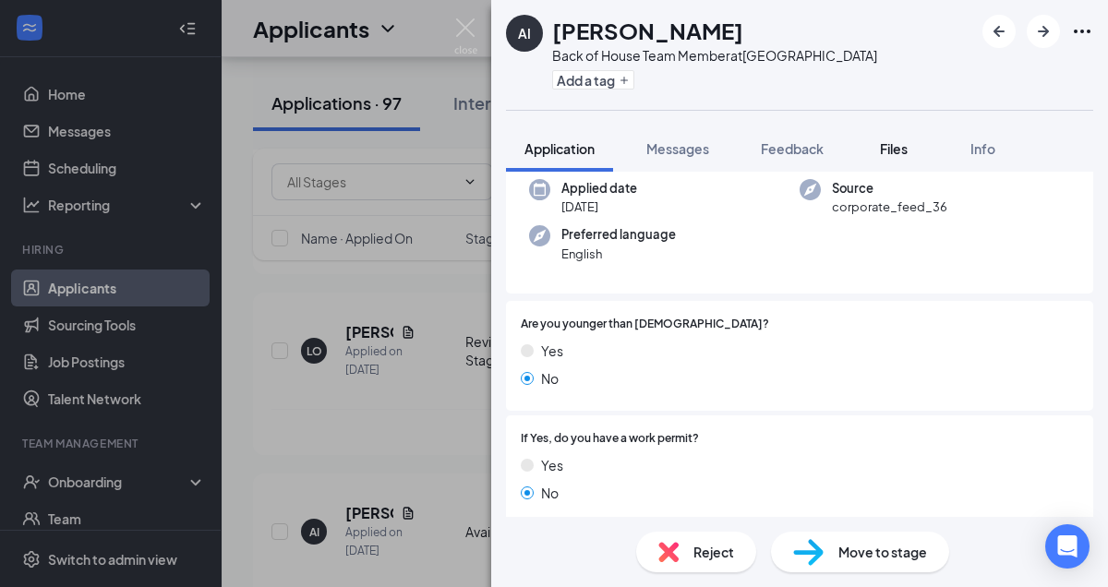
click at [902, 146] on span "Files" at bounding box center [894, 148] width 28 height 17
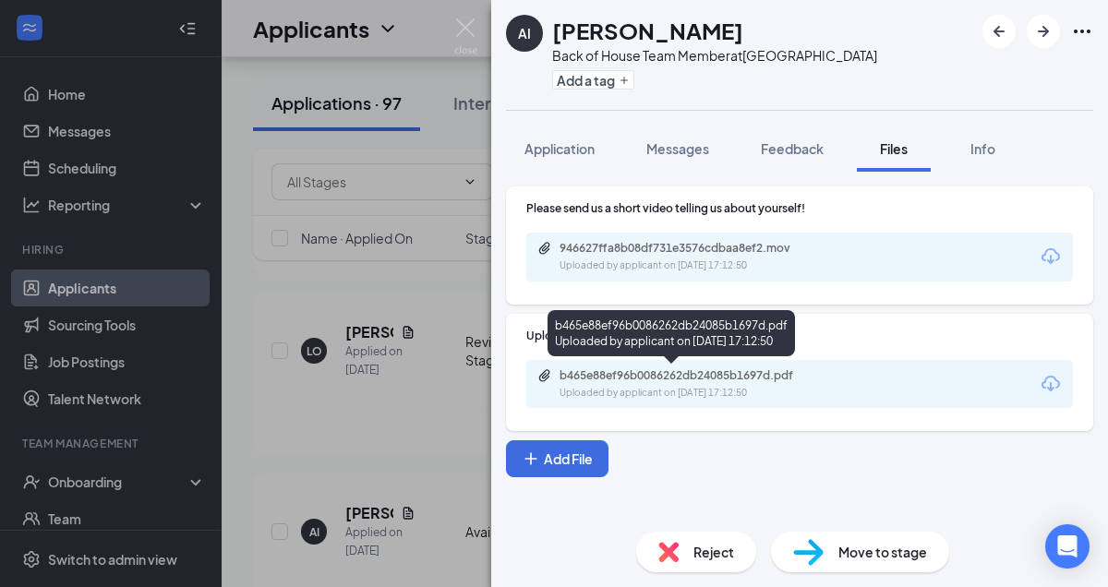
click at [776, 390] on div "Uploaded by applicant on [DATE] 17:12:50" at bounding box center [697, 393] width 277 height 15
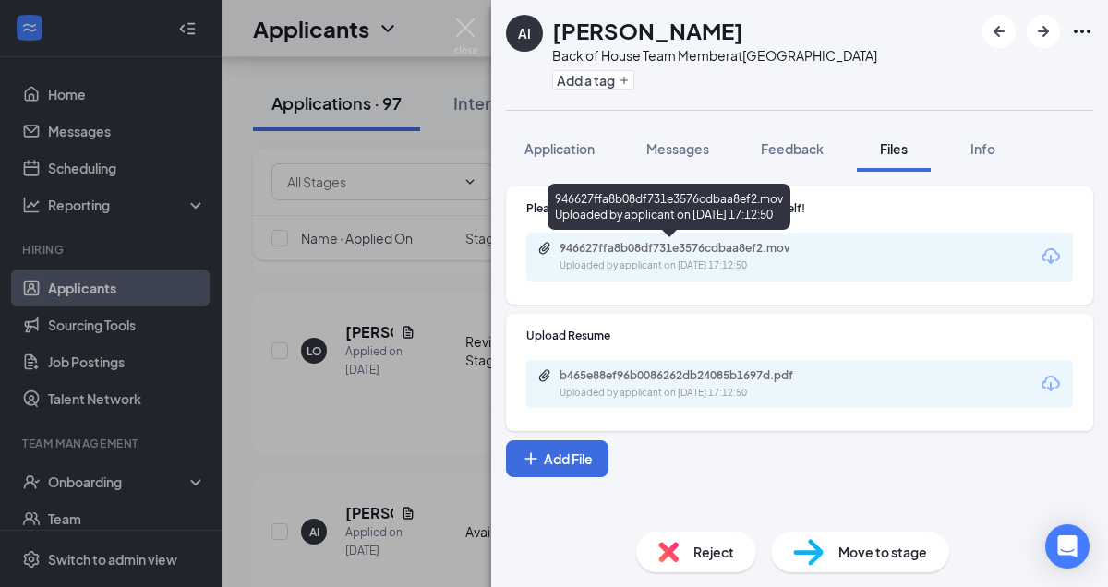
click at [780, 255] on div "946627ffa8b08df731e3576cdbaa8ef2.mov" at bounding box center [688, 248] width 258 height 15
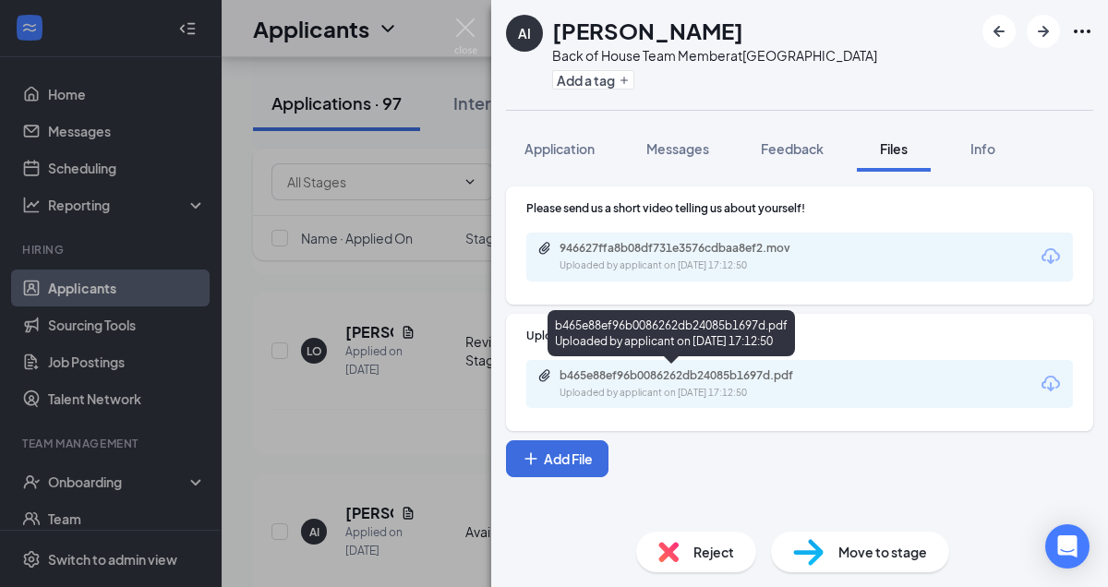
click at [780, 379] on div "b465e88ef96b0086262db24085b1697d.pdf" at bounding box center [688, 375] width 258 height 15
click at [786, 371] on div "b465e88ef96b0086262db24085b1697d.pdf" at bounding box center [688, 375] width 258 height 15
click at [707, 384] on div "b465e88ef96b0086262db24085b1697d.pdf Uploaded by applicant on [DATE] 17:12:50" at bounding box center [686, 384] width 299 height 32
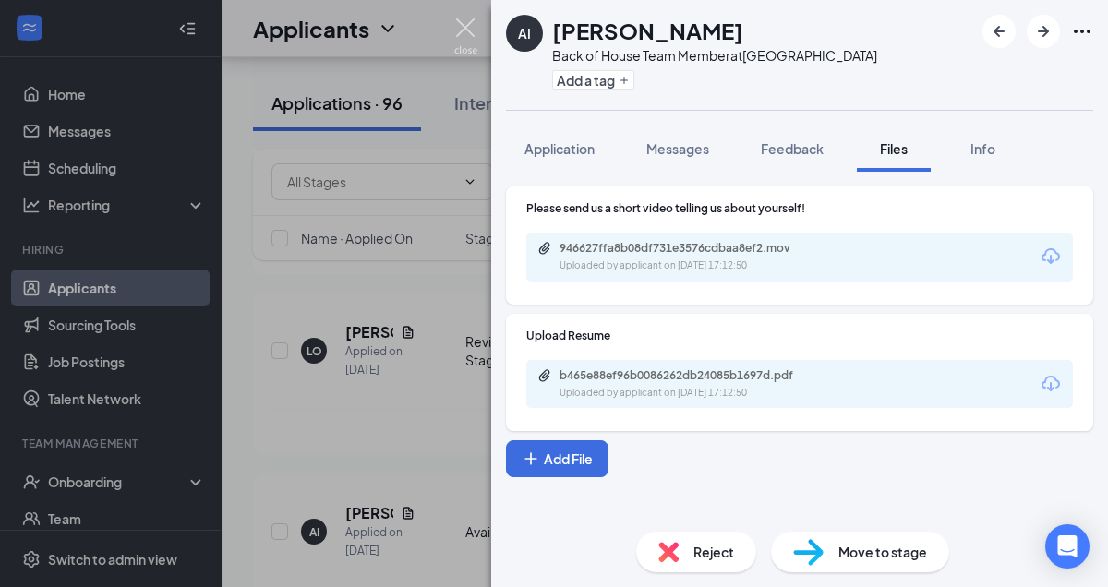
click at [466, 25] on img at bounding box center [465, 36] width 23 height 36
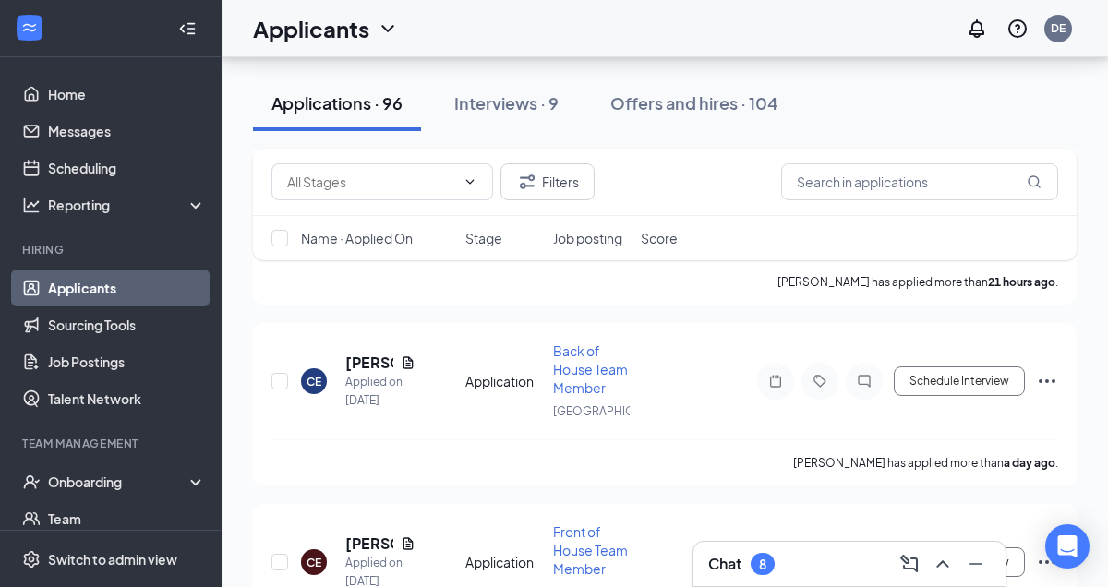
scroll to position [759, 0]
click at [674, 104] on div "Offers and hires · 104" at bounding box center [694, 102] width 168 height 23
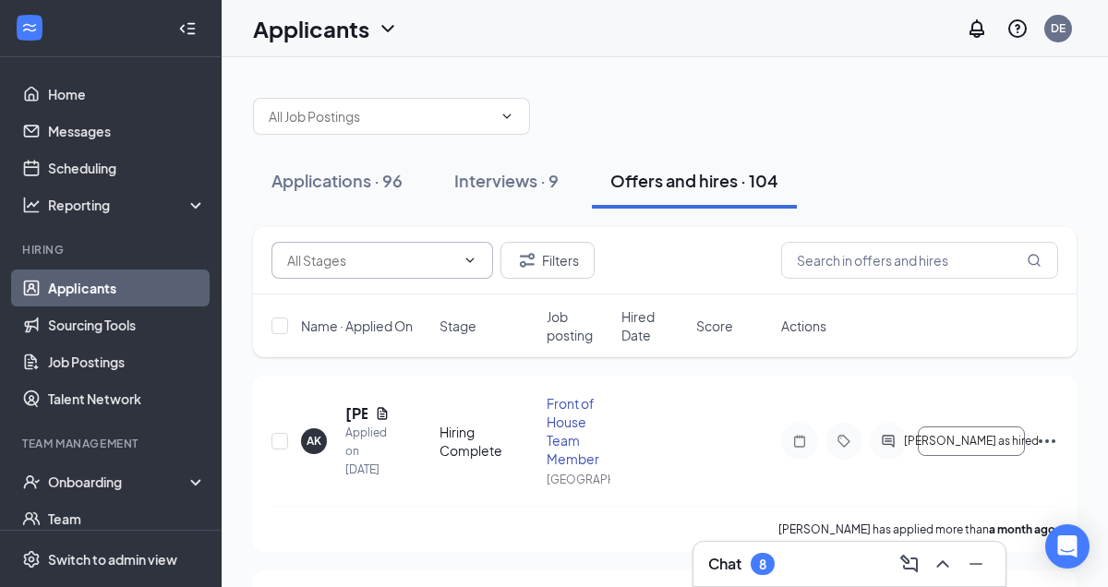
click at [474, 261] on icon "ChevronDown" at bounding box center [469, 260] width 15 height 15
click at [542, 261] on button "Filters" at bounding box center [547, 260] width 94 height 37
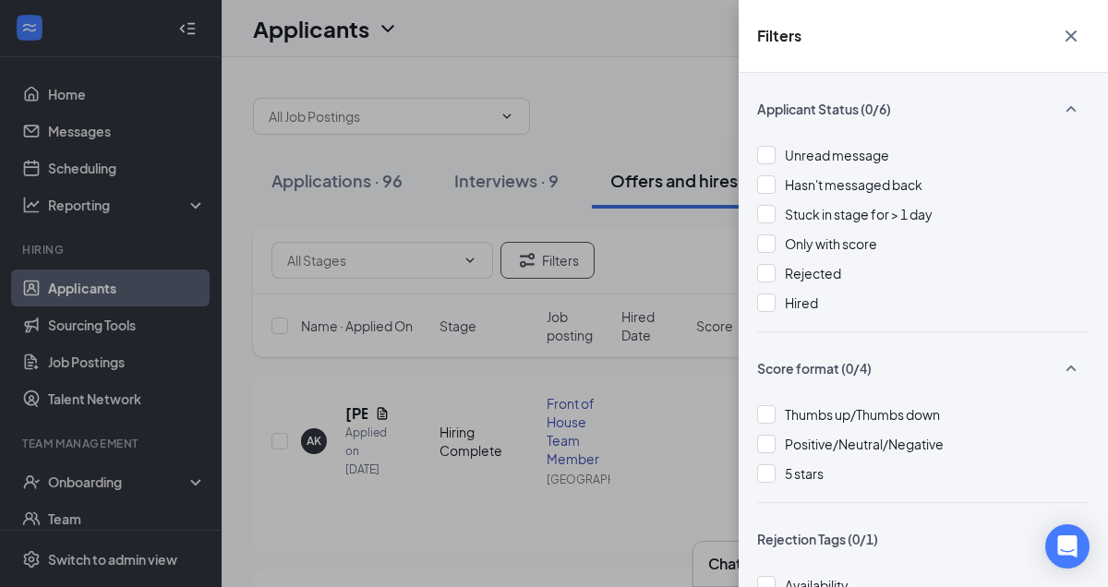
click at [654, 473] on div "Filters Applicant Status (0/6) Unread message Hasn't messaged back Stuck in sta…" at bounding box center [554, 293] width 1108 height 587
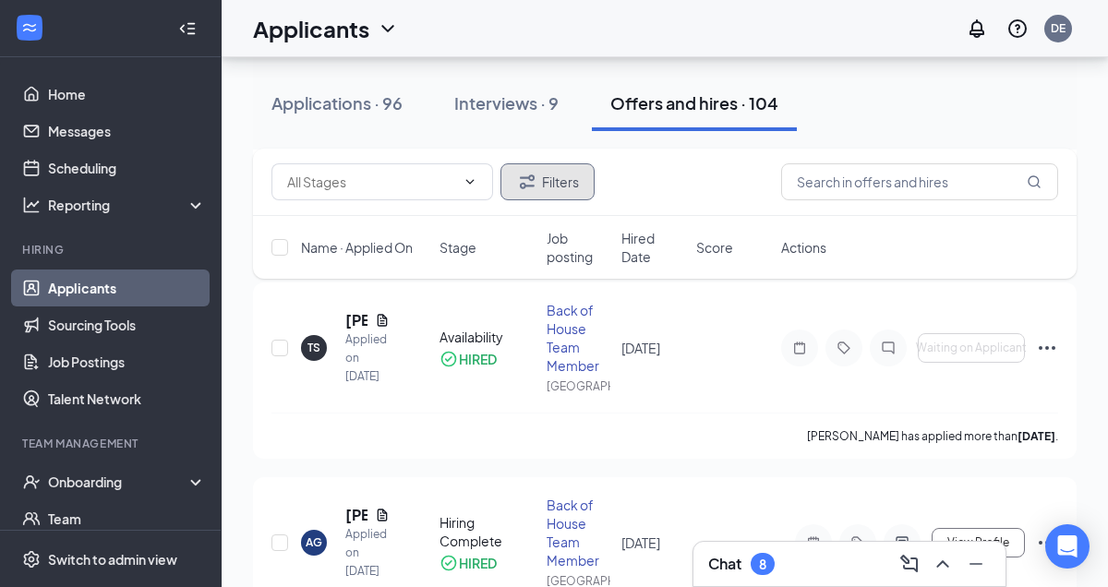
scroll to position [1769, 0]
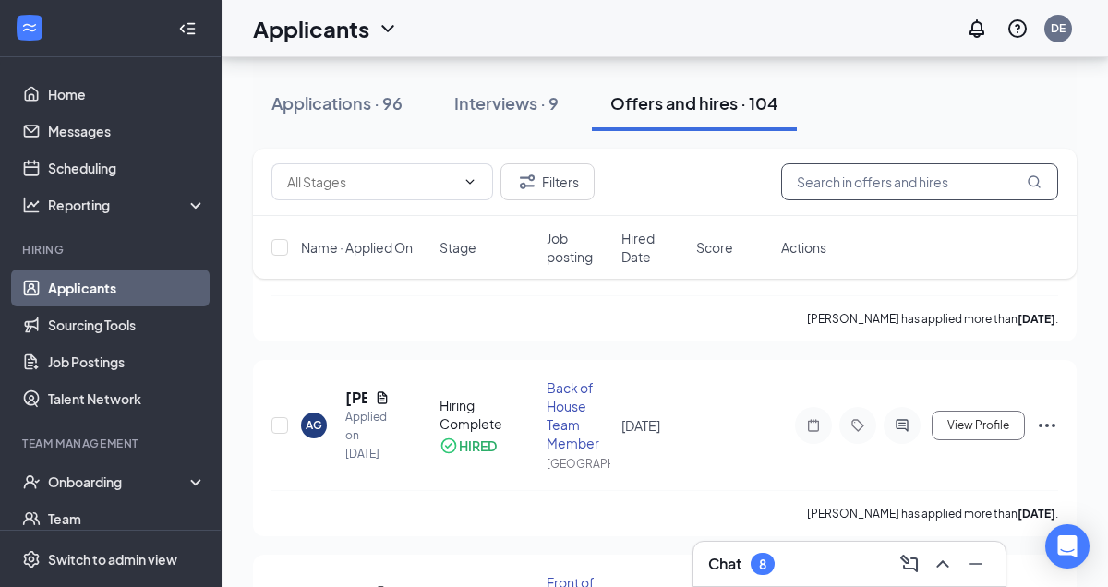
click at [931, 181] on input "text" at bounding box center [919, 181] width 277 height 37
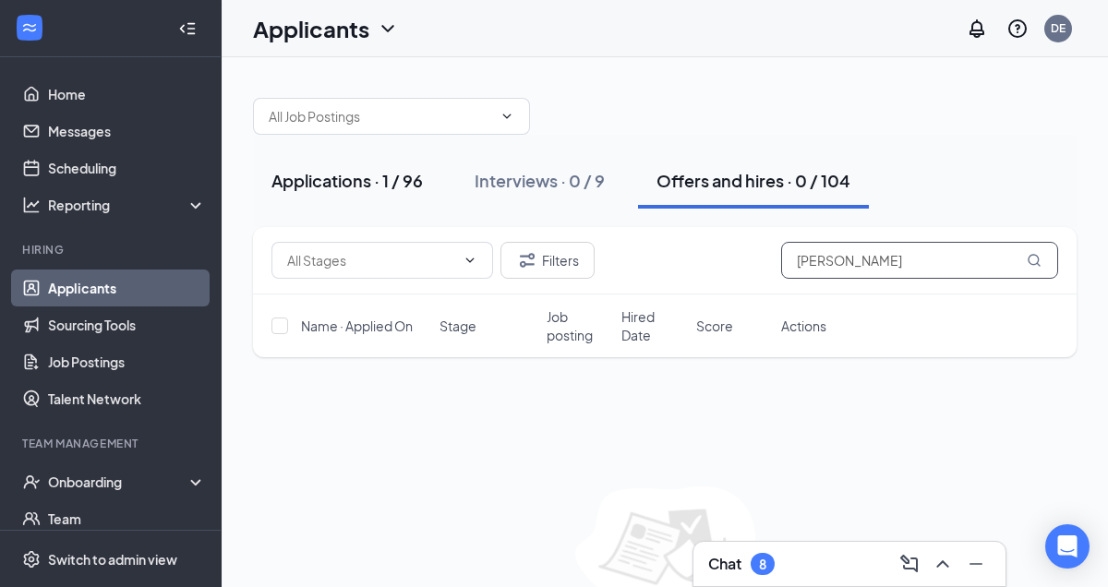
type input "[PERSON_NAME]"
click at [380, 186] on div "Applications · 1 / 96" at bounding box center [346, 180] width 151 height 23
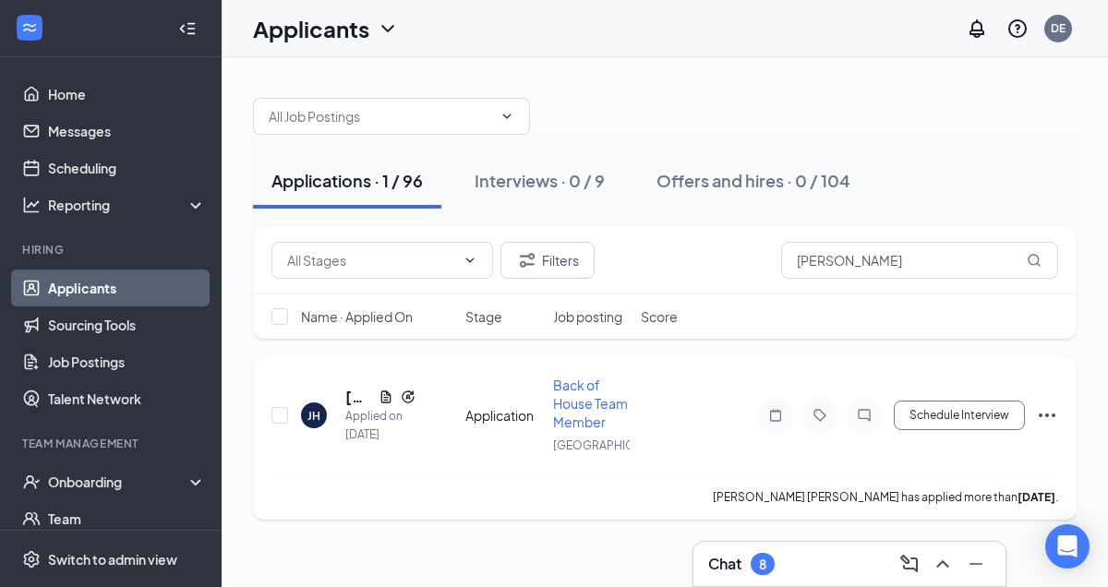
click at [319, 424] on div "JH" at bounding box center [313, 416] width 13 height 16
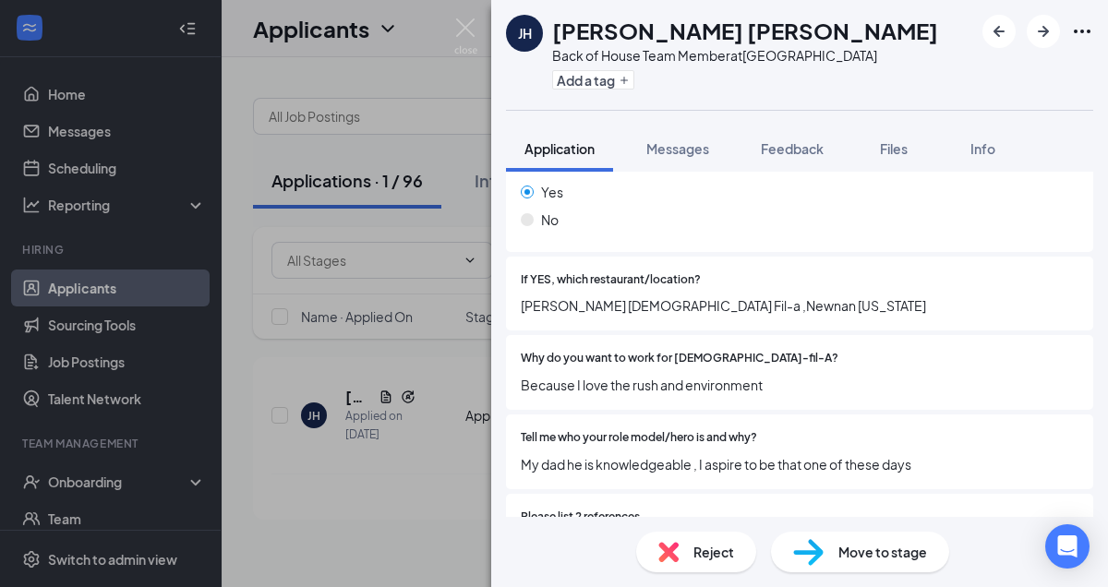
scroll to position [592, 0]
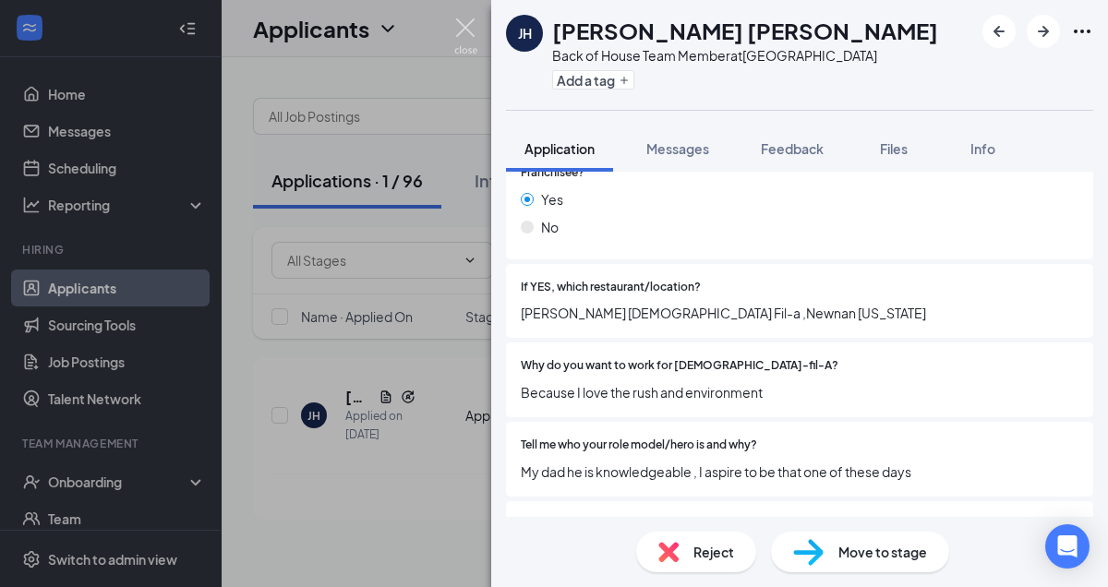
click at [469, 26] on img at bounding box center [465, 36] width 23 height 36
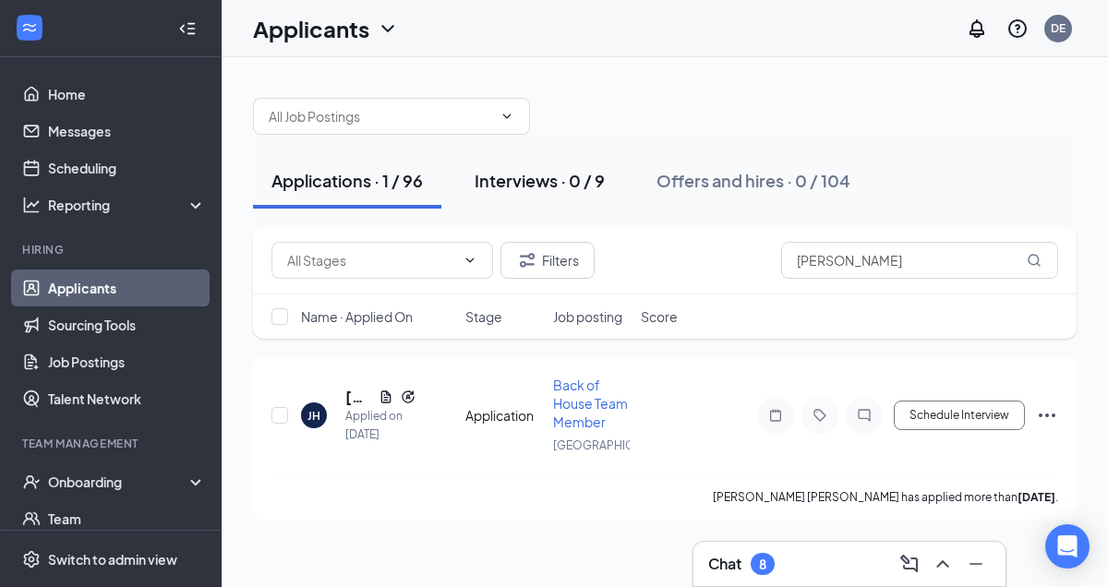
click at [543, 182] on div "Interviews · 0 / 9" at bounding box center [539, 180] width 130 height 23
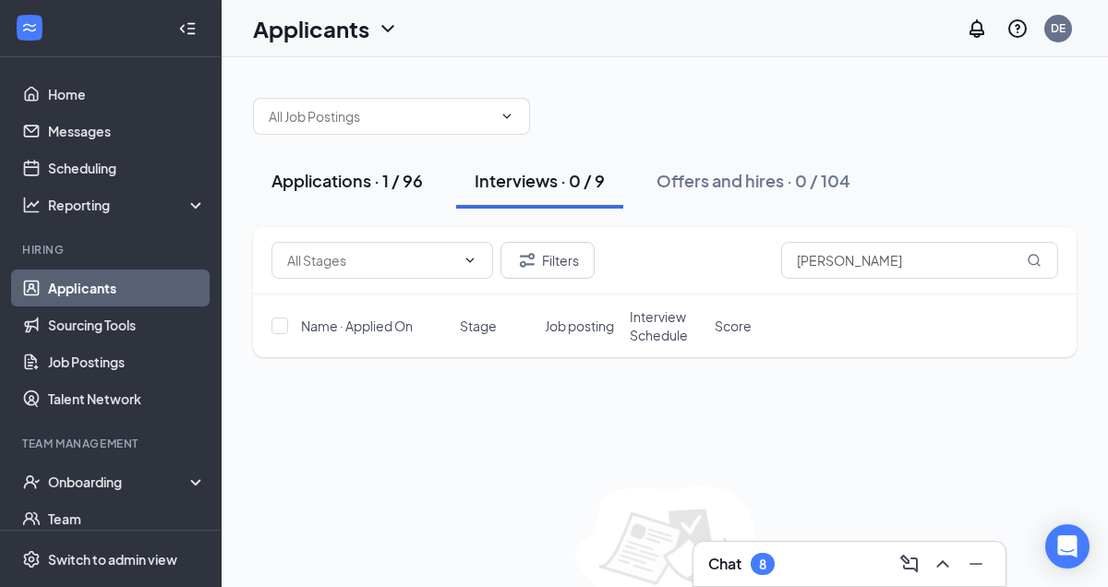
click at [381, 181] on div "Applications · 1 / 96" at bounding box center [346, 180] width 151 height 23
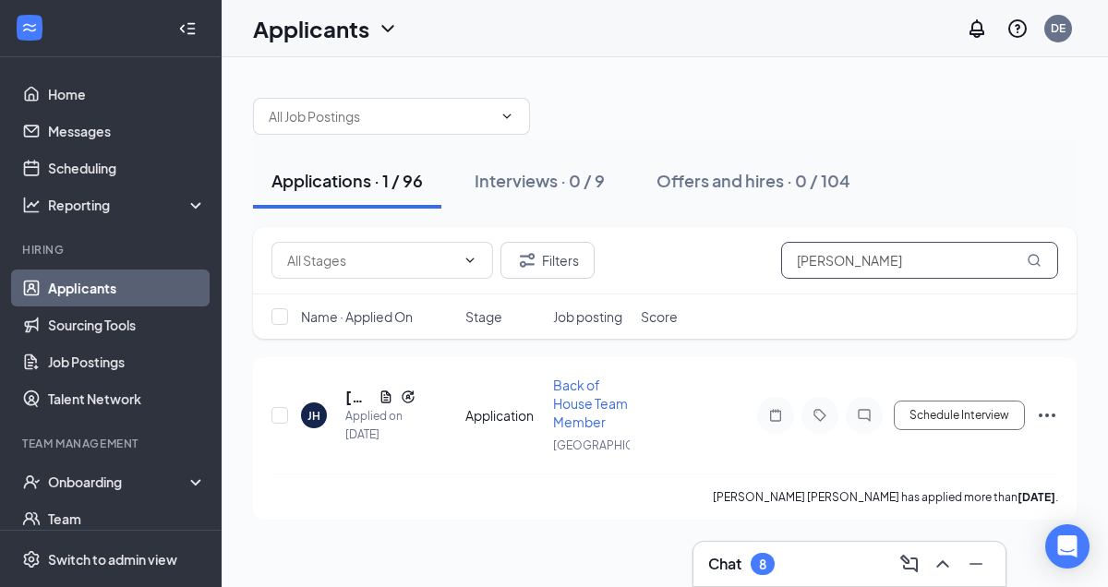
click at [874, 268] on input "[PERSON_NAME]" at bounding box center [919, 260] width 277 height 37
type input "j"
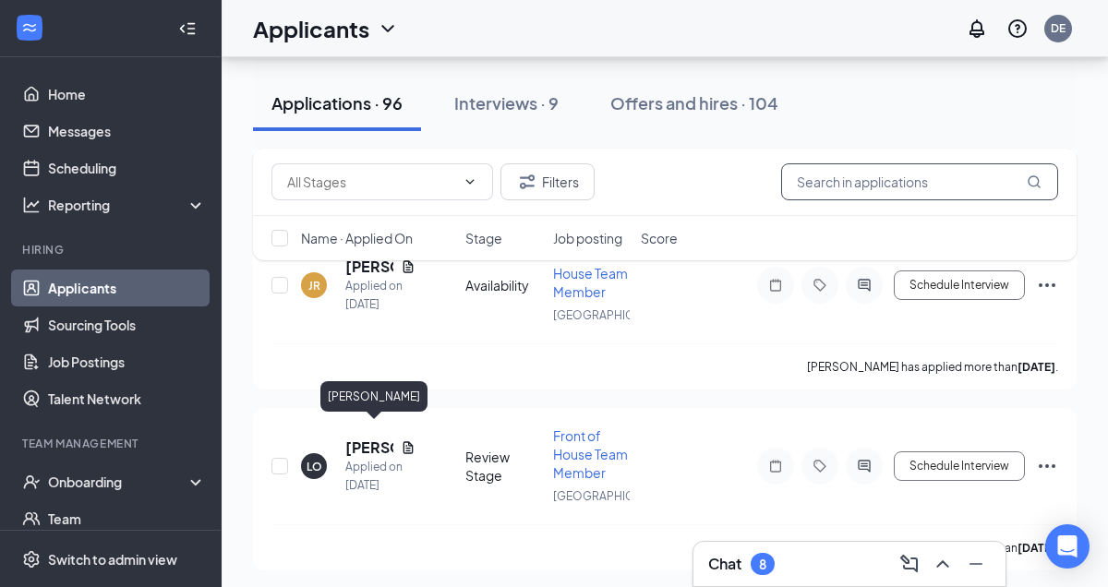
scroll to position [1873, 0]
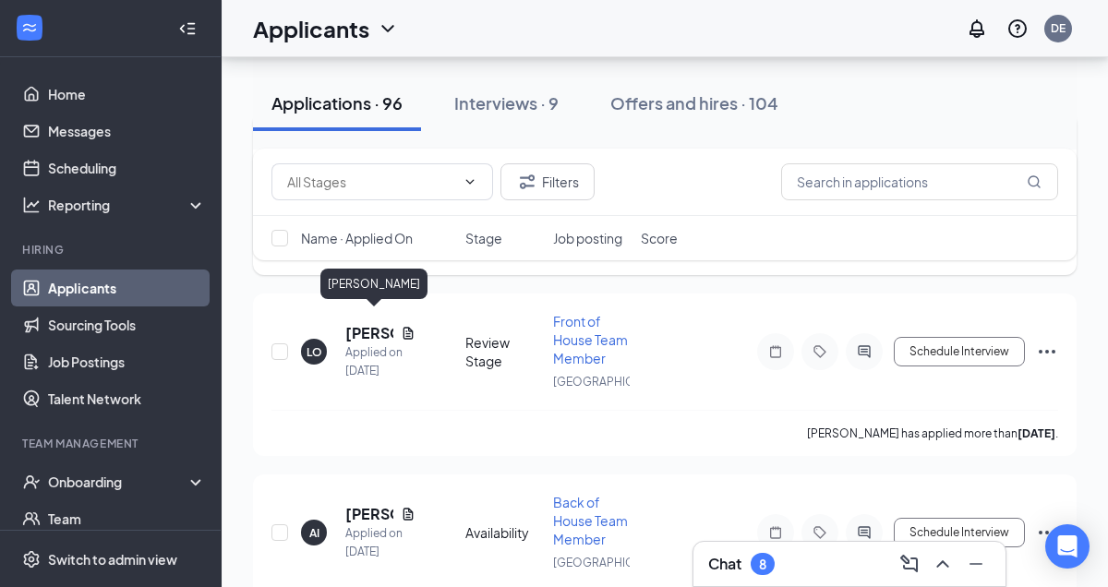
click at [368, 162] on h5 "[PERSON_NAME]" at bounding box center [369, 152] width 48 height 20
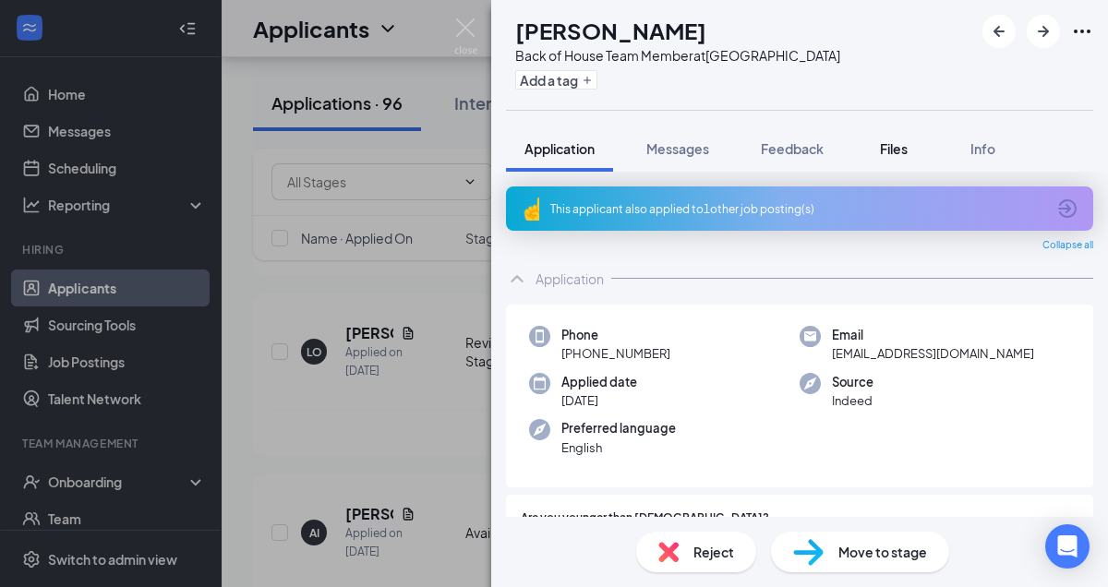
click at [896, 151] on span "Files" at bounding box center [894, 148] width 28 height 17
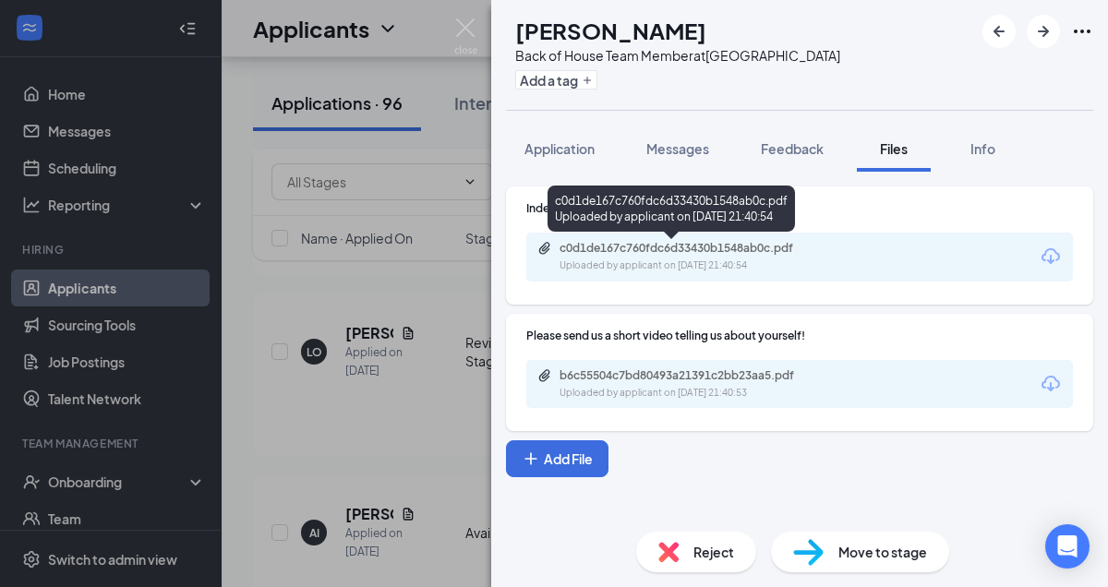
click at [796, 257] on div "c0d1de167c760fdc6d33430b1548ab0c.pdf Uploaded by applicant on [DATE] 21:40:54" at bounding box center [686, 257] width 299 height 32
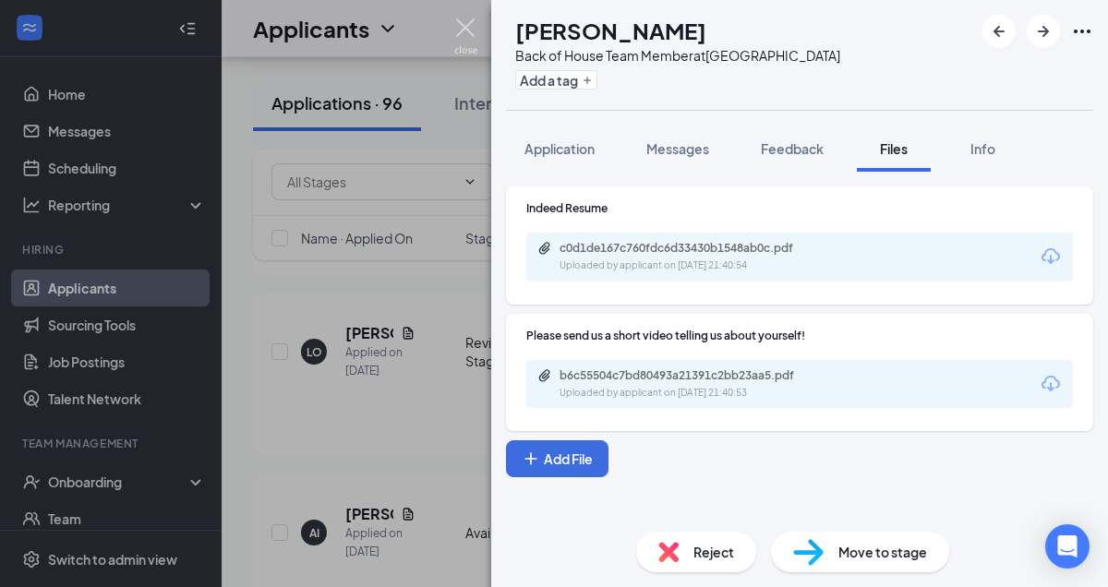
click at [468, 27] on img at bounding box center [465, 36] width 23 height 36
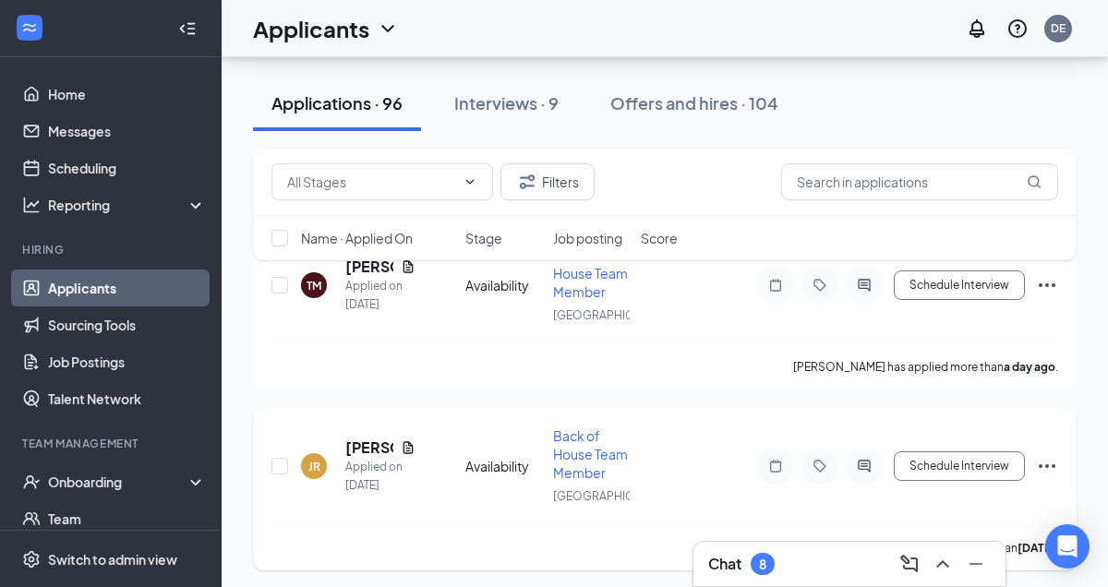
scroll to position [1592, 0]
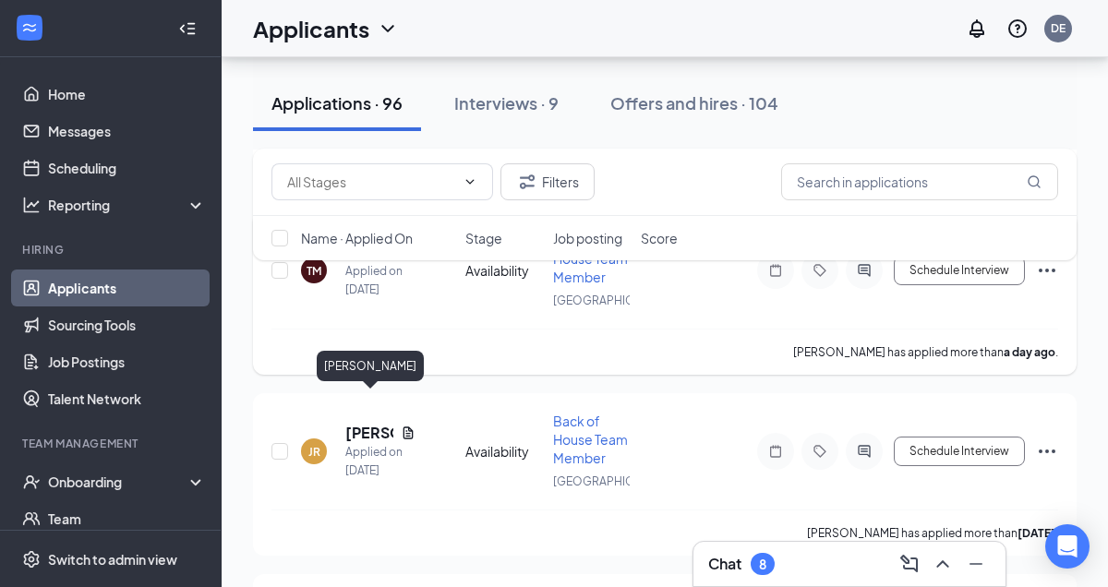
click at [362, 262] on h5 "[PERSON_NAME]" at bounding box center [369, 252] width 48 height 20
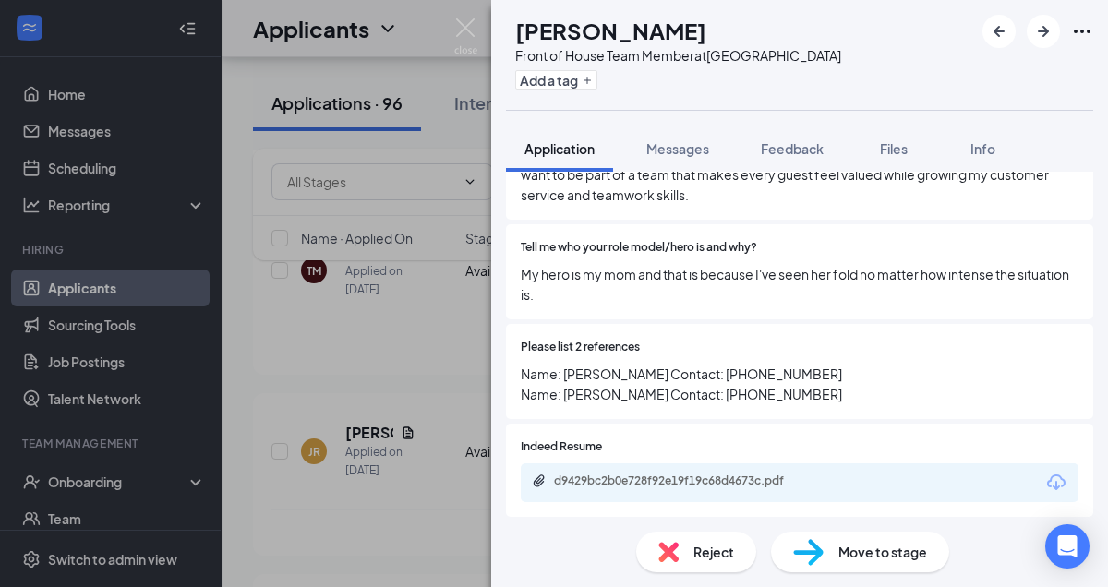
scroll to position [779, 0]
click at [904, 150] on span "Files" at bounding box center [894, 148] width 28 height 17
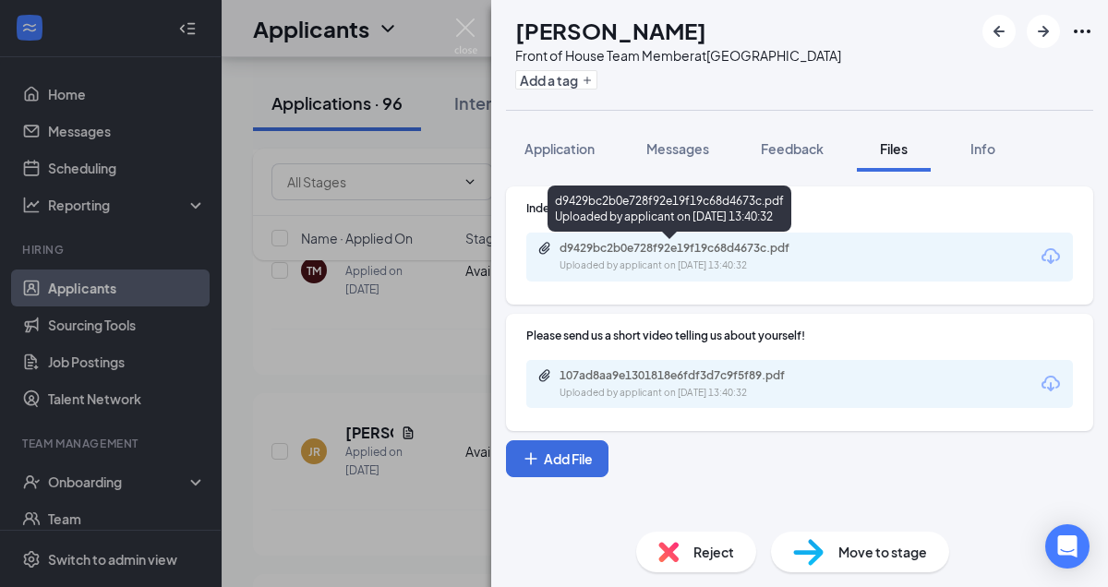
click at [756, 258] on div "Uploaded by applicant on [DATE] 13:40:32" at bounding box center [697, 265] width 277 height 15
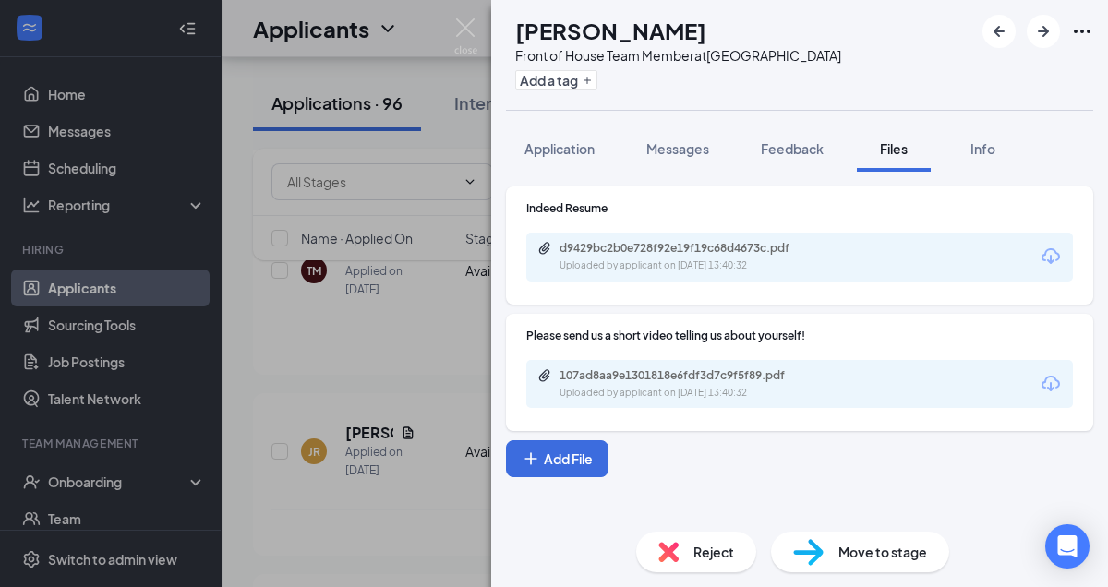
click at [412, 296] on div "TM [PERSON_NAME] Front of House Team Member at [GEOGRAPHIC_DATA] Add a tag Appl…" at bounding box center [554, 293] width 1108 height 587
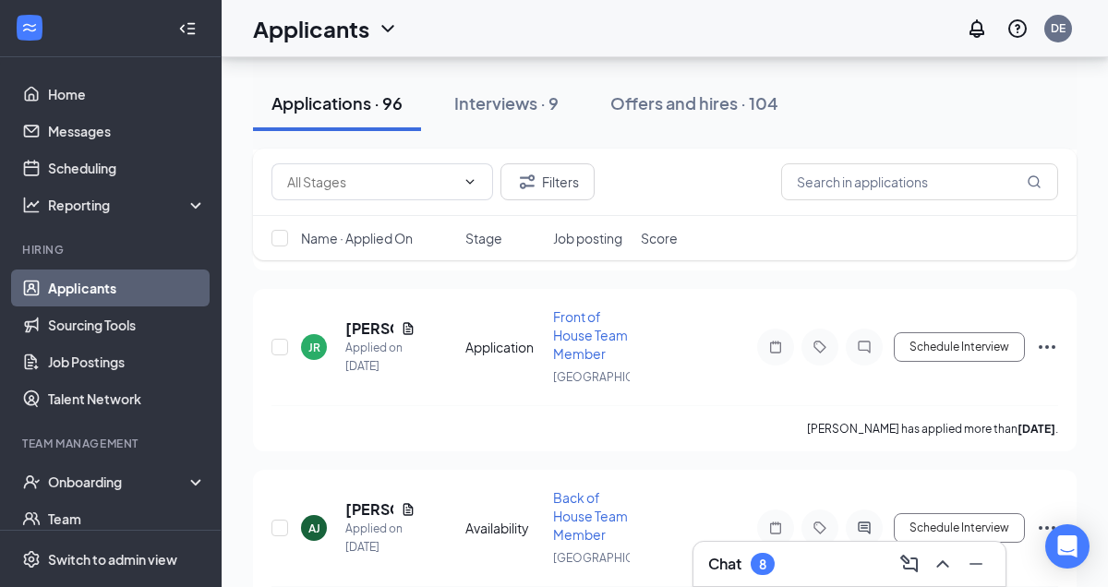
scroll to position [2240, 0]
click at [369, 157] on h5 "[PERSON_NAME]" at bounding box center [369, 147] width 48 height 20
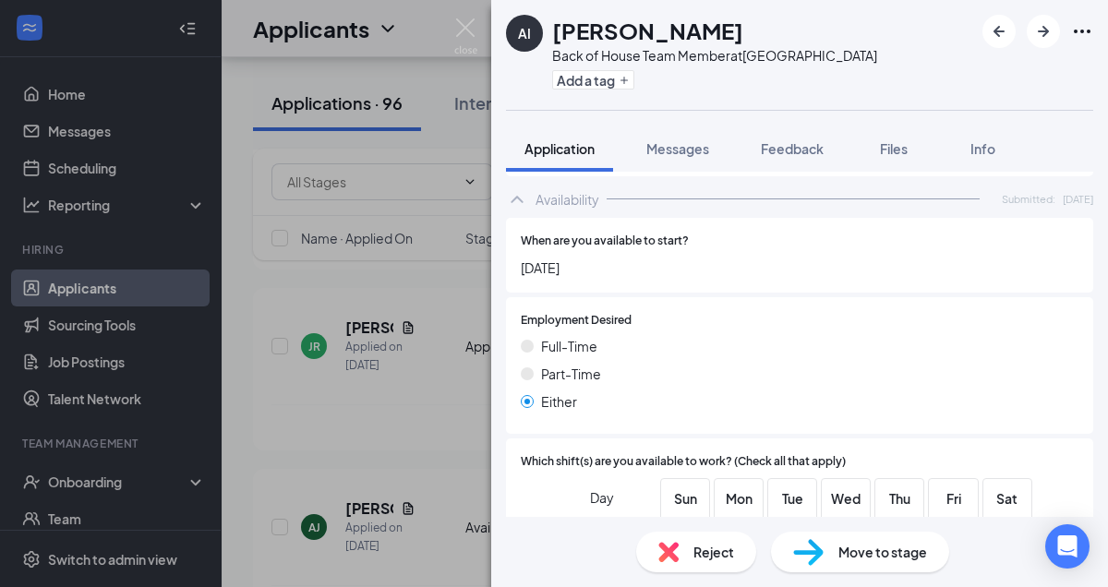
scroll to position [1425, 0]
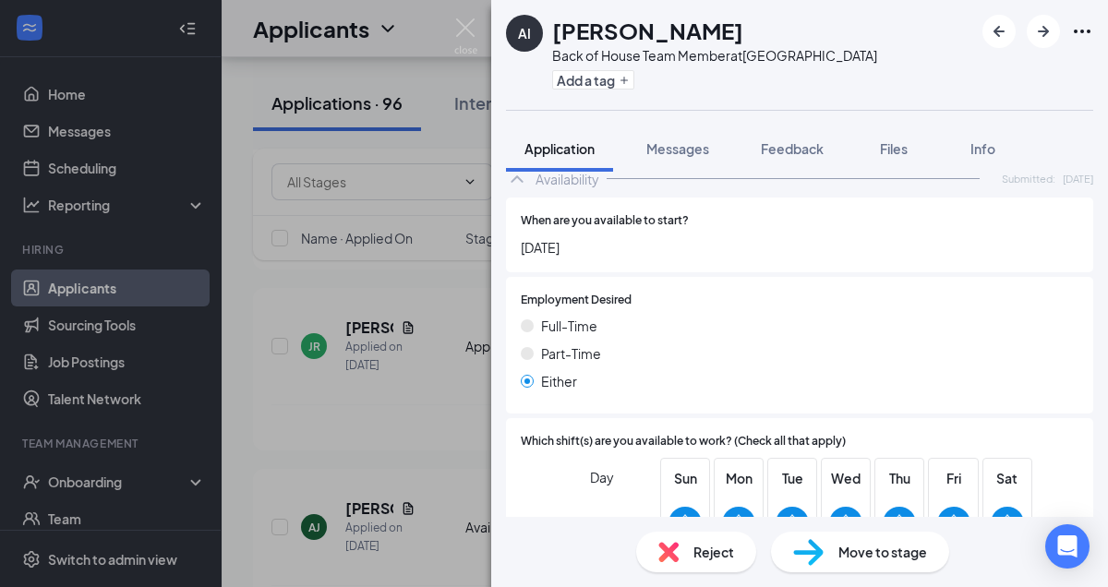
click at [897, 551] on span "Move to stage" at bounding box center [882, 552] width 89 height 20
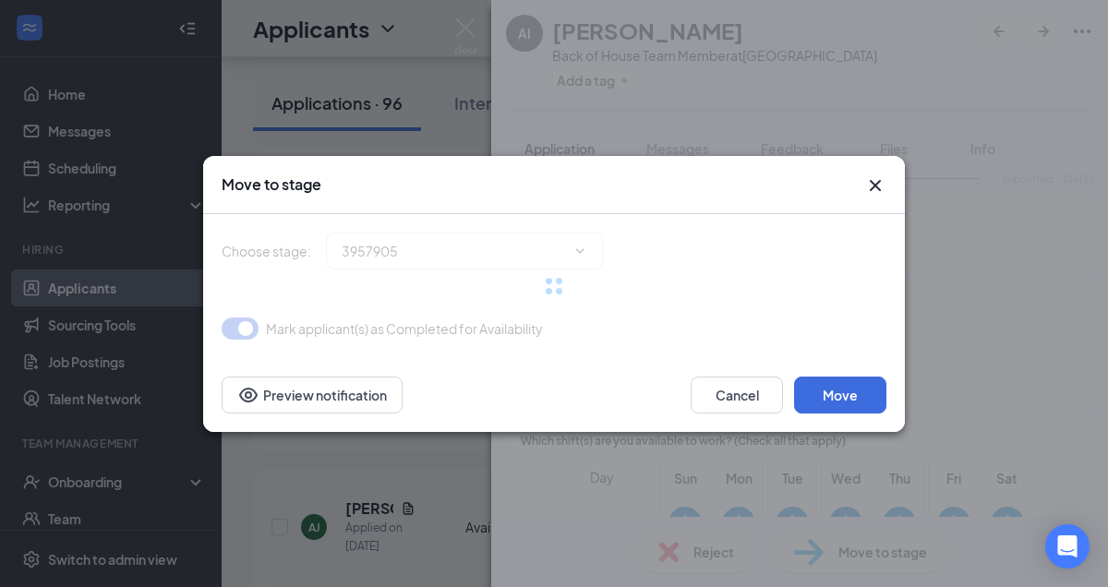
type input "Review Stage (next stage)"
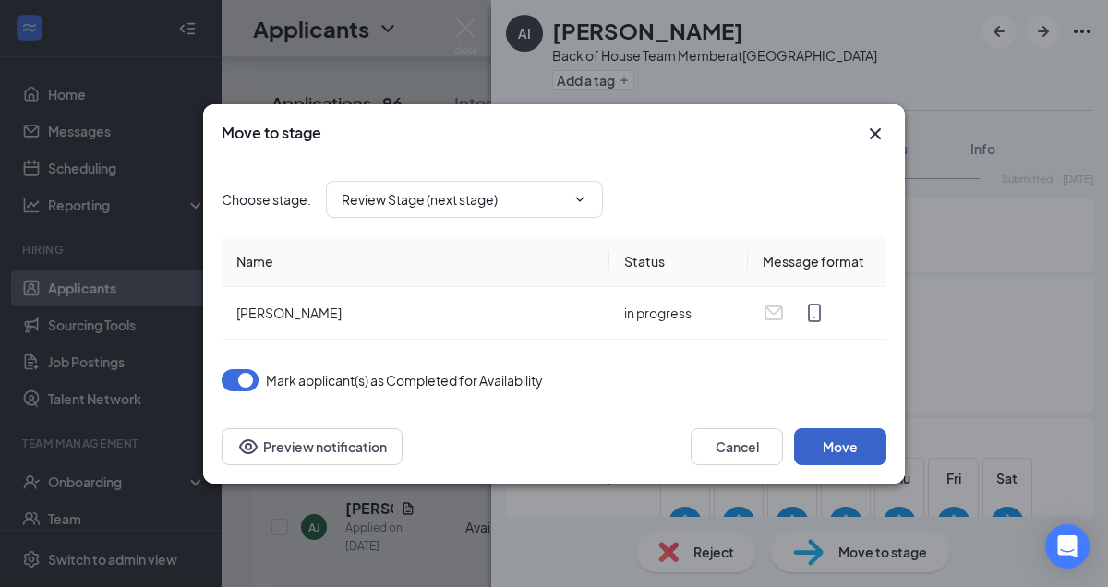
click at [834, 449] on button "Move" at bounding box center [840, 446] width 92 height 37
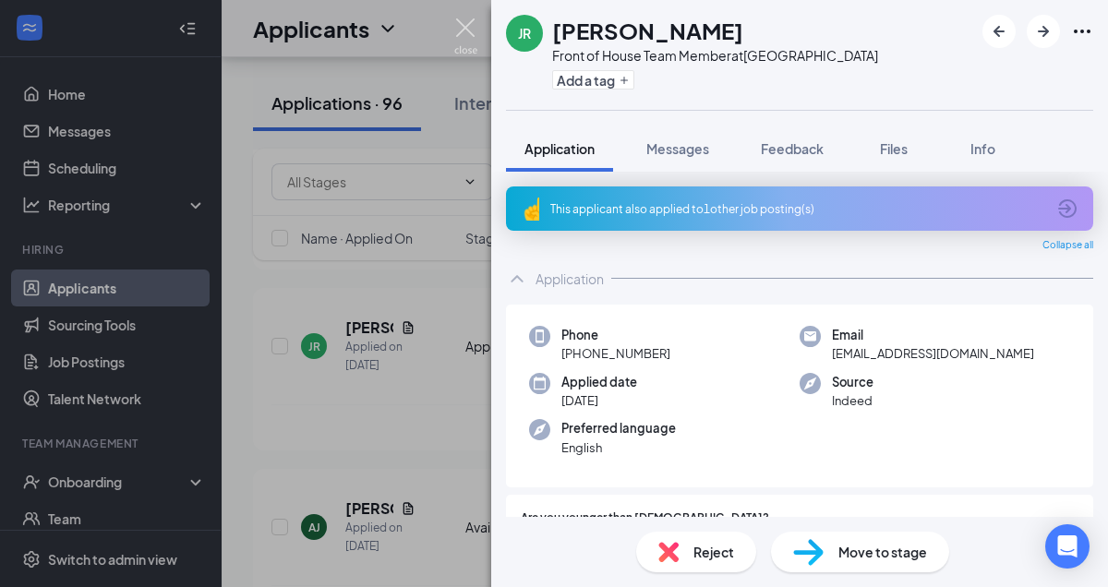
click at [465, 26] on img at bounding box center [465, 36] width 23 height 36
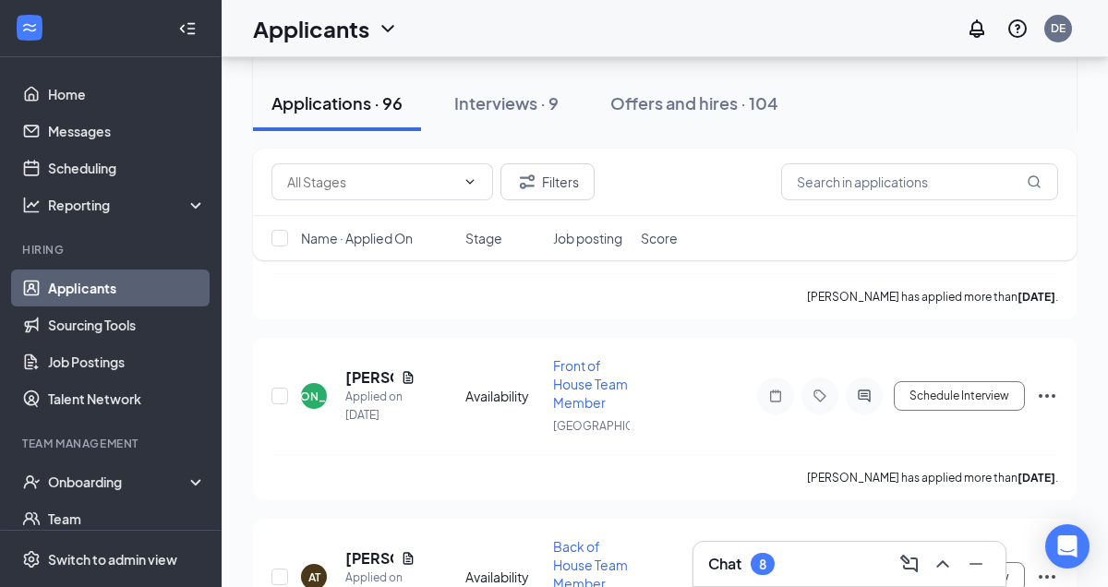
scroll to position [2551, 0]
click at [373, 208] on h5 "[PERSON_NAME]" at bounding box center [369, 197] width 48 height 20
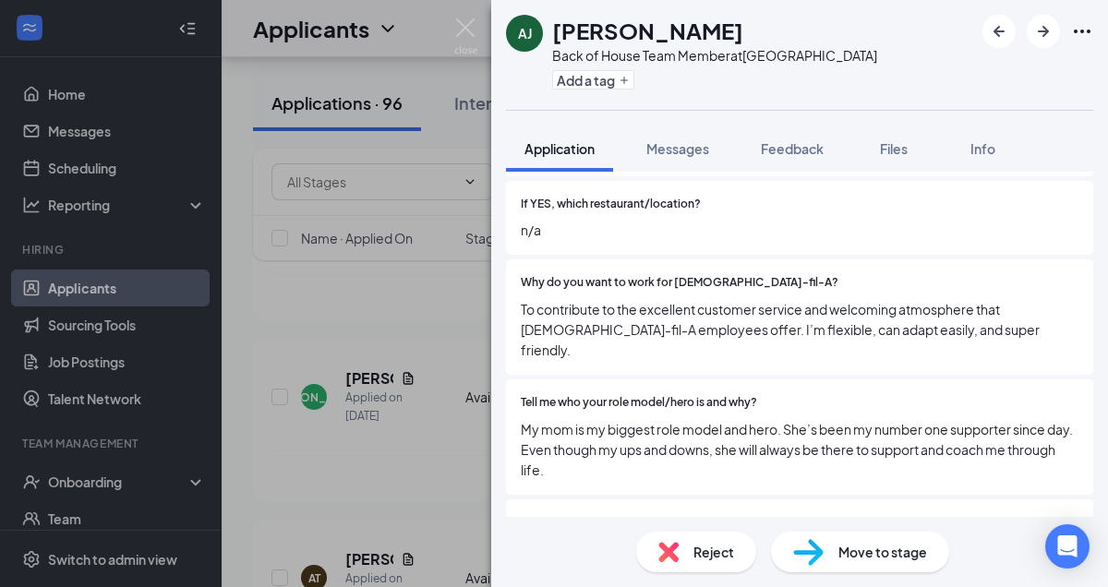
scroll to position [546, 0]
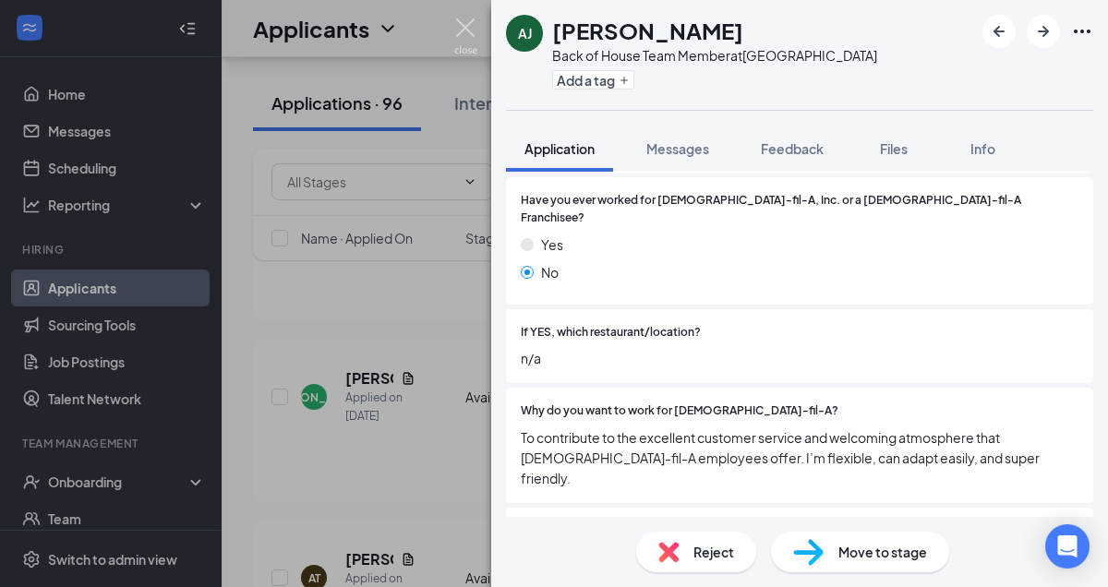
click at [464, 31] on img at bounding box center [465, 36] width 23 height 36
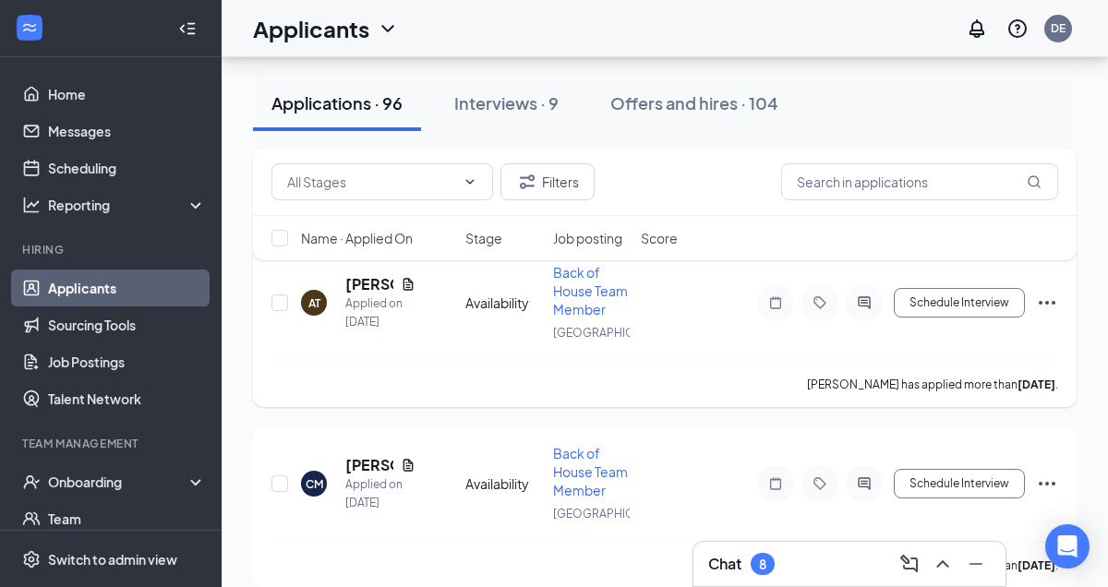
scroll to position [2825, 0]
click at [359, 114] on h5 "[PERSON_NAME]" at bounding box center [369, 104] width 48 height 20
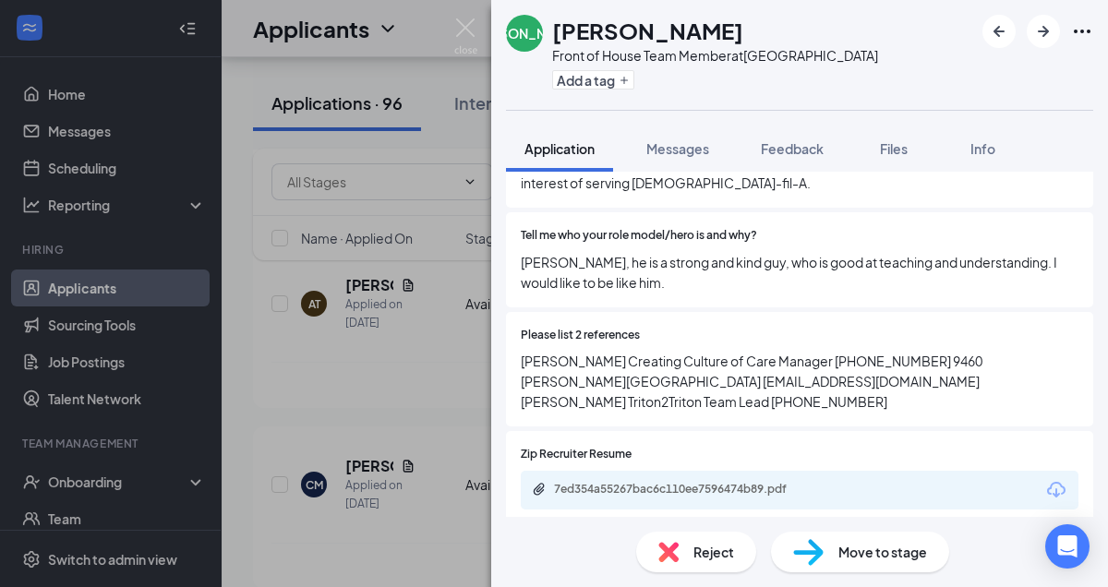
scroll to position [793, 0]
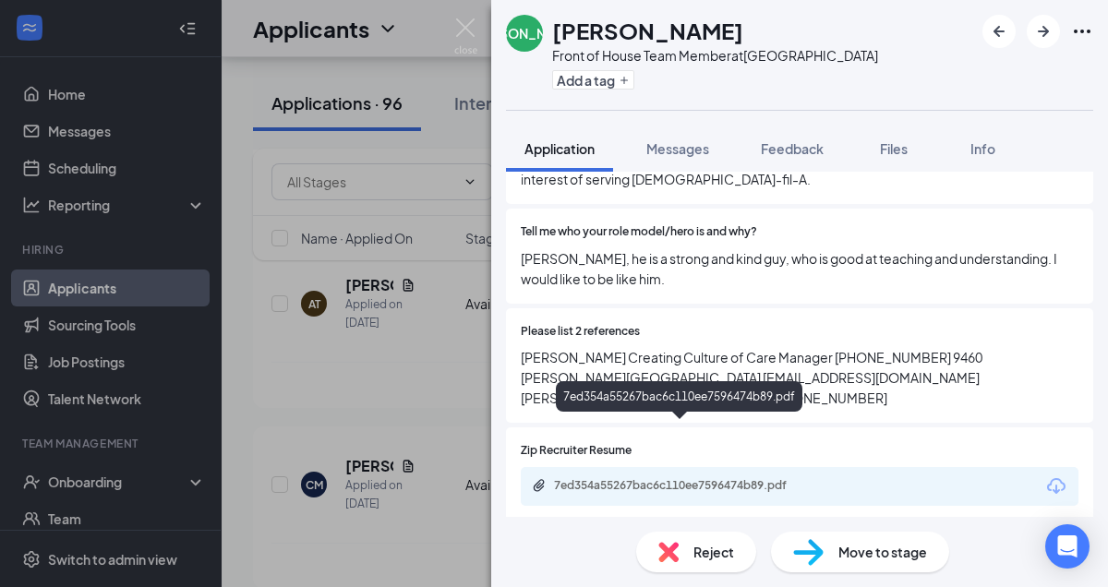
click at [602, 478] on div "7ed354a55267bac6c110ee7596474b89.pdf" at bounding box center [683, 485] width 258 height 15
click at [641, 478] on div "7ed354a55267bac6c110ee7596474b89.pdf" at bounding box center [683, 485] width 258 height 15
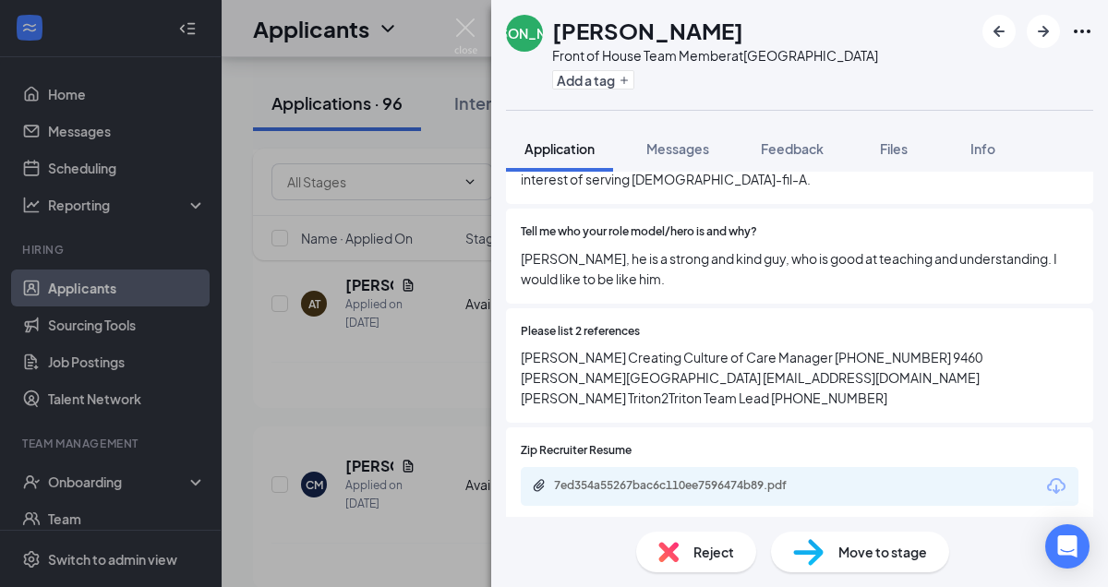
click at [702, 552] on span "Reject" at bounding box center [713, 552] width 41 height 20
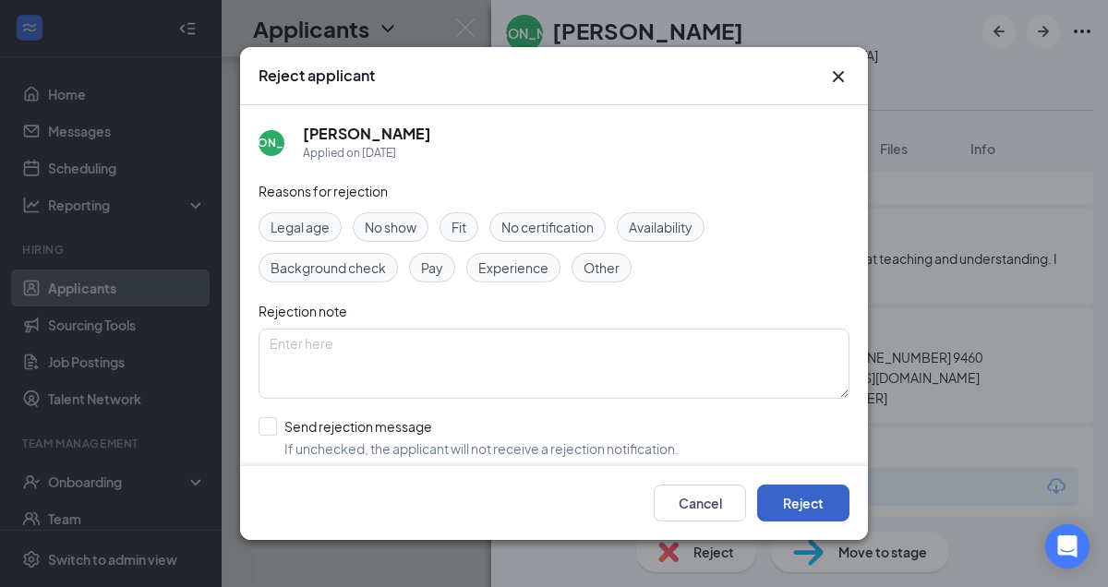
click at [802, 506] on button "Reject" at bounding box center [803, 503] width 92 height 37
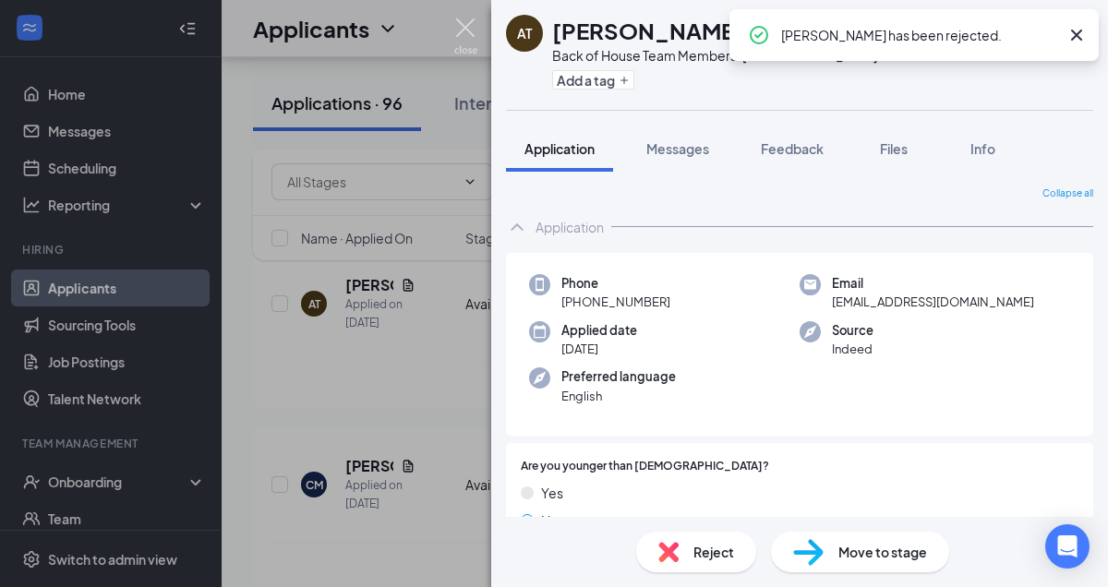
click at [467, 28] on img at bounding box center [465, 36] width 23 height 36
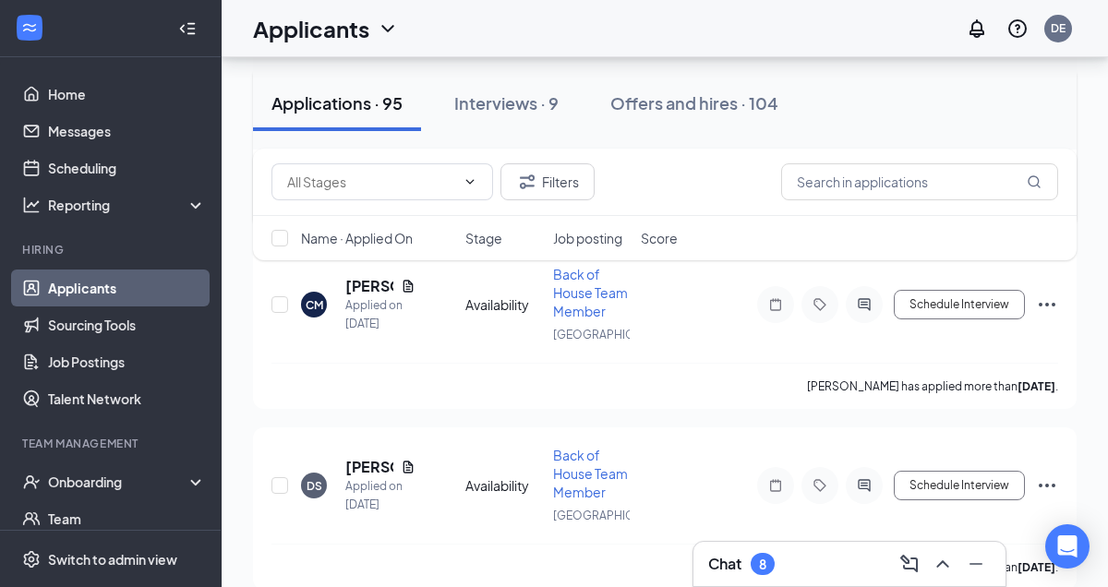
scroll to position [2823, 0]
click at [413, 114] on icon "Document" at bounding box center [408, 107] width 15 height 15
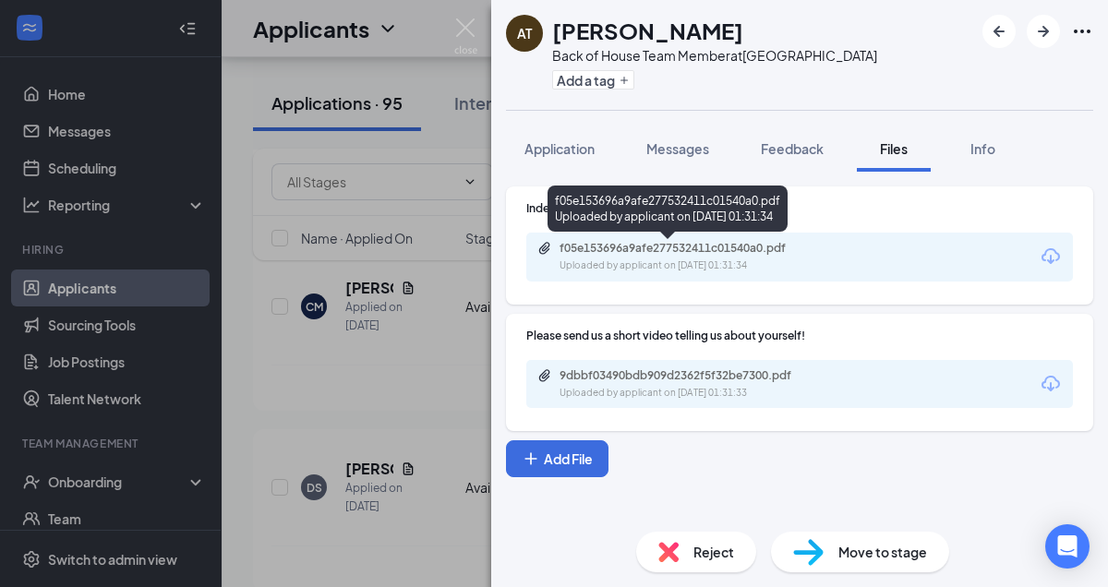
click at [615, 246] on div "f05e153696a9afe277532411c01540a0.pdf" at bounding box center [688, 248] width 258 height 15
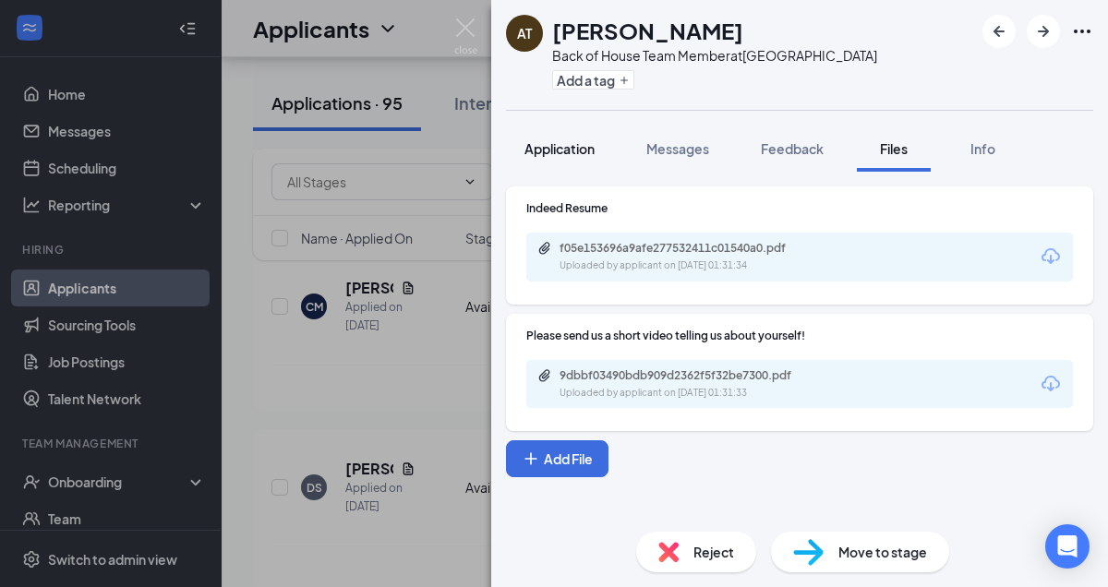
click at [552, 148] on span "Application" at bounding box center [559, 148] width 70 height 17
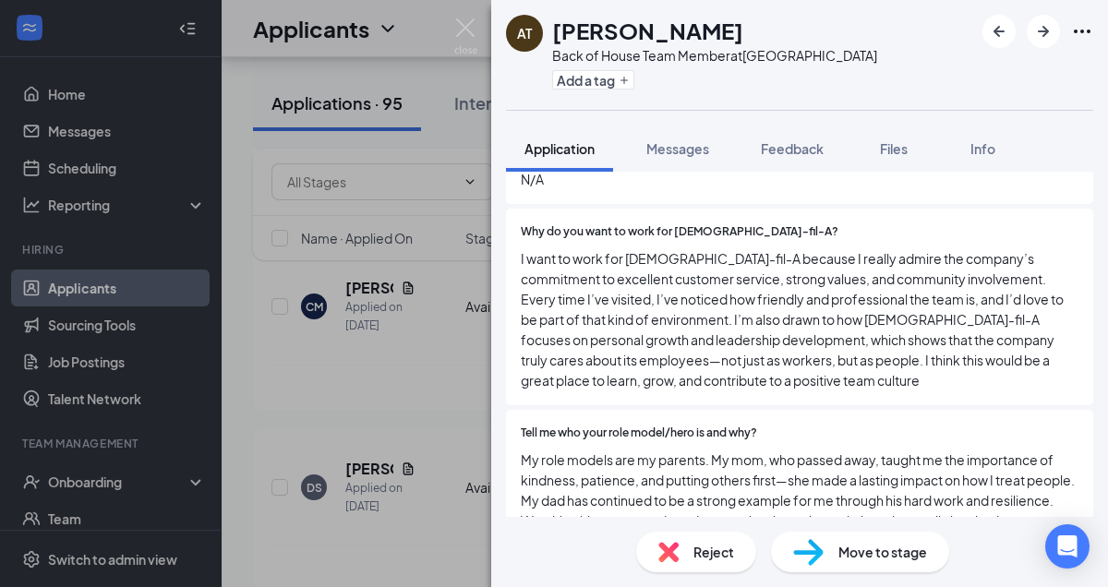
scroll to position [500, 0]
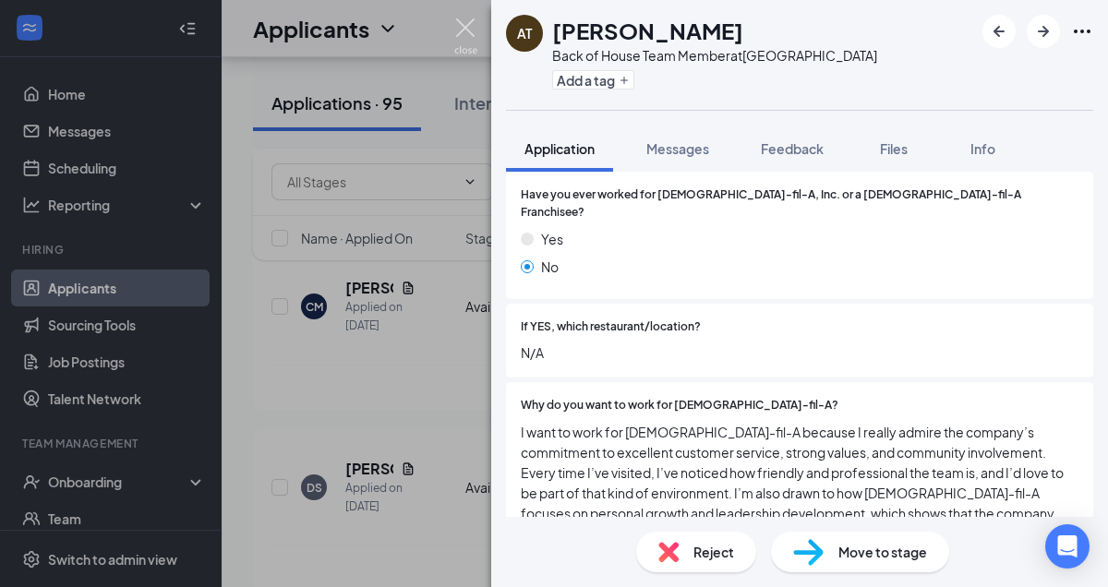
click at [462, 24] on img at bounding box center [465, 36] width 23 height 36
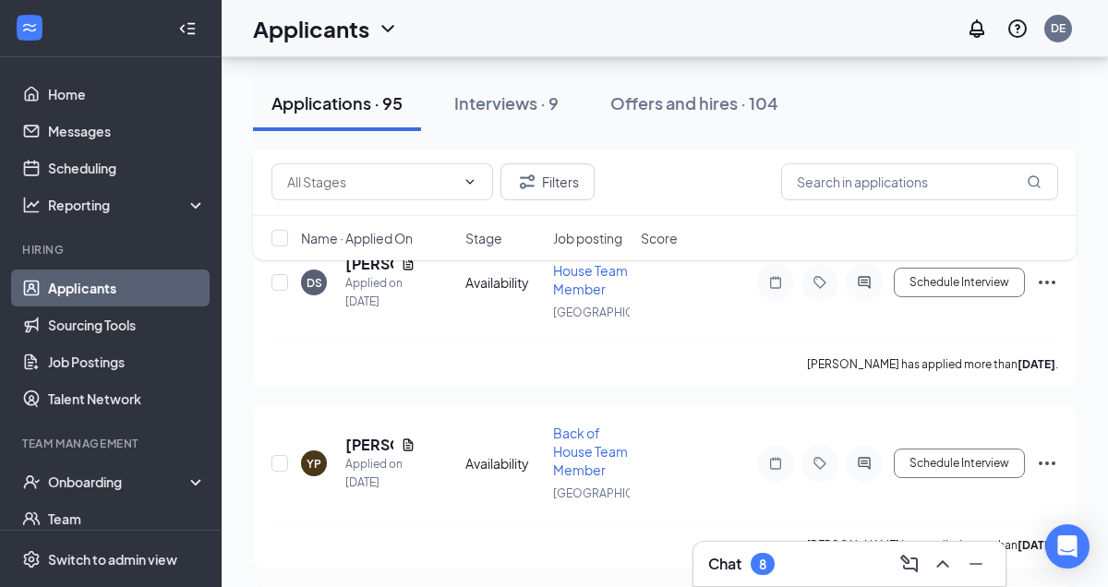
scroll to position [3031, 0]
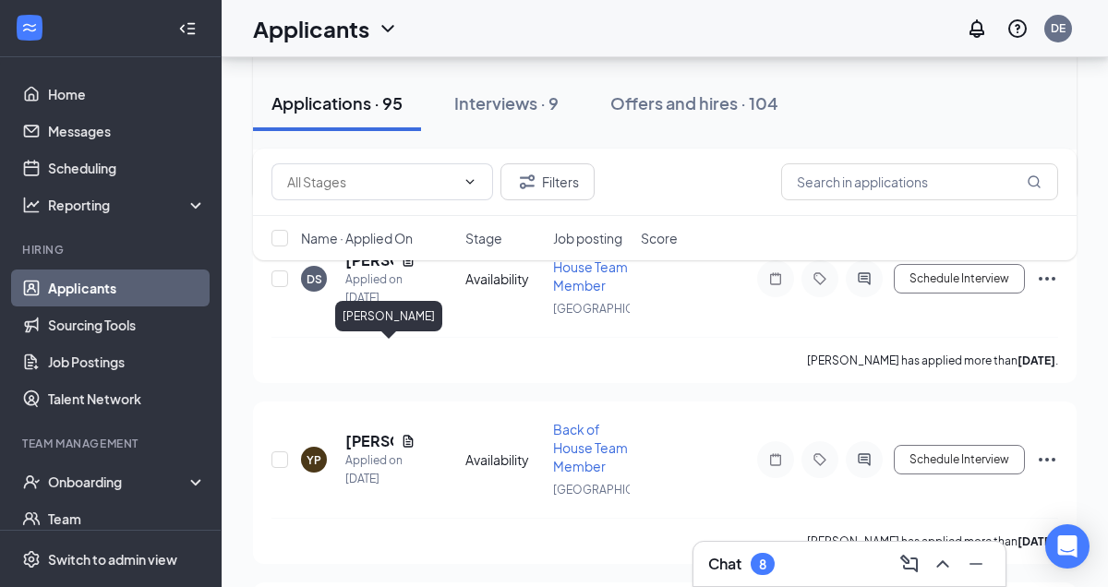
click at [370, 90] on h5 "[PERSON_NAME]" at bounding box center [369, 79] width 48 height 20
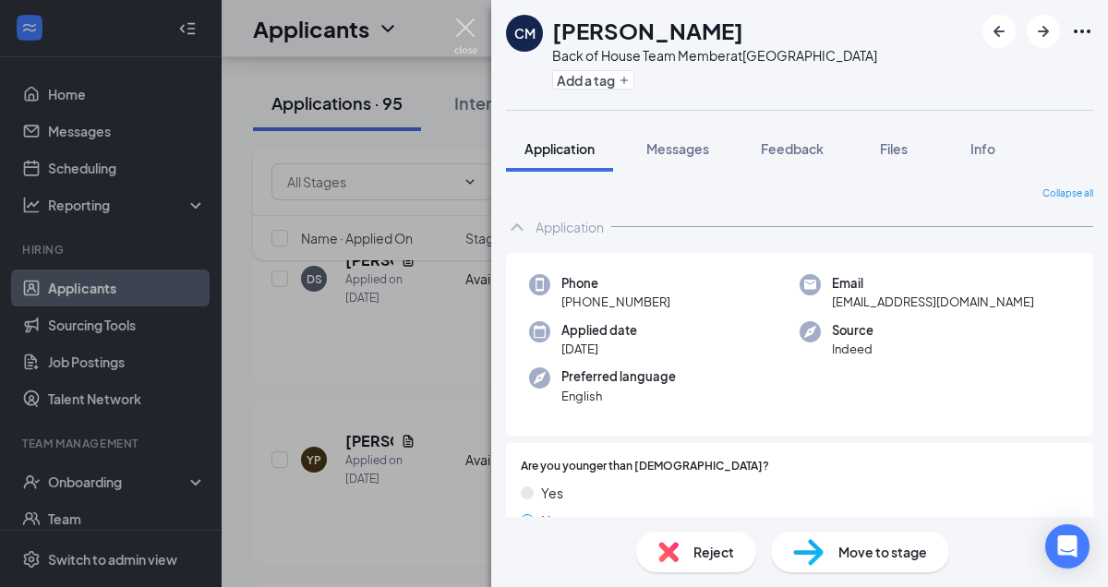
click at [468, 22] on img at bounding box center [465, 36] width 23 height 36
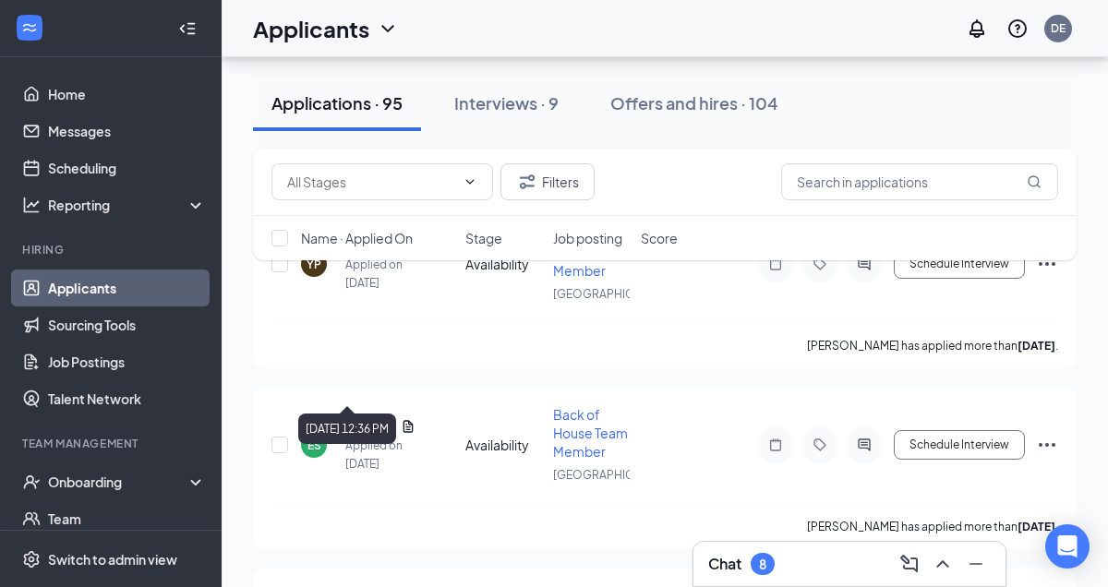
scroll to position [3228, 0]
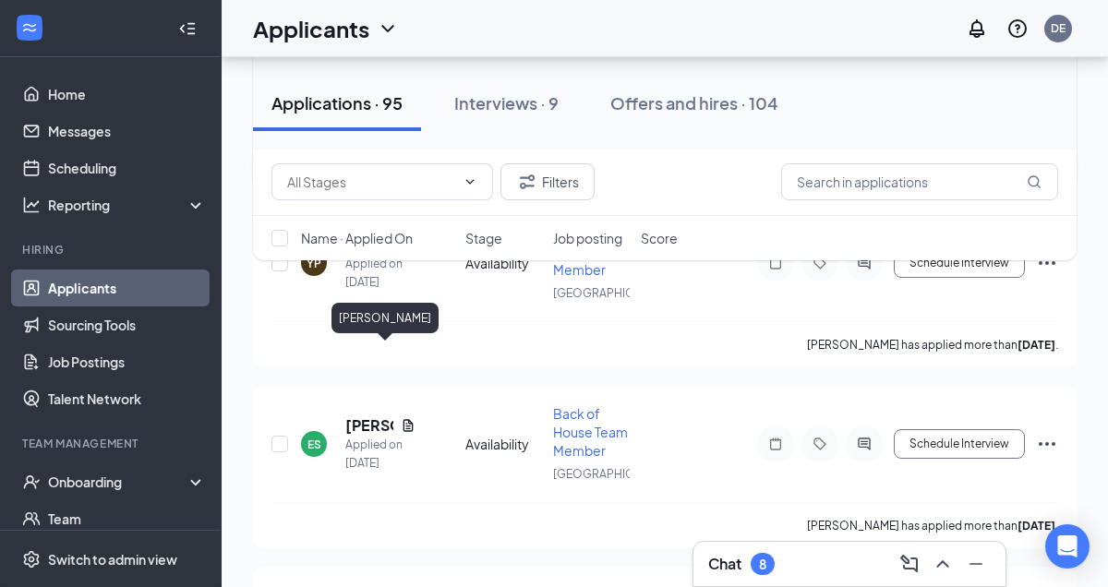
click at [357, 74] on h5 "[PERSON_NAME]" at bounding box center [369, 64] width 48 height 20
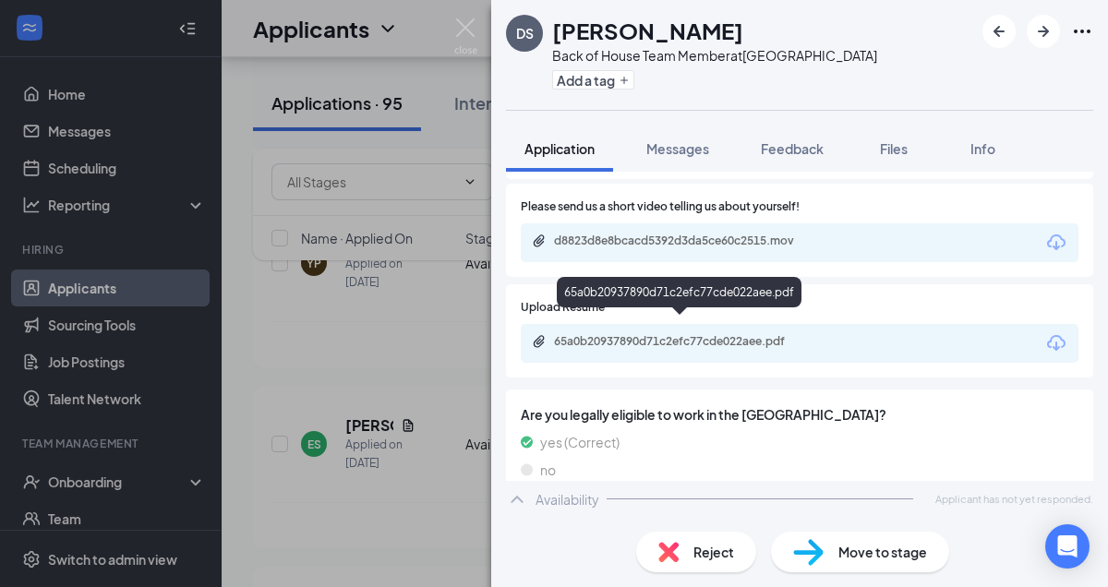
scroll to position [1141, 0]
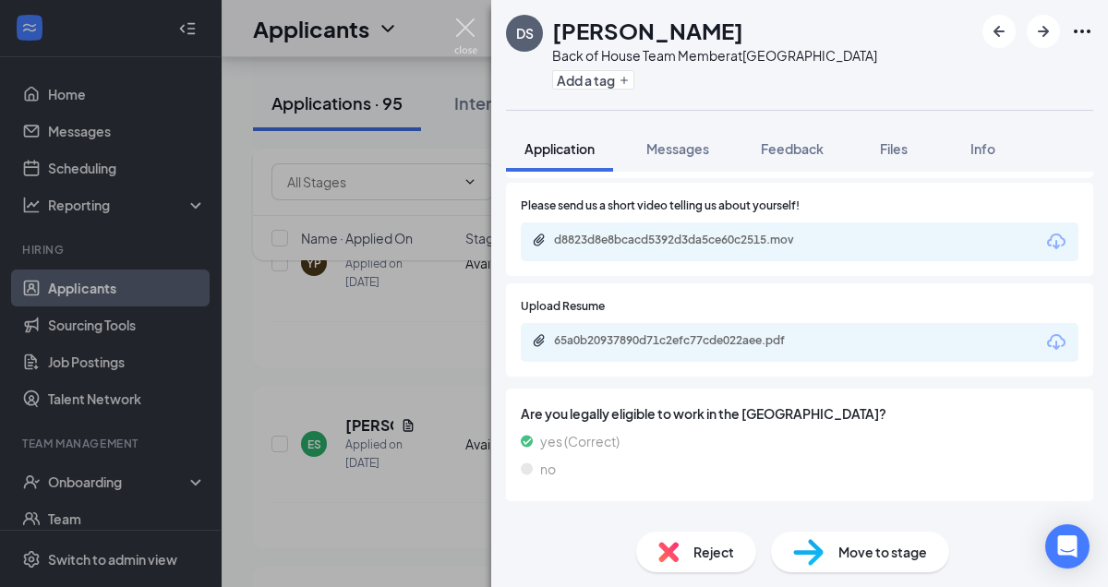
click at [468, 26] on img at bounding box center [465, 36] width 23 height 36
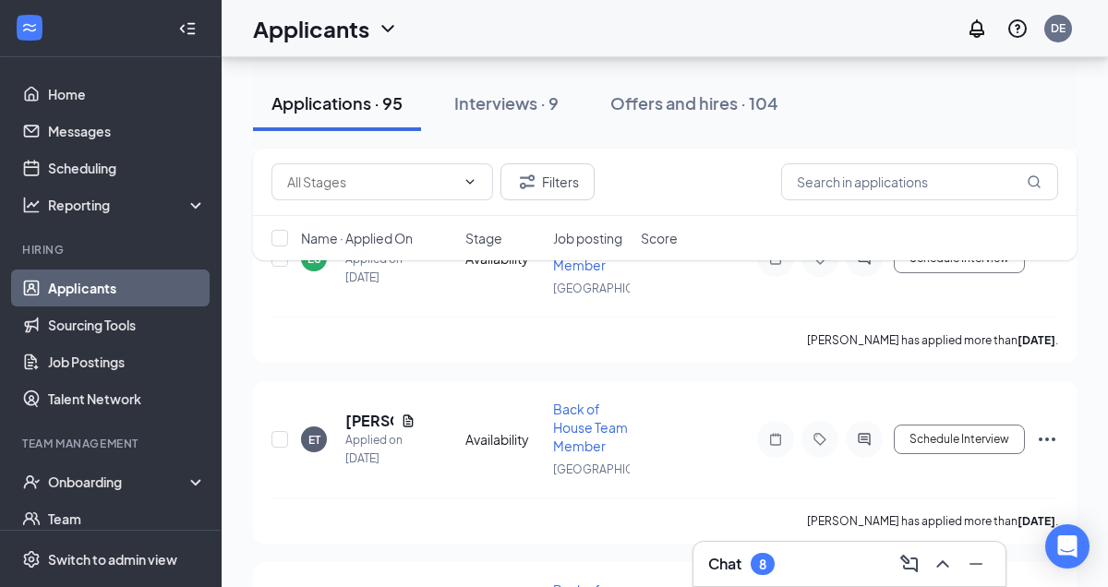
scroll to position [3419, 0]
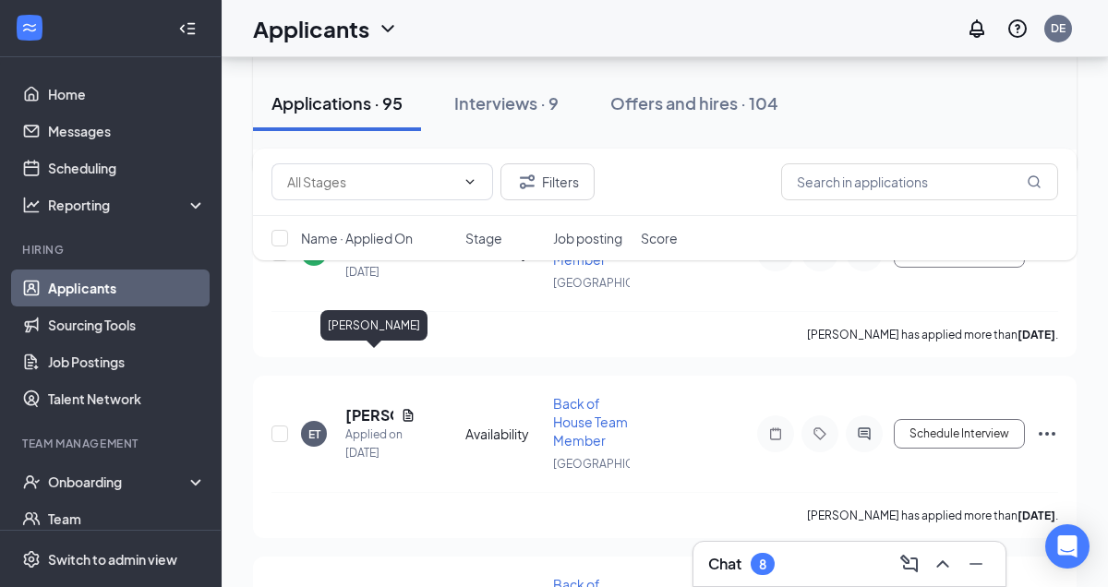
click at [364, 64] on h5 "[PERSON_NAME]" at bounding box center [369, 53] width 48 height 20
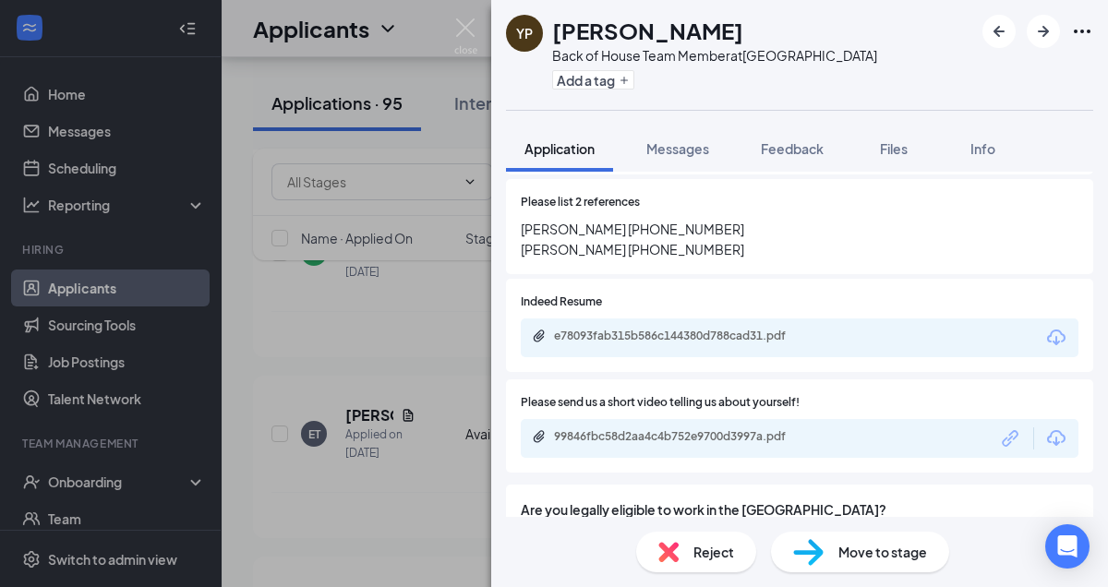
scroll to position [861, 0]
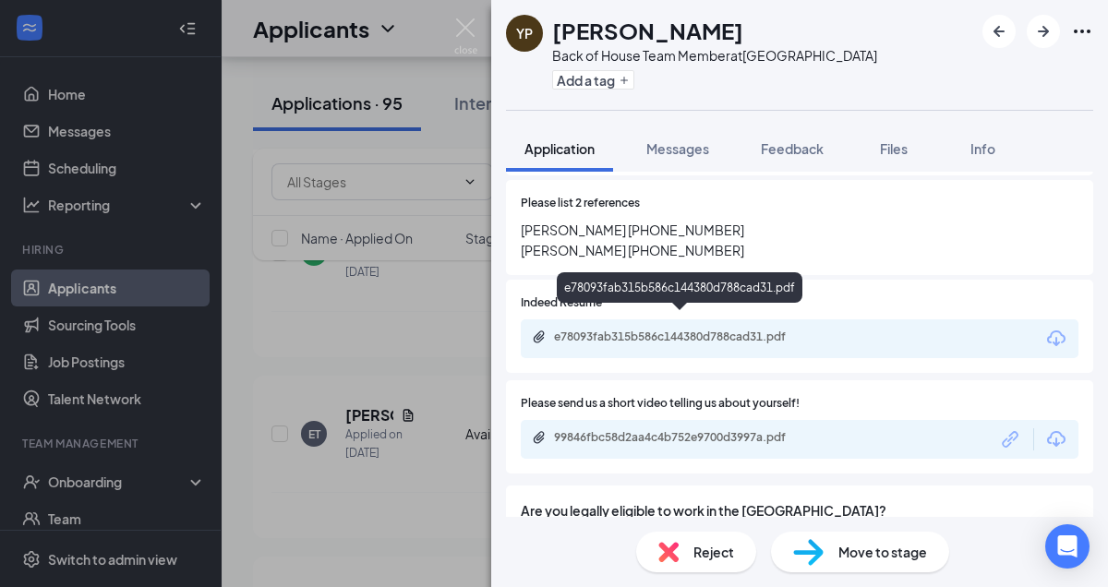
click at [692, 330] on div "e78093fab315b586c144380d788cad31.pdf" at bounding box center [683, 337] width 258 height 15
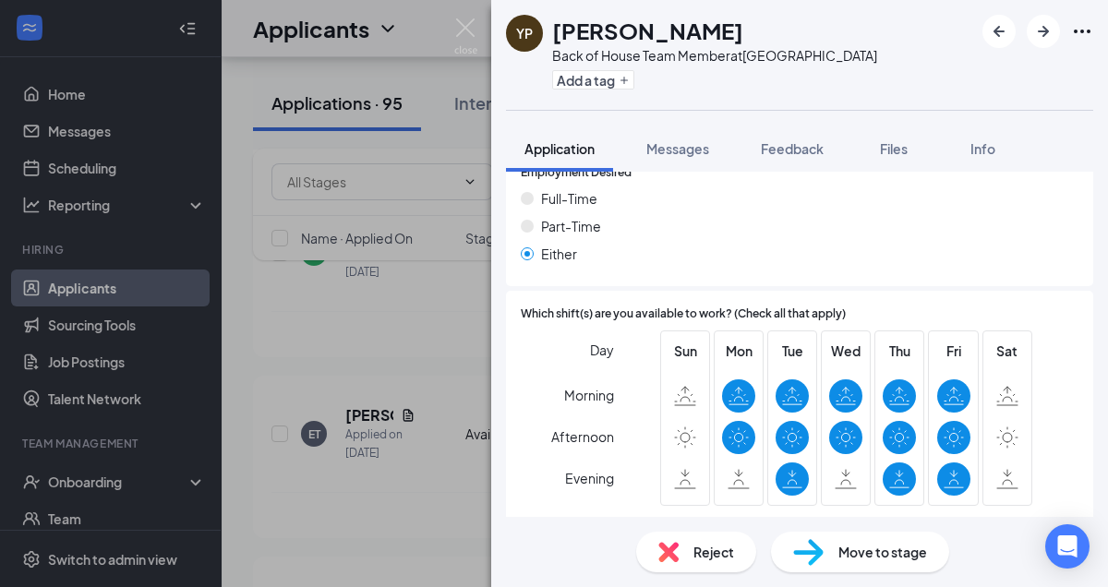
scroll to position [1542, 0]
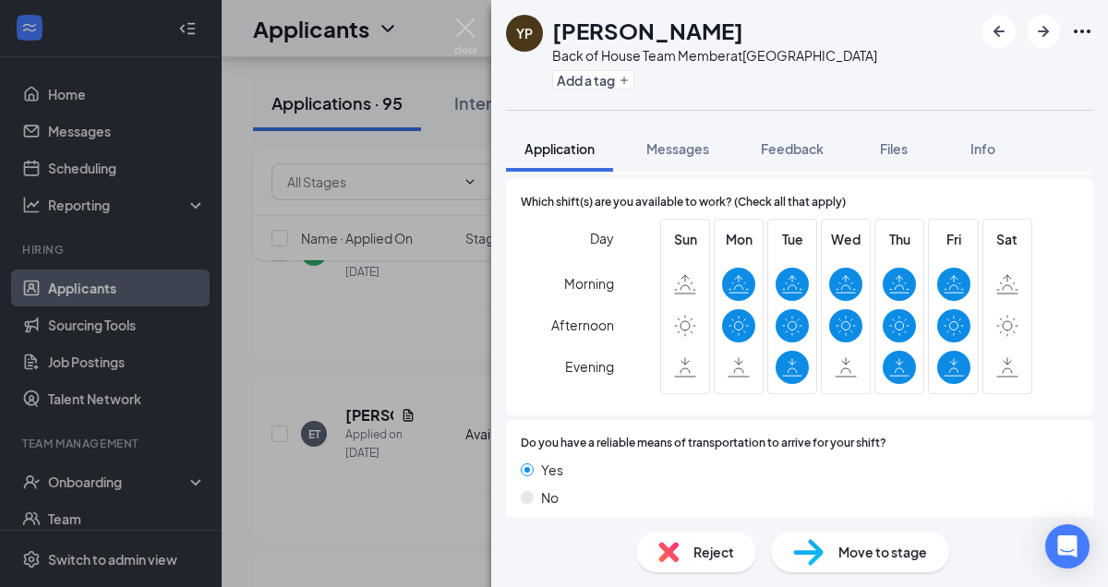
click at [879, 558] on span "Move to stage" at bounding box center [882, 552] width 89 height 20
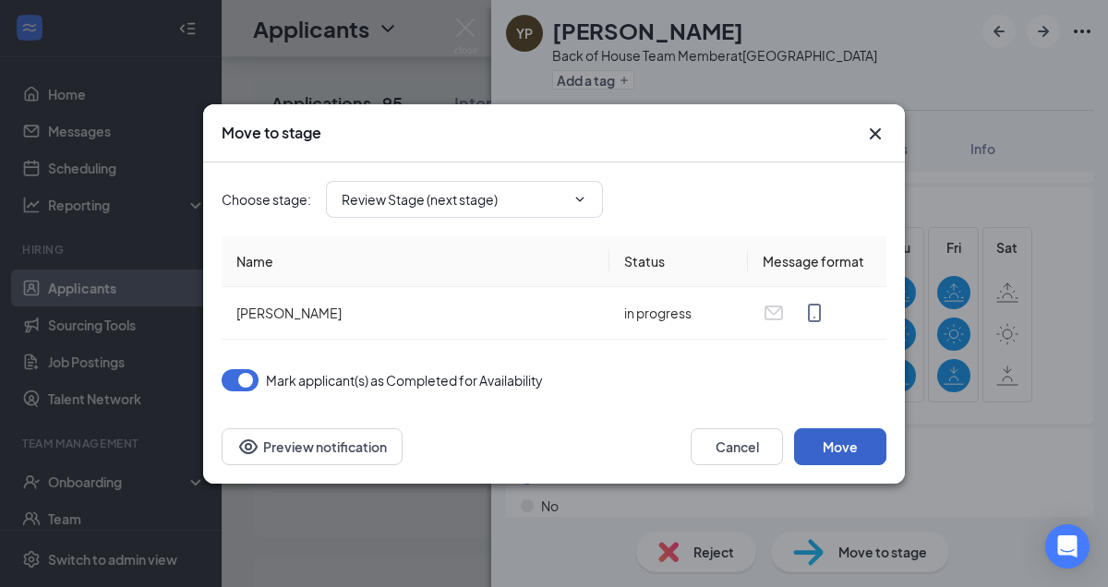
click at [859, 444] on button "Move" at bounding box center [840, 446] width 92 height 37
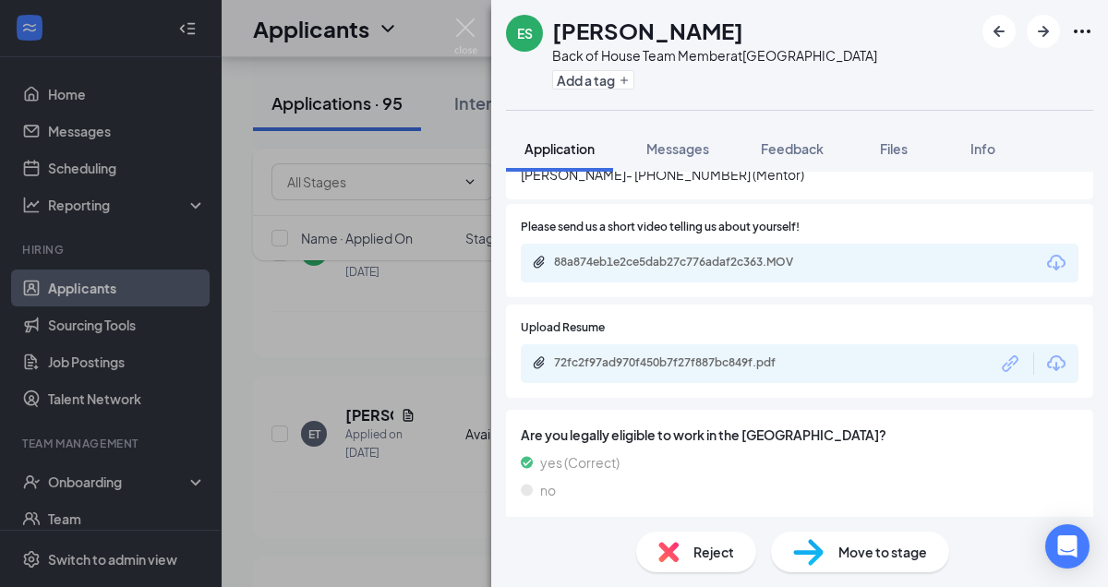
scroll to position [1137, 0]
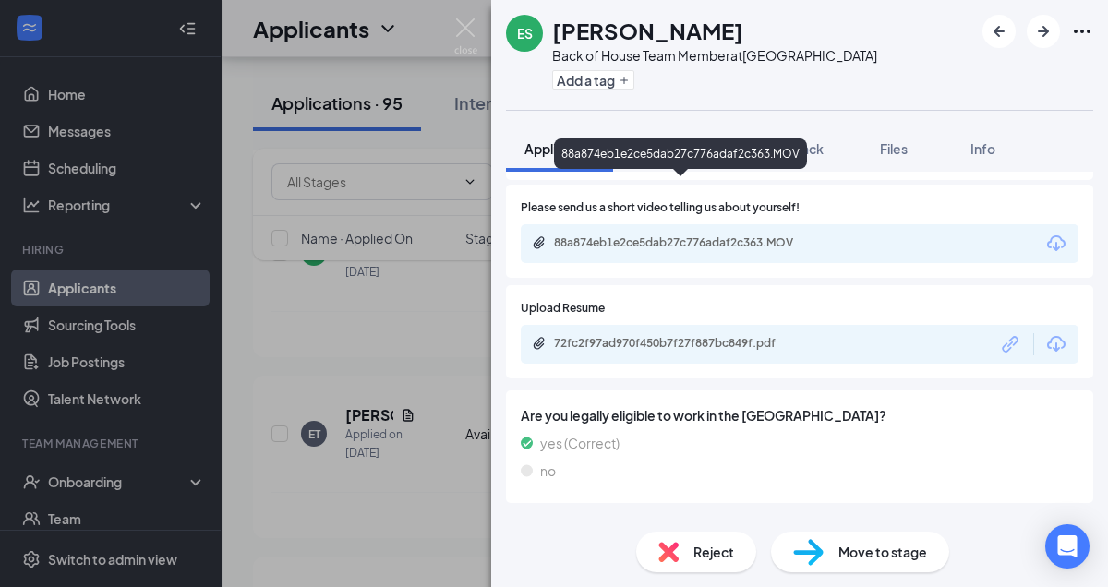
click at [686, 235] on div "88a874eb1e2ce5dab27c776adaf2c363.MOV" at bounding box center [681, 244] width 299 height 18
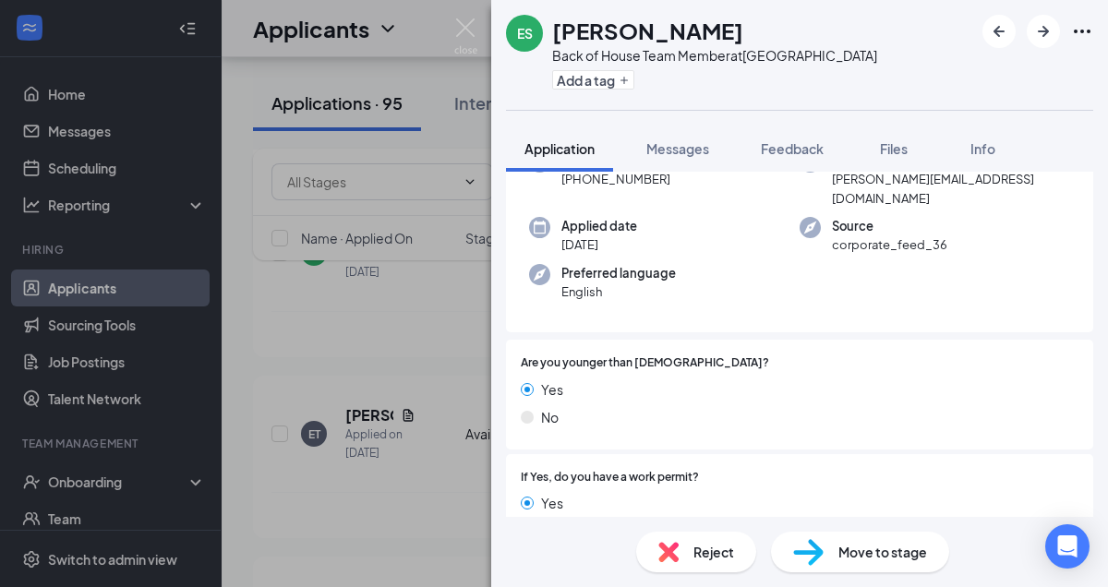
scroll to position [0, 0]
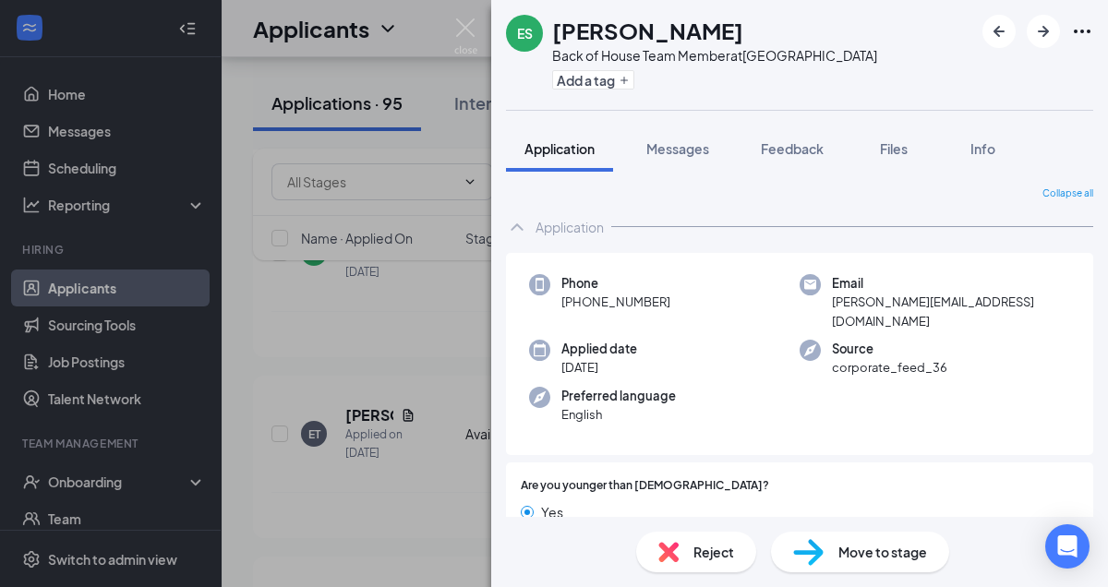
click at [933, 52] on div "ES [PERSON_NAME] Back of House Team Member at [GEOGRAPHIC_DATA] Add a tag" at bounding box center [799, 55] width 617 height 110
click at [460, 24] on img at bounding box center [465, 36] width 23 height 36
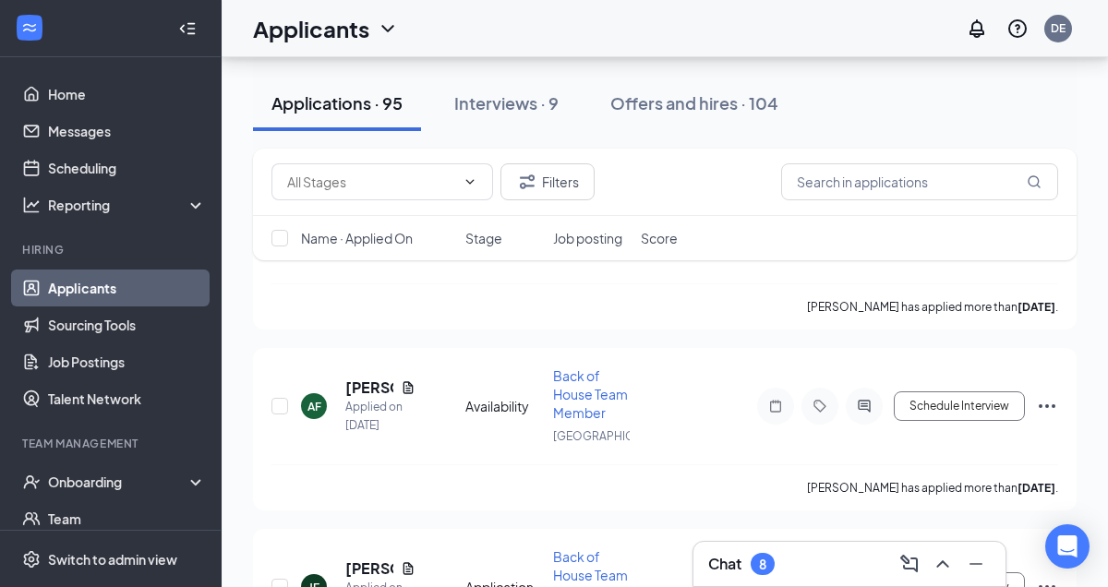
scroll to position [3812, 0]
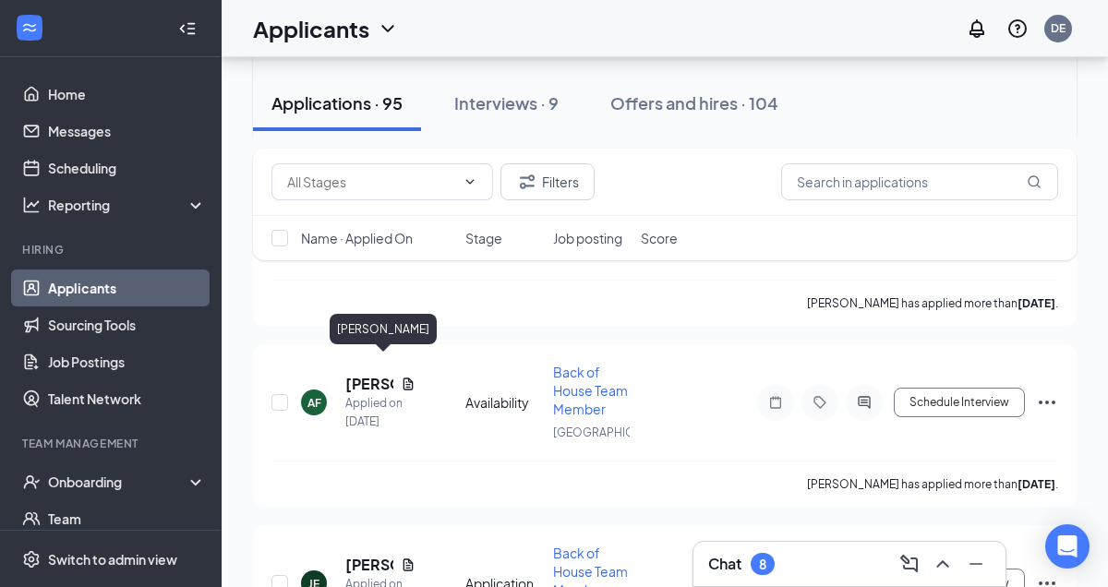
click at [369, 32] on h5 "[PERSON_NAME]" at bounding box center [369, 22] width 48 height 20
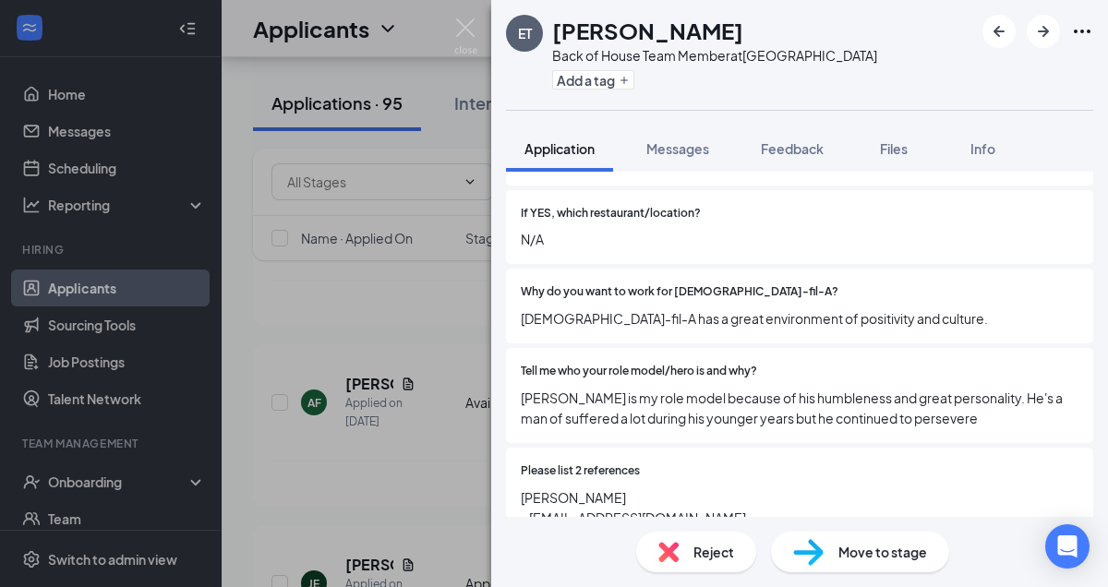
scroll to position [1027, 0]
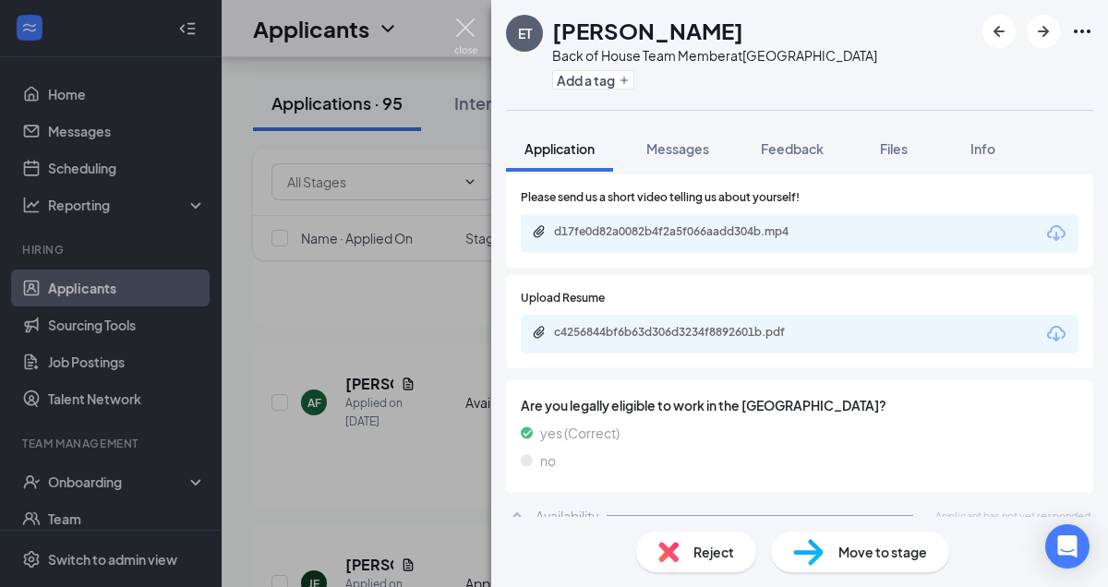
click at [462, 31] on img at bounding box center [465, 36] width 23 height 36
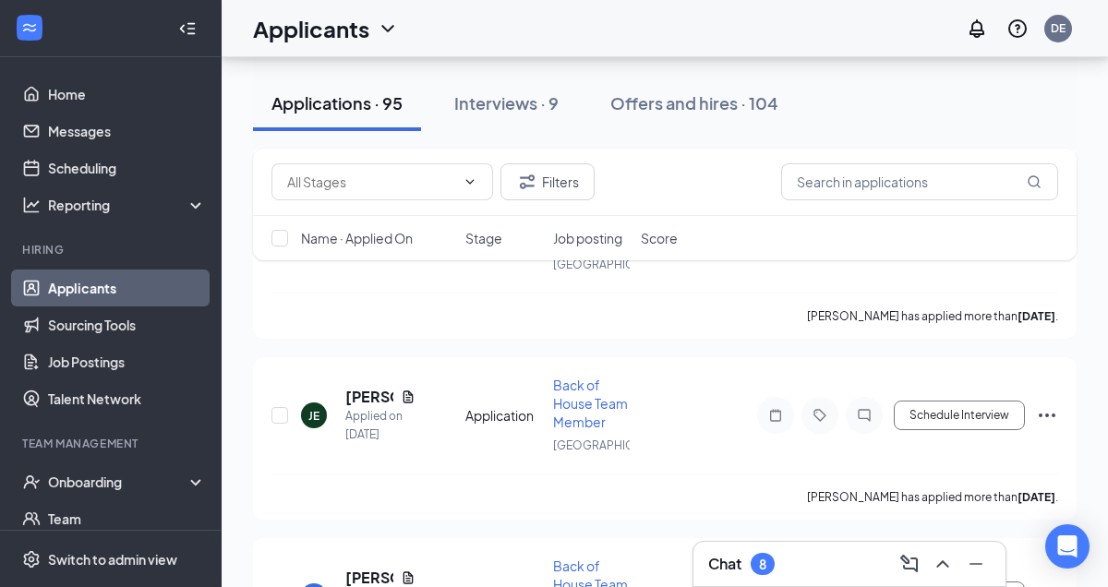
scroll to position [3981, 0]
click at [360, 44] on h5 "[PERSON_NAME]" at bounding box center [369, 34] width 48 height 20
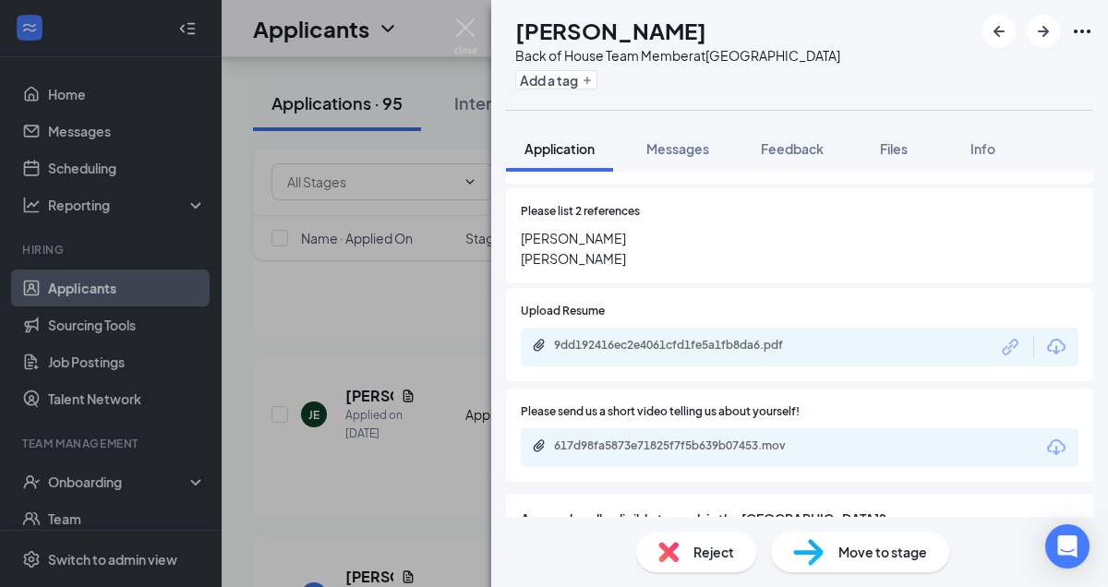
scroll to position [918, 0]
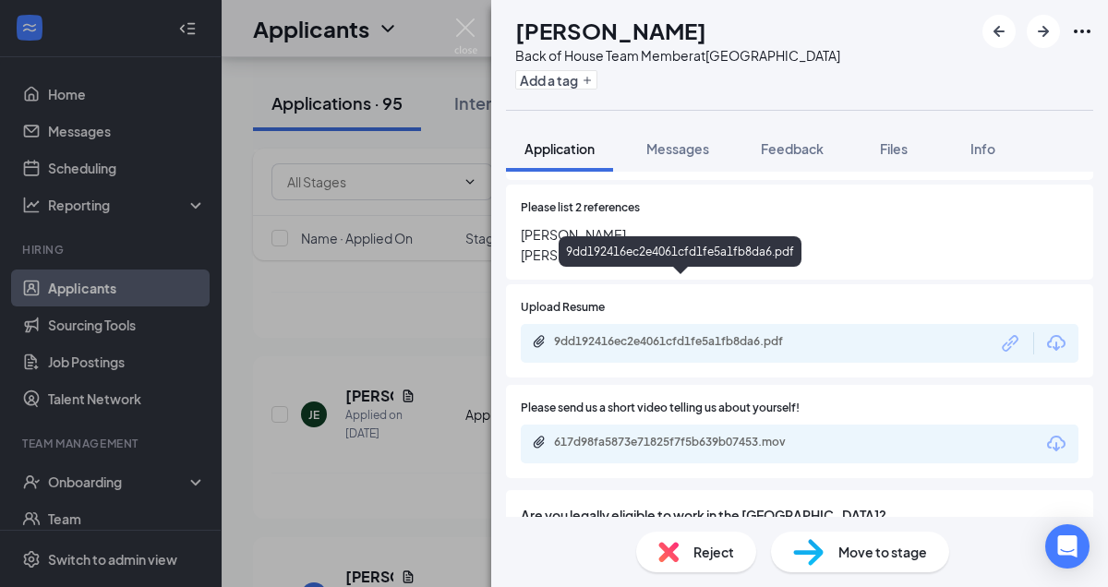
click at [679, 334] on div "9dd192416ec2e4061cfd1fe5a1fb8da6.pdf" at bounding box center [683, 341] width 258 height 15
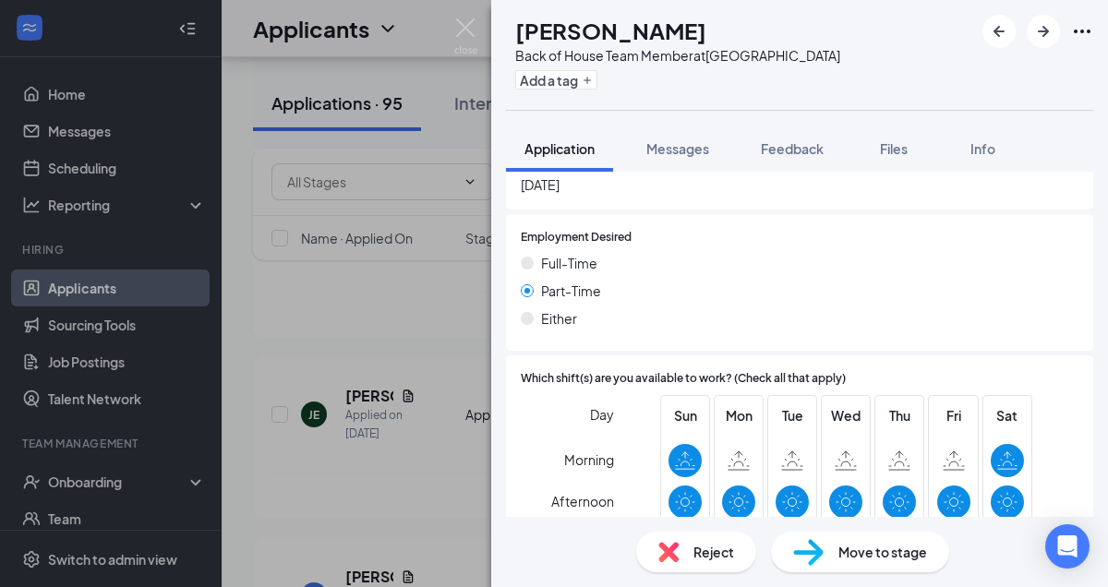
scroll to position [1423, 0]
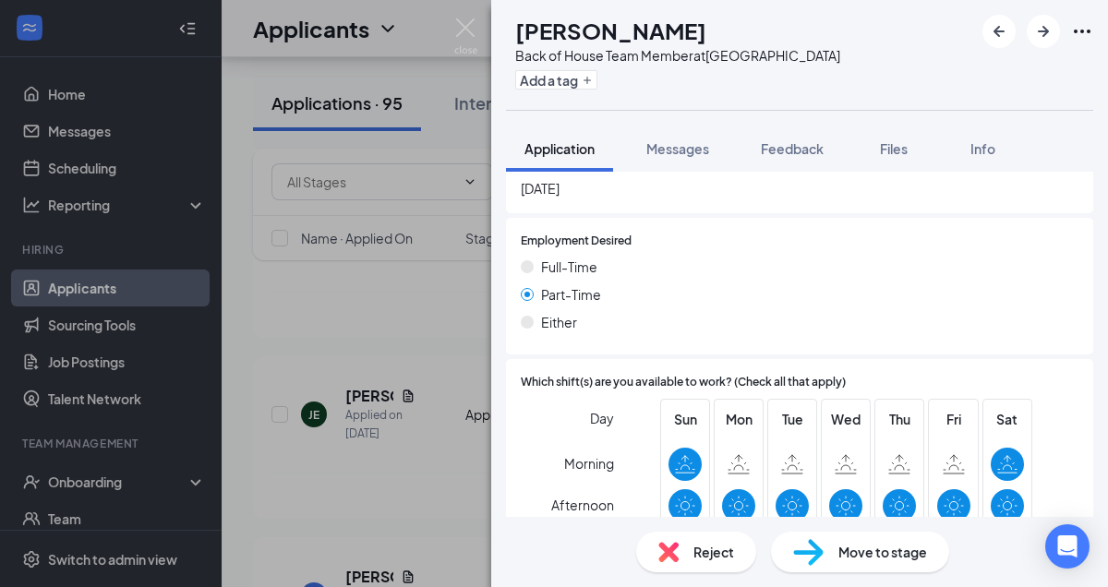
click at [864, 556] on span "Move to stage" at bounding box center [882, 552] width 89 height 20
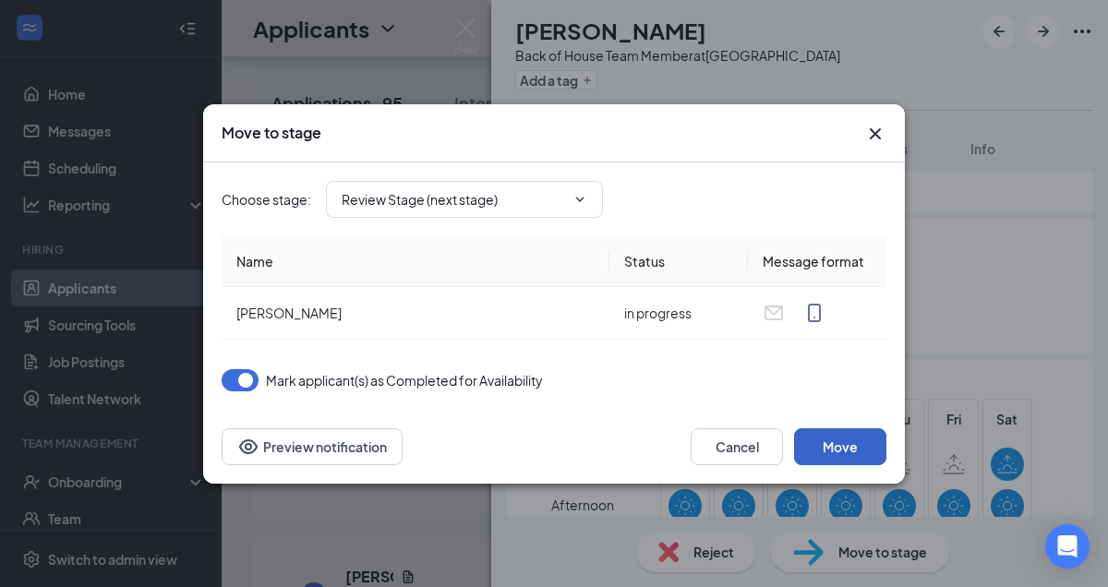
click at [824, 438] on button "Move" at bounding box center [840, 446] width 92 height 37
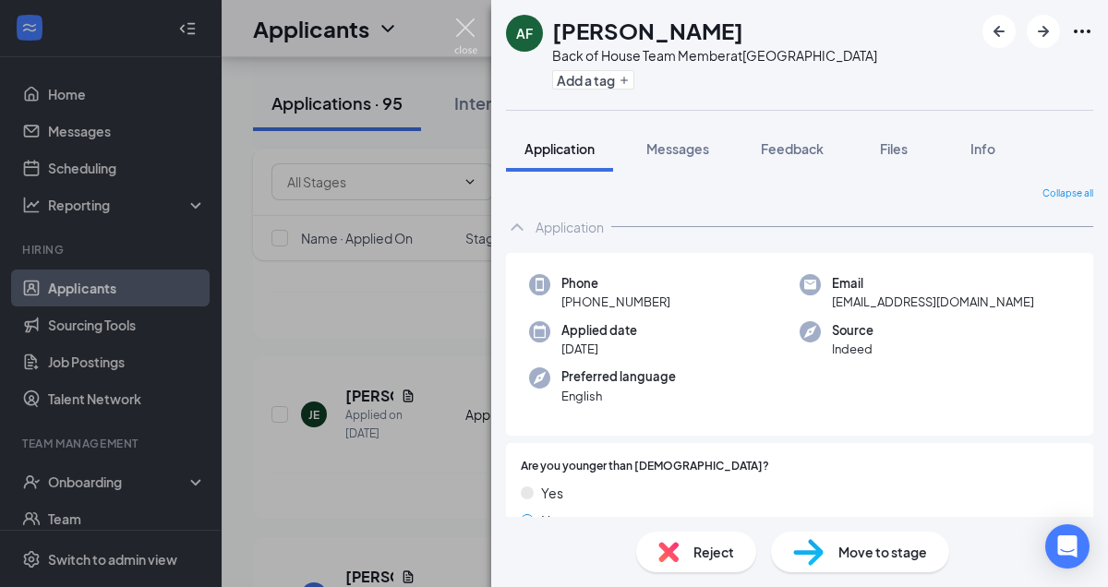
click at [466, 22] on img at bounding box center [465, 36] width 23 height 36
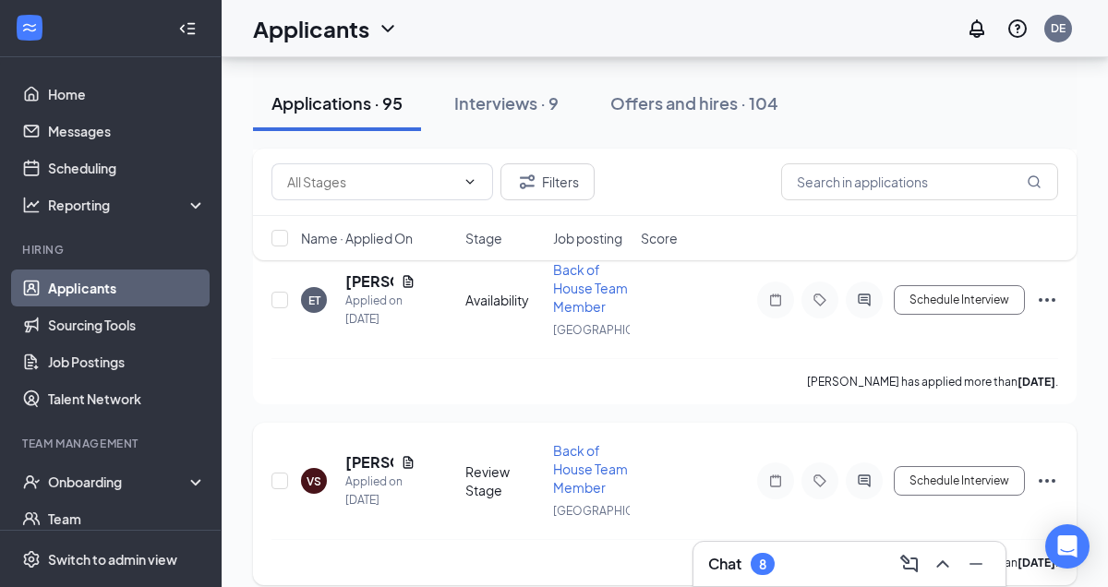
scroll to position [3548, 0]
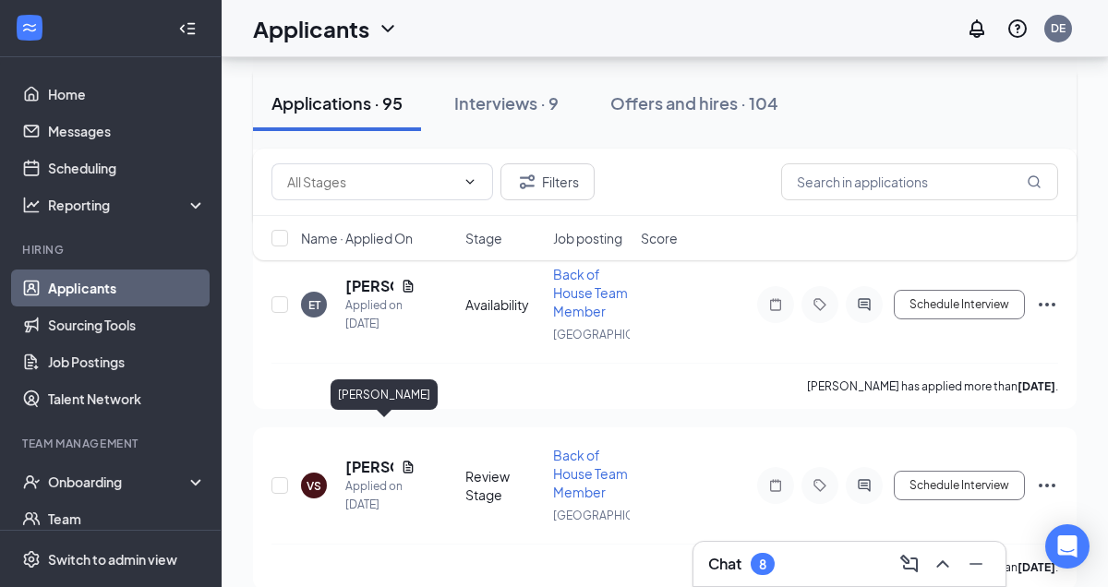
click at [372, 115] on h5 "[PERSON_NAME]" at bounding box center [369, 105] width 48 height 20
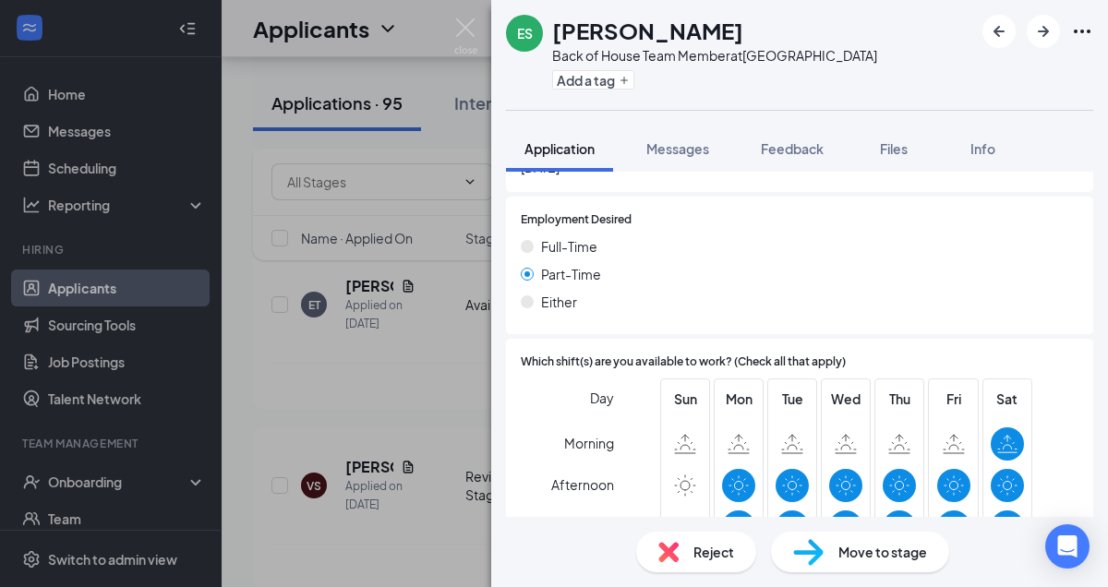
scroll to position [1566, 0]
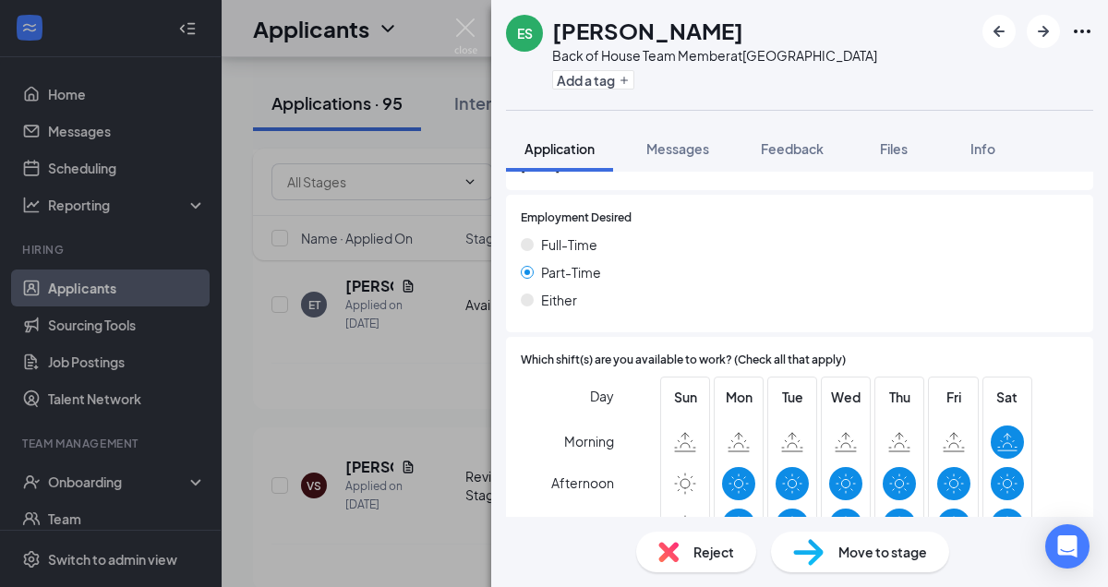
click at [832, 542] on div "Move to stage" at bounding box center [860, 552] width 178 height 41
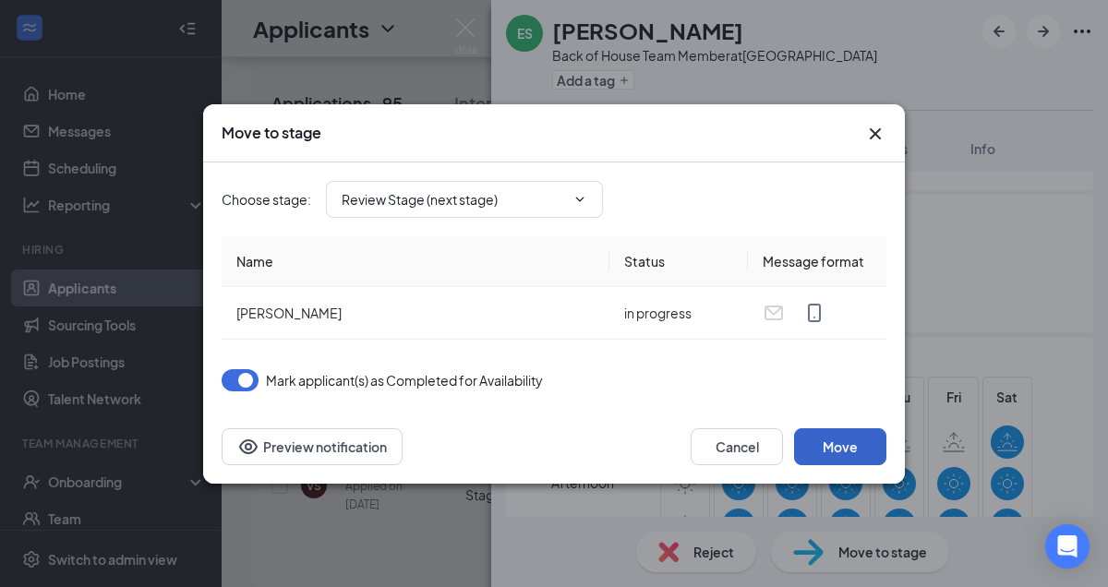
click at [840, 430] on button "Move" at bounding box center [840, 446] width 92 height 37
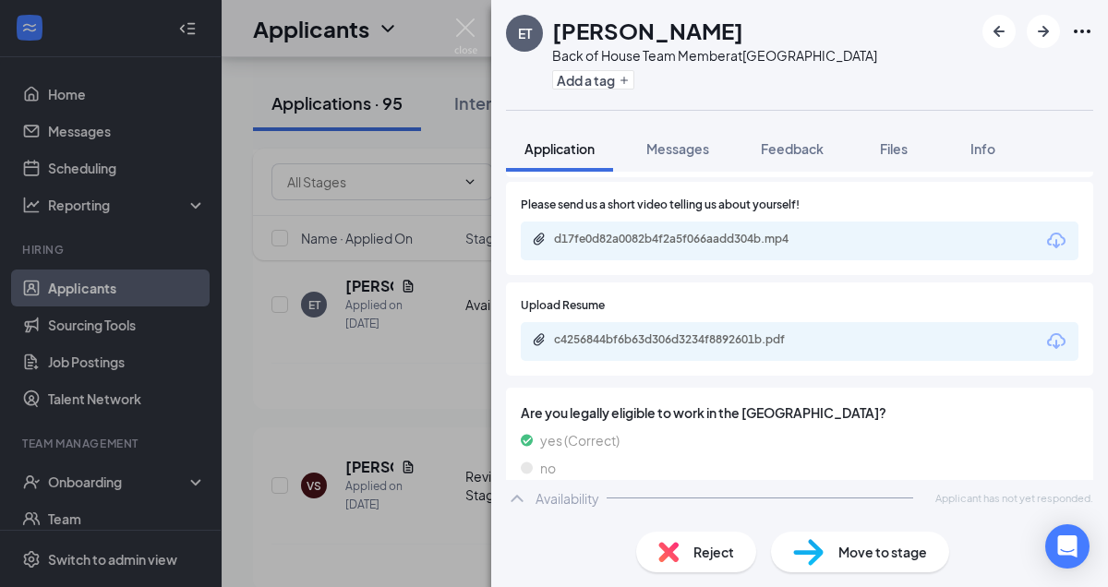
scroll to position [1027, 0]
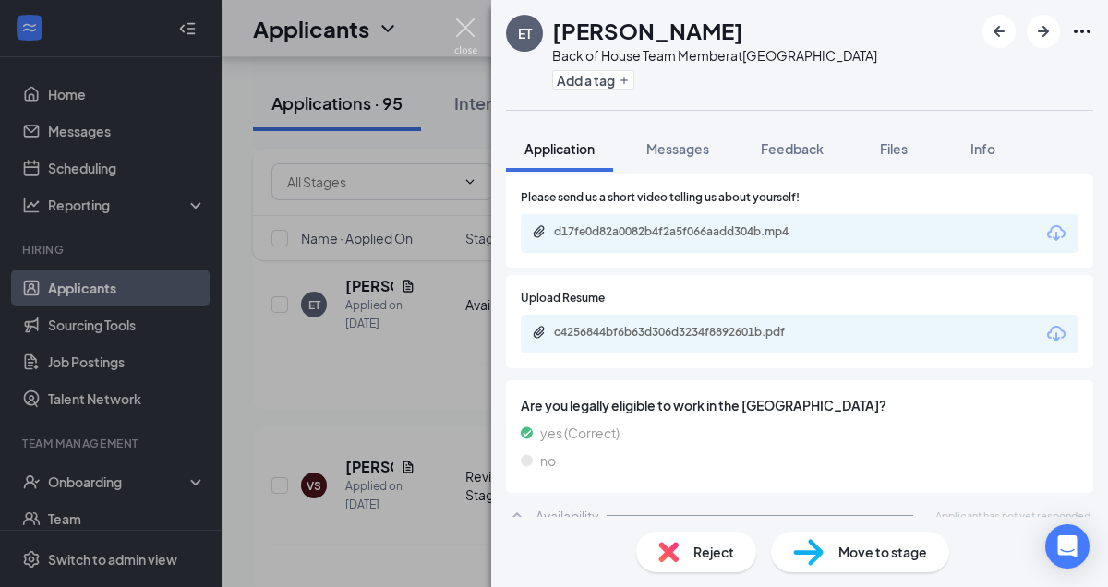
click at [464, 25] on img at bounding box center [465, 36] width 23 height 36
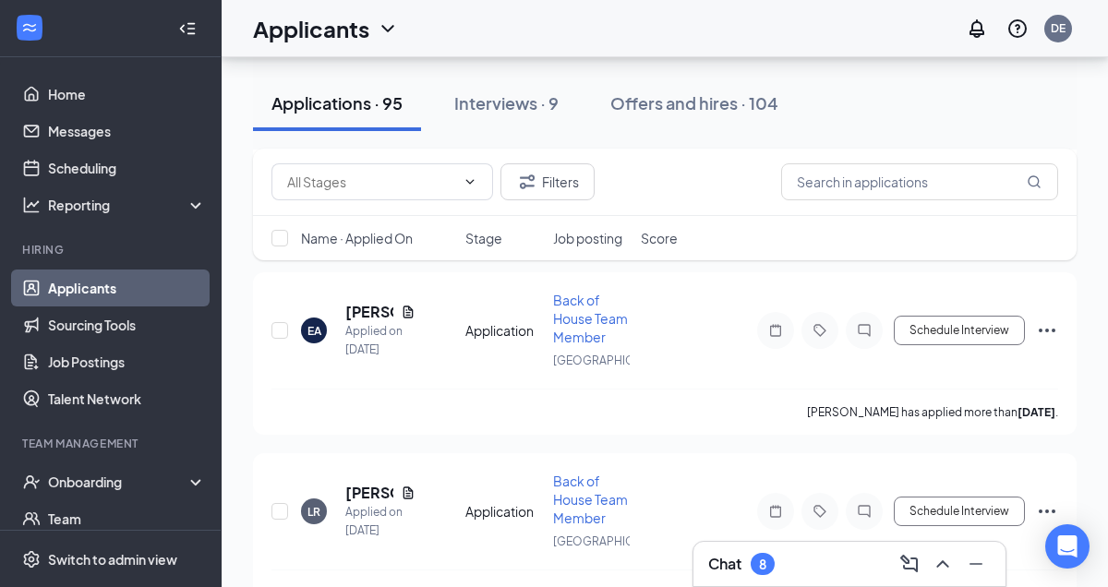
scroll to position [4425, 0]
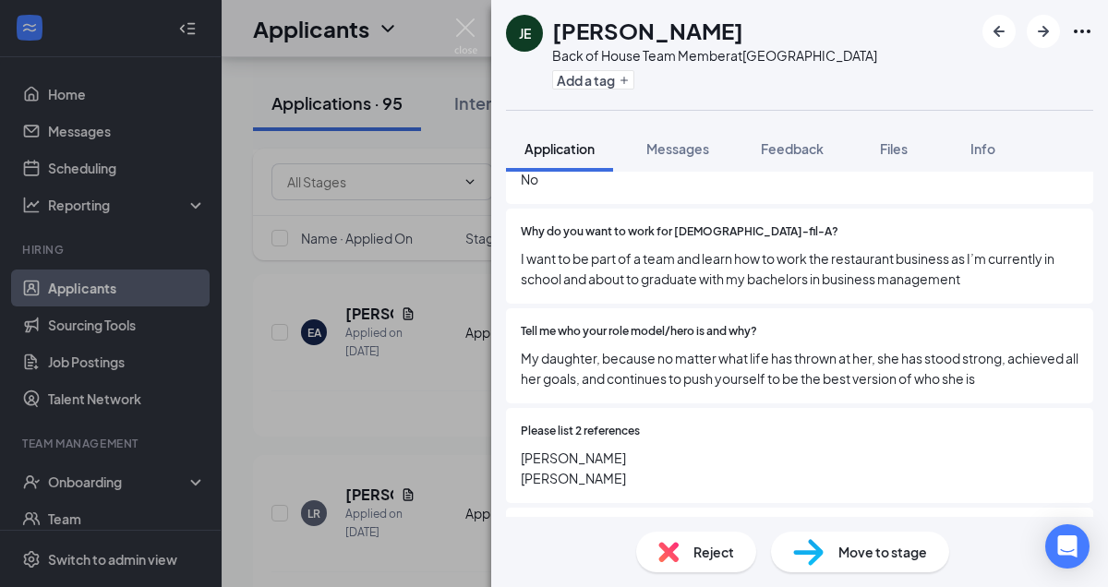
scroll to position [644, 0]
